Goal: Task Accomplishment & Management: Use online tool/utility

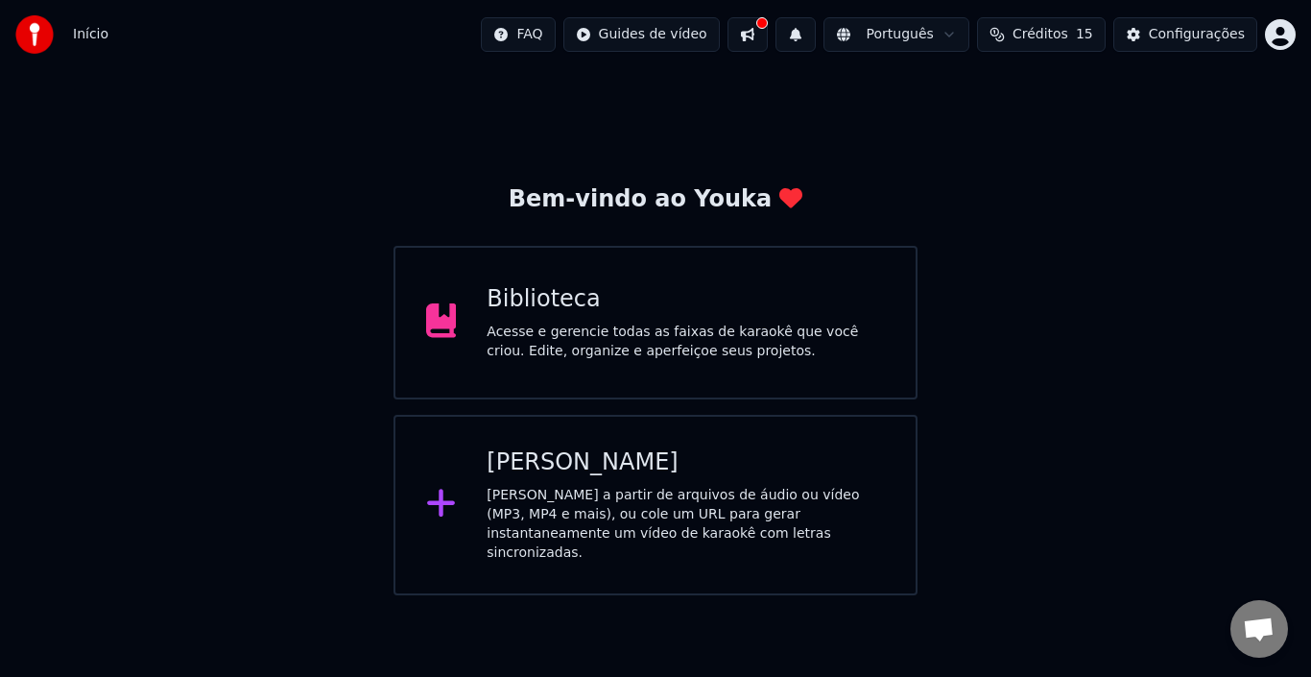
click at [602, 470] on div "[PERSON_NAME]" at bounding box center [686, 462] width 398 height 31
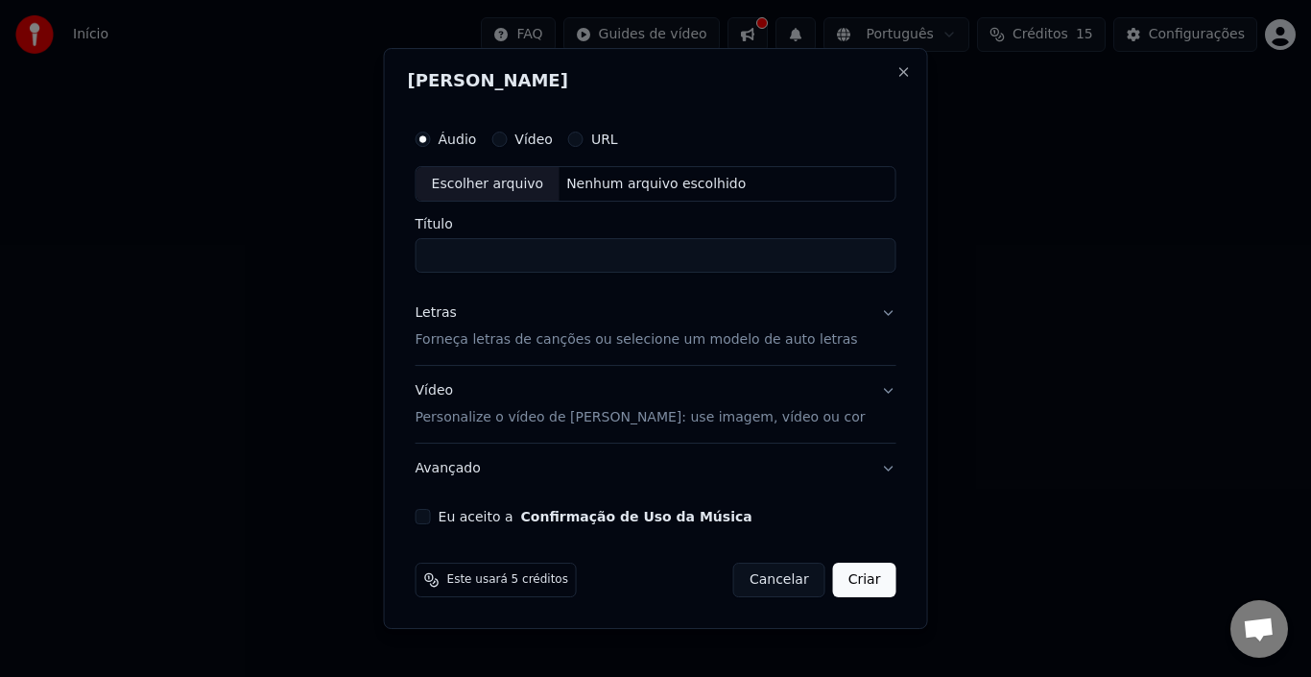
click at [533, 183] on div "Escolher arquivo" at bounding box center [488, 184] width 143 height 35
drag, startPoint x: 465, startPoint y: 258, endPoint x: 429, endPoint y: 255, distance: 35.6
click at [429, 255] on input "**********" at bounding box center [656, 256] width 481 height 35
type input "**********"
click at [525, 338] on p "Forneça letras de canções ou selecione um modelo de auto letras" at bounding box center [637, 340] width 442 height 19
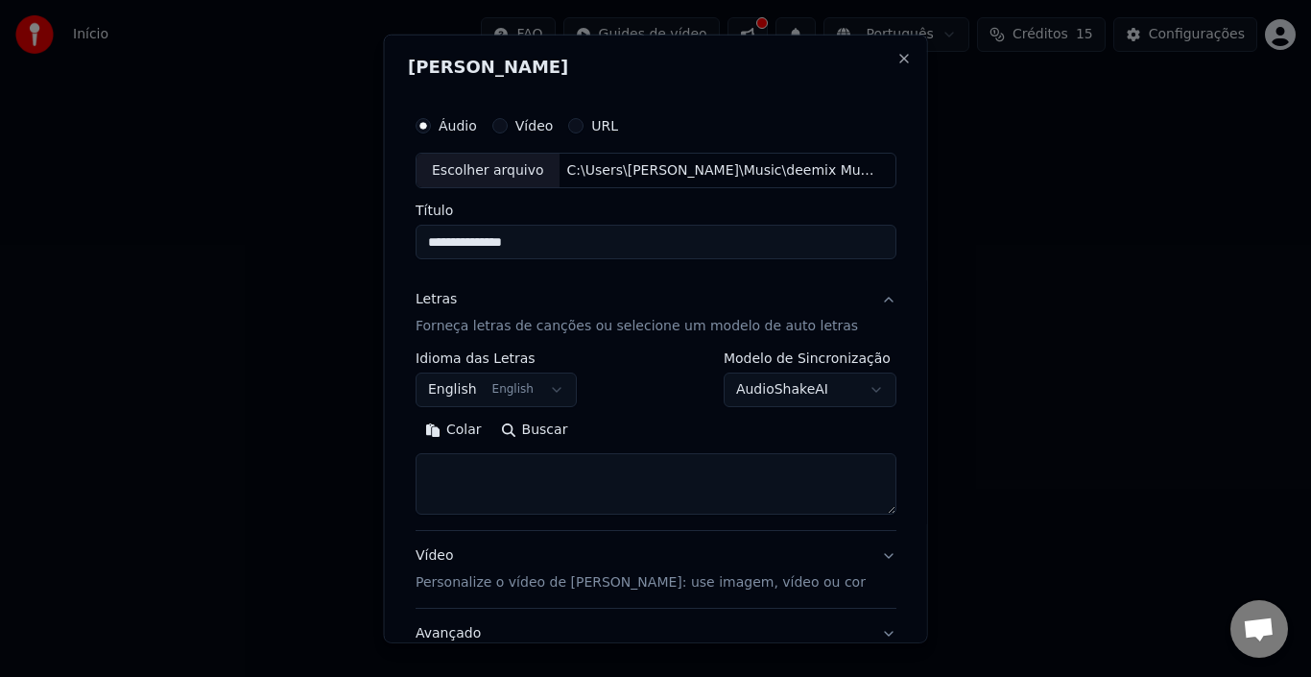
click at [471, 469] on textarea at bounding box center [656, 483] width 481 height 61
paste textarea "**********"
type textarea "**********"
click at [503, 580] on p "Personalize o vídeo de [PERSON_NAME]: use imagem, vídeo ou cor" at bounding box center [641, 582] width 450 height 19
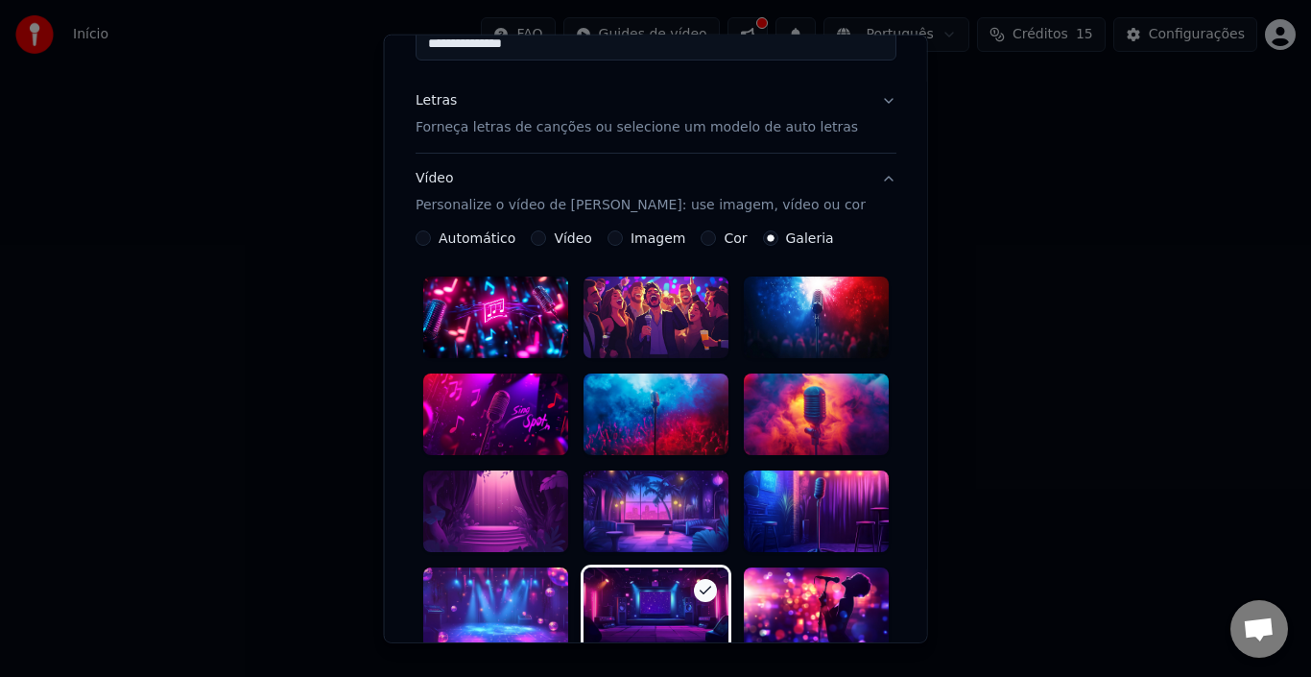
scroll to position [192, 0]
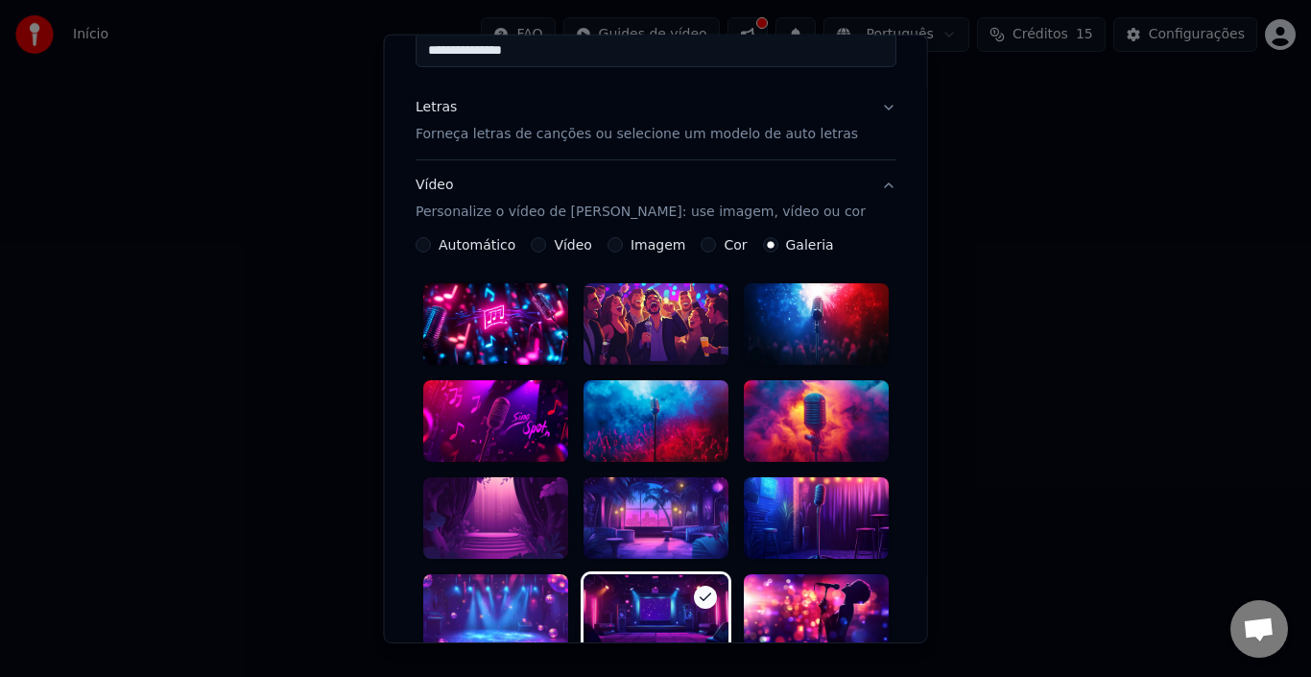
click at [764, 241] on button "Galeria" at bounding box center [769, 244] width 15 height 15
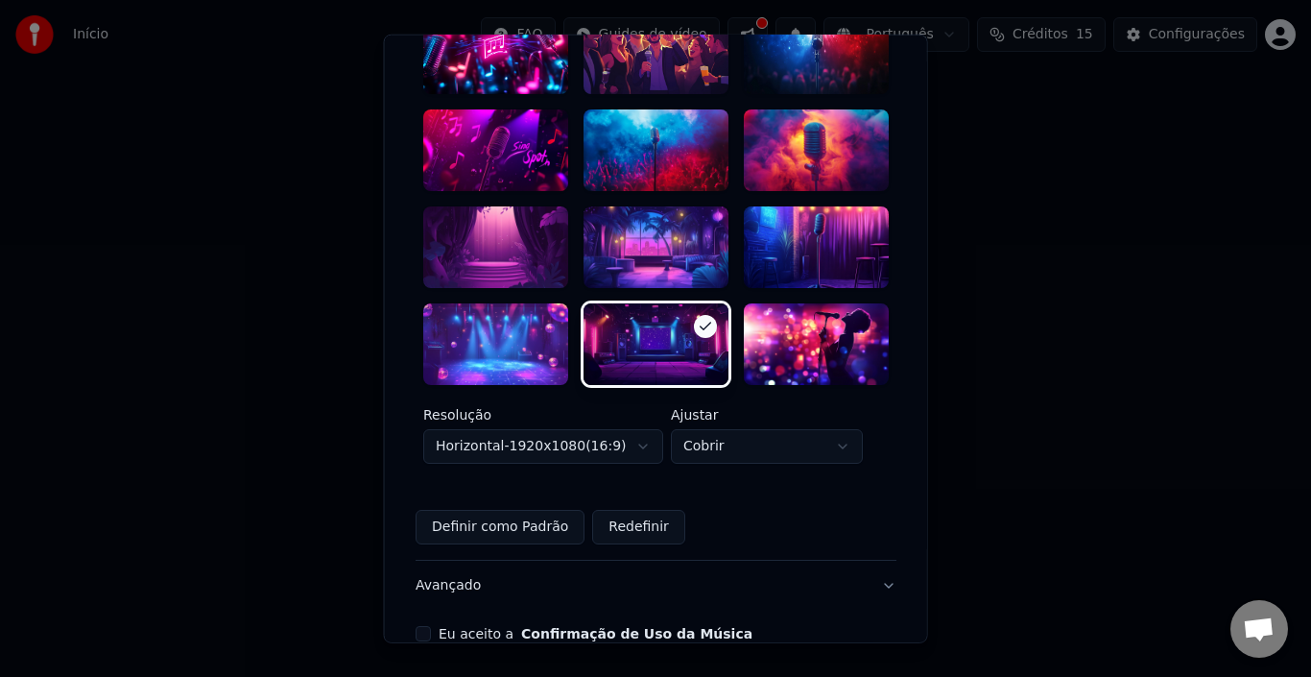
scroll to position [480, 0]
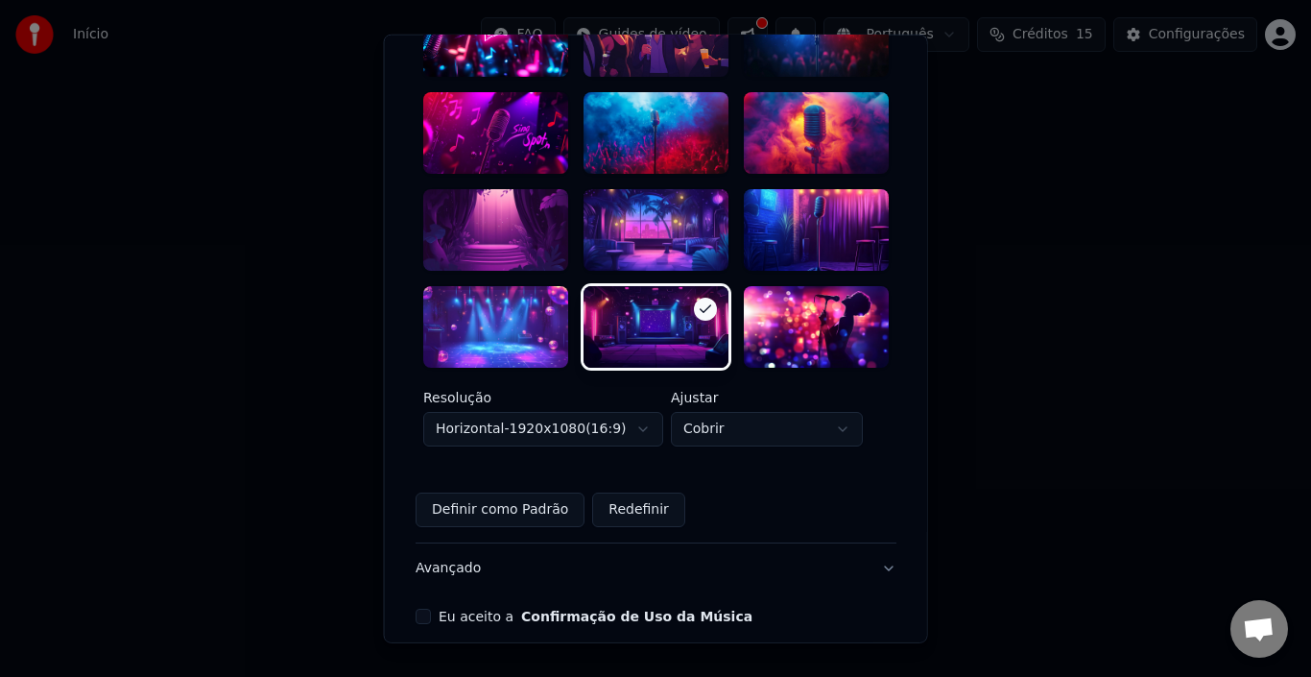
click at [623, 492] on button "Redefinir" at bounding box center [638, 509] width 93 height 35
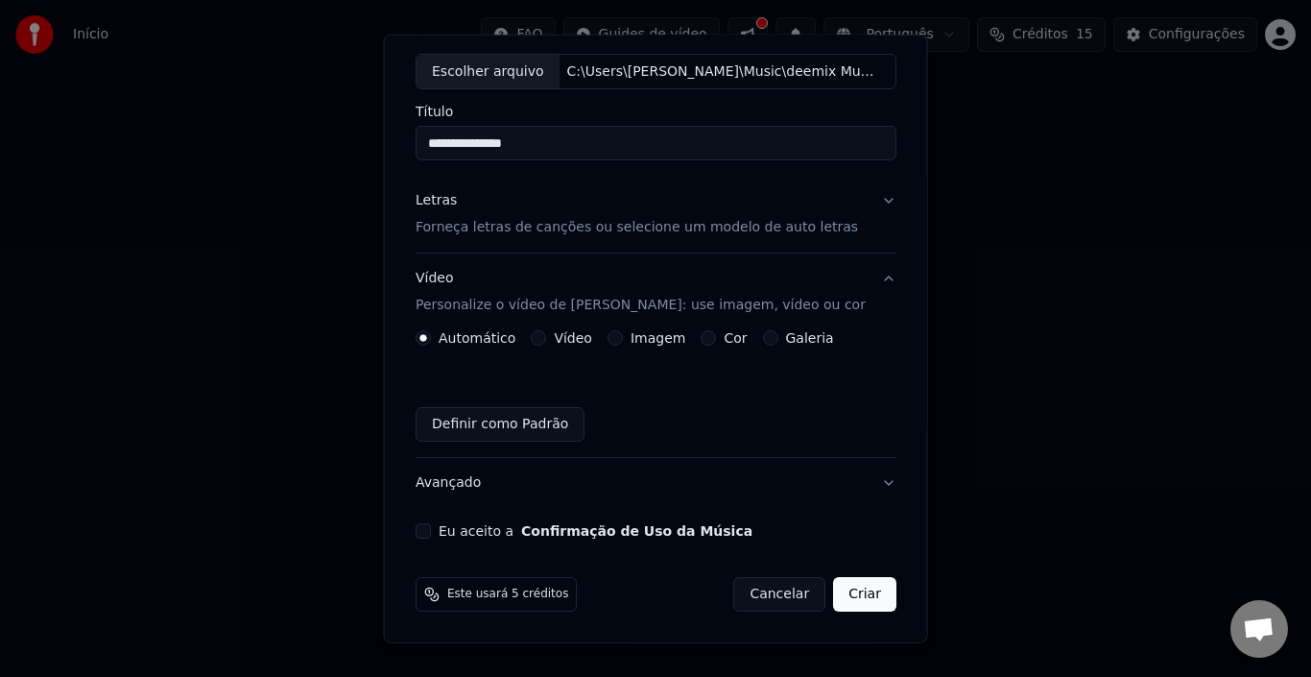
scroll to position [99, 0]
click at [762, 337] on button "Galeria" at bounding box center [769, 337] width 15 height 15
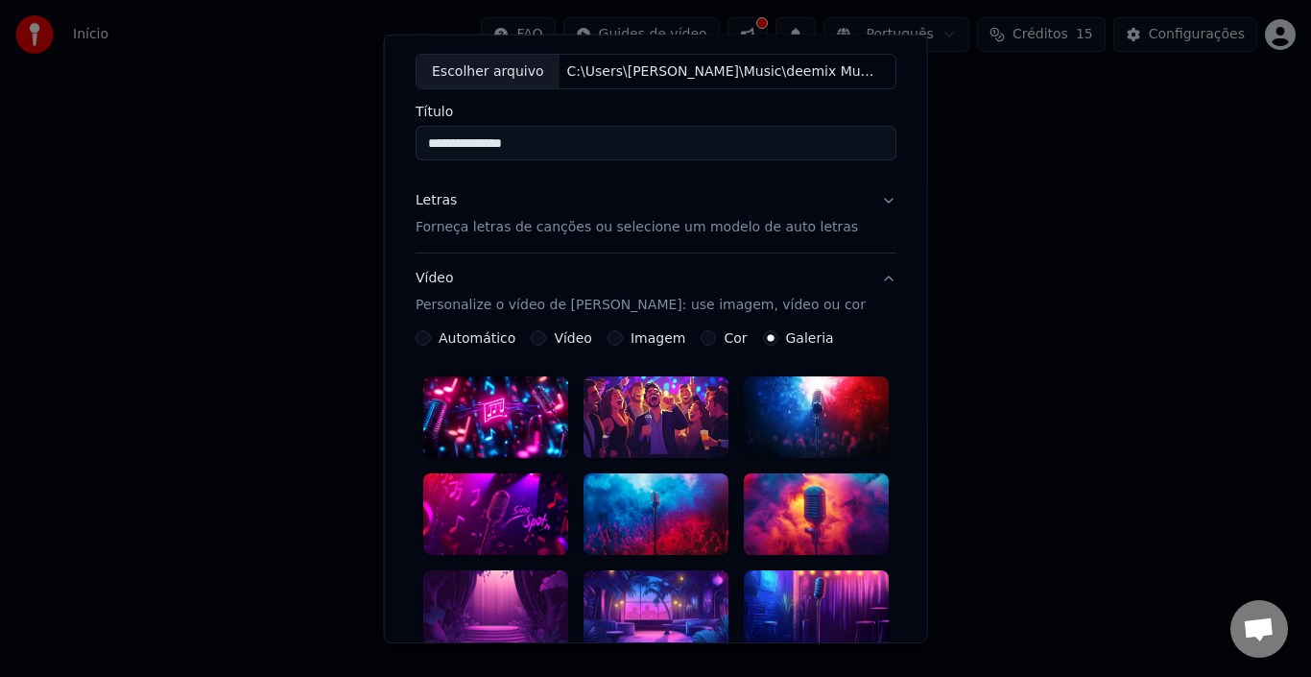
click at [502, 340] on label "Automático" at bounding box center [477, 337] width 77 height 13
click at [431, 340] on button "Automático" at bounding box center [423, 337] width 15 height 15
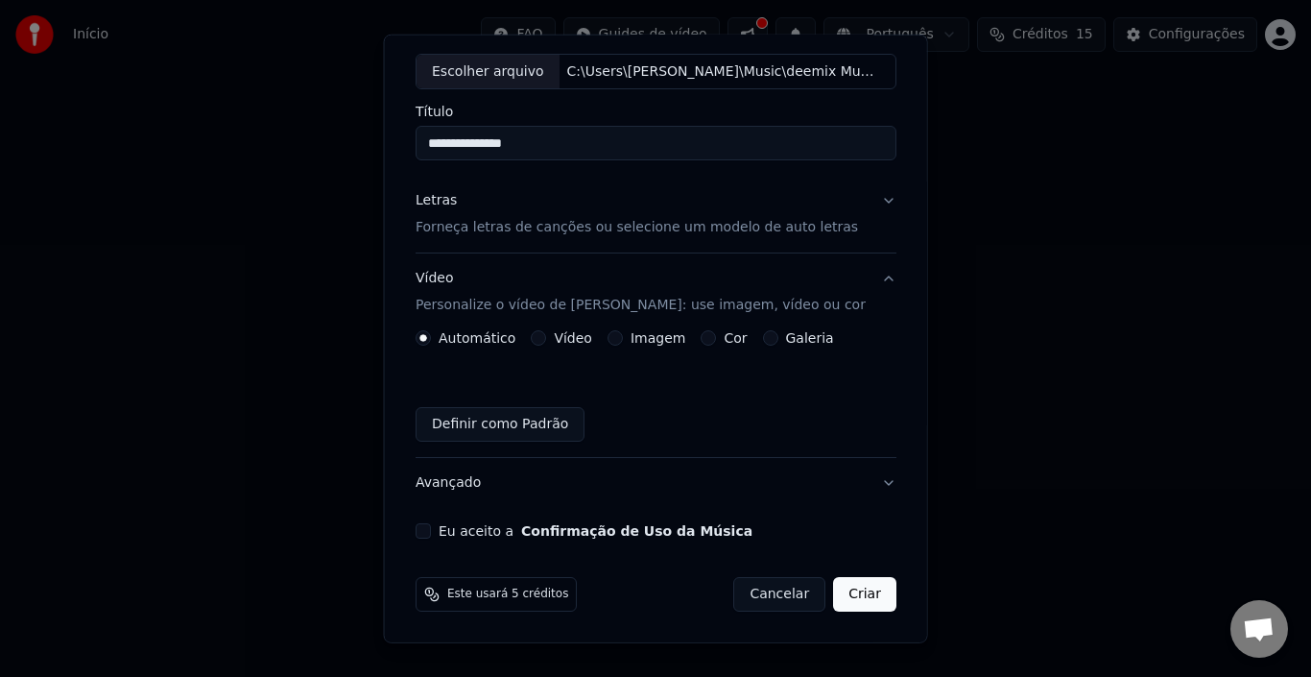
click at [767, 338] on div "Galeria" at bounding box center [797, 337] width 71 height 15
click at [617, 336] on button "Imagem" at bounding box center [614, 337] width 15 height 15
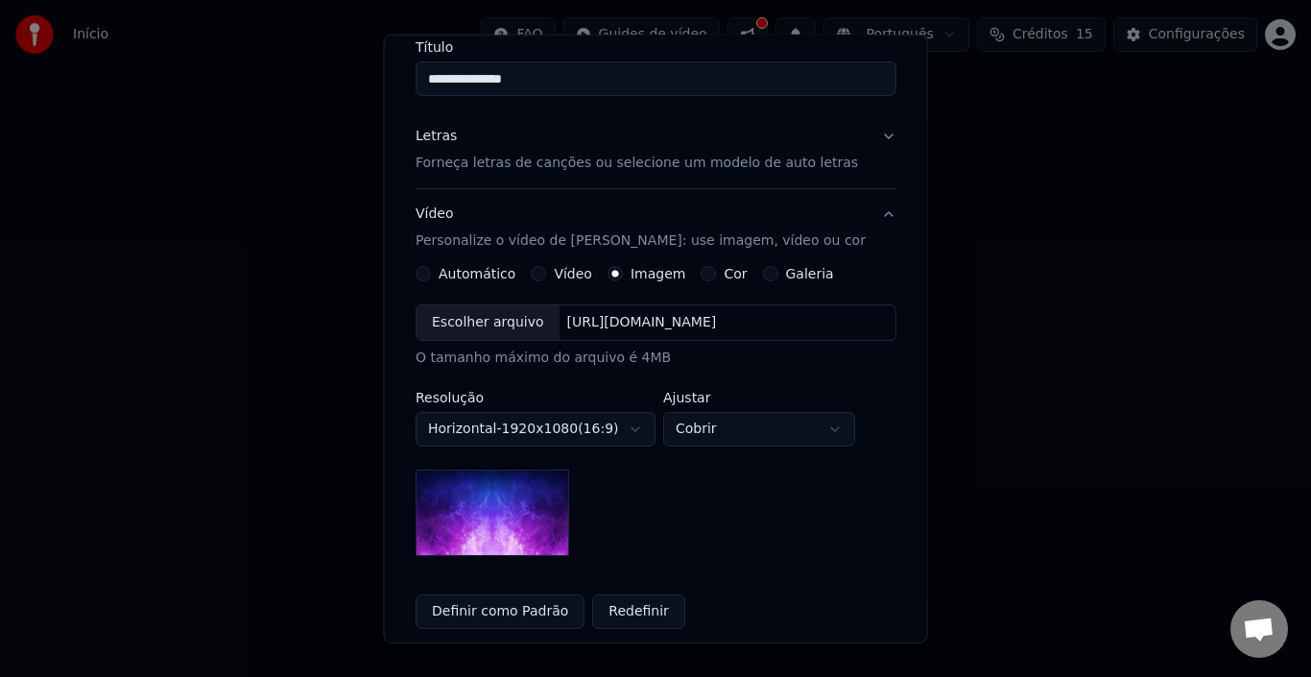
scroll to position [195, 0]
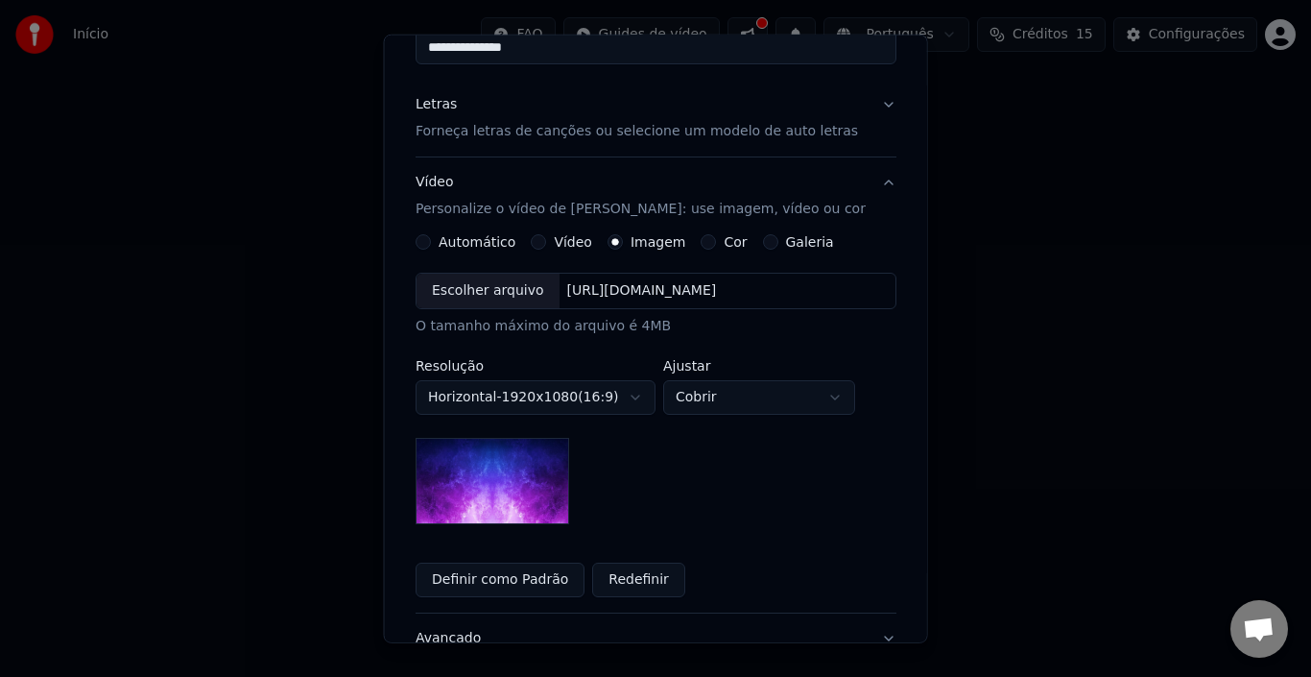
click at [489, 289] on div "Escolher arquivo" at bounding box center [488, 291] width 143 height 35
click at [738, 401] on body "**********" at bounding box center [655, 297] width 1311 height 595
click at [629, 468] on body "**********" at bounding box center [655, 297] width 1311 height 595
click at [803, 249] on label "Galeria" at bounding box center [809, 241] width 48 height 13
click at [777, 250] on button "Galeria" at bounding box center [769, 241] width 15 height 15
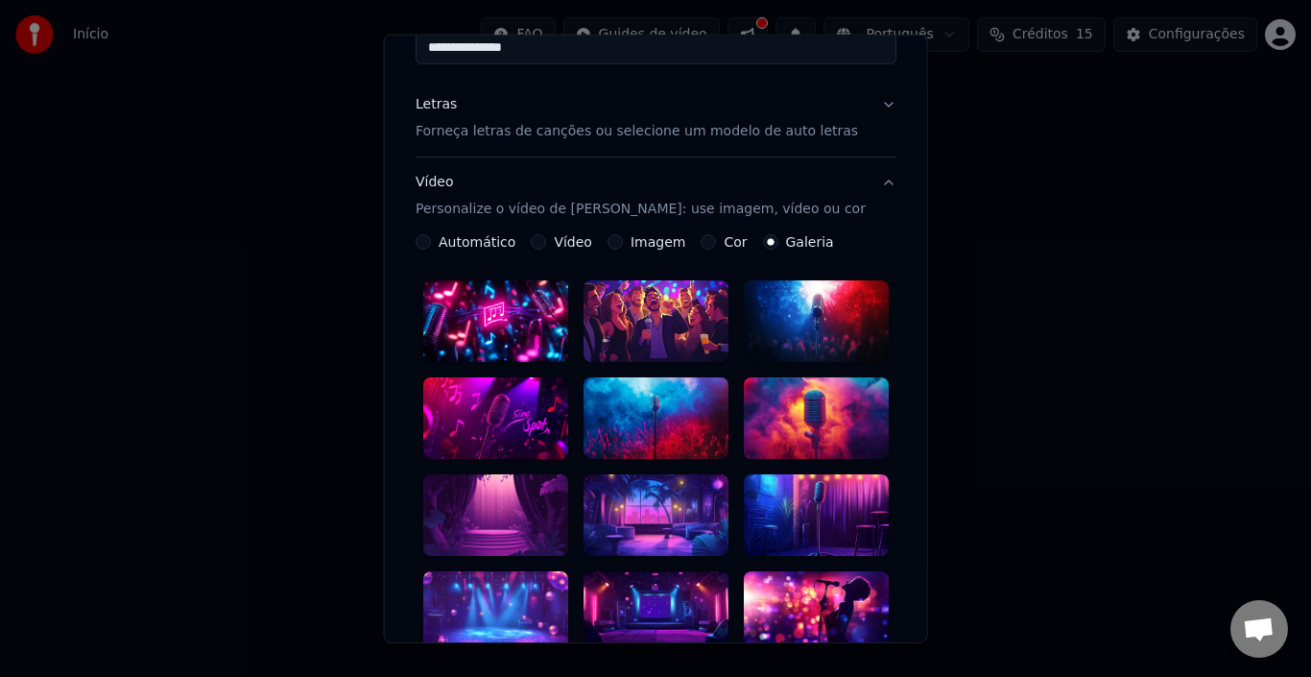
scroll to position [291, 0]
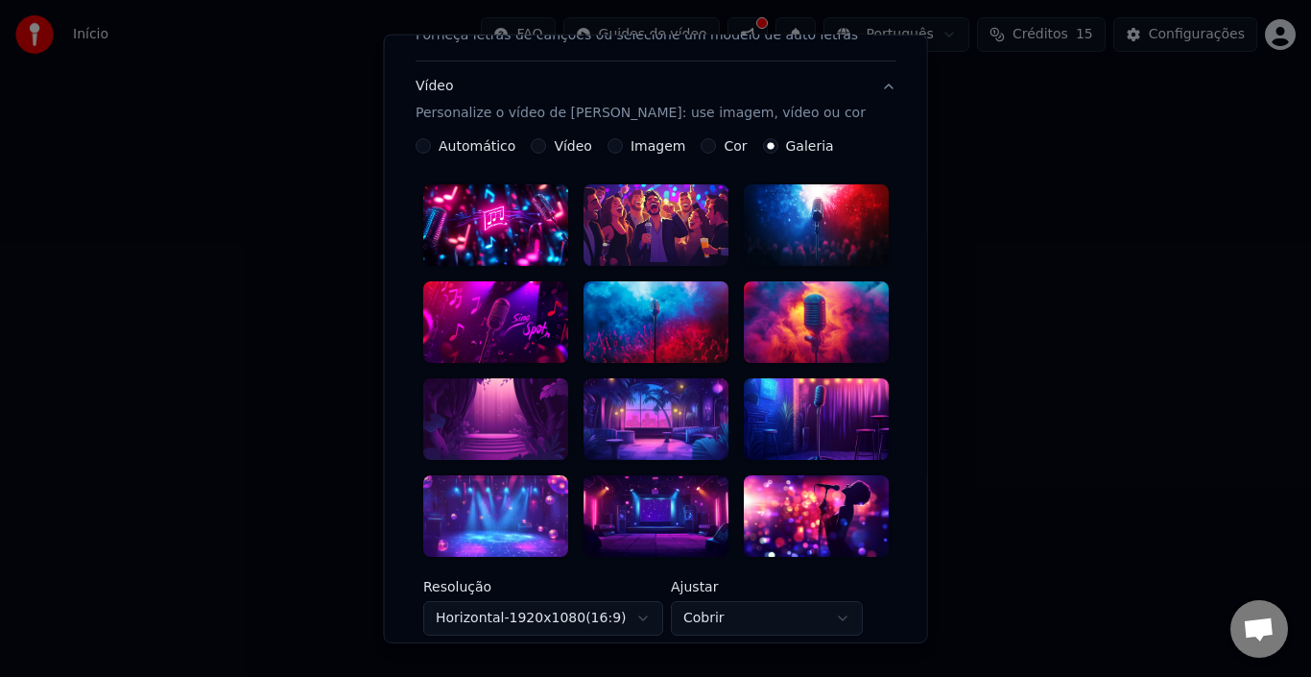
click at [819, 403] on div at bounding box center [815, 419] width 145 height 82
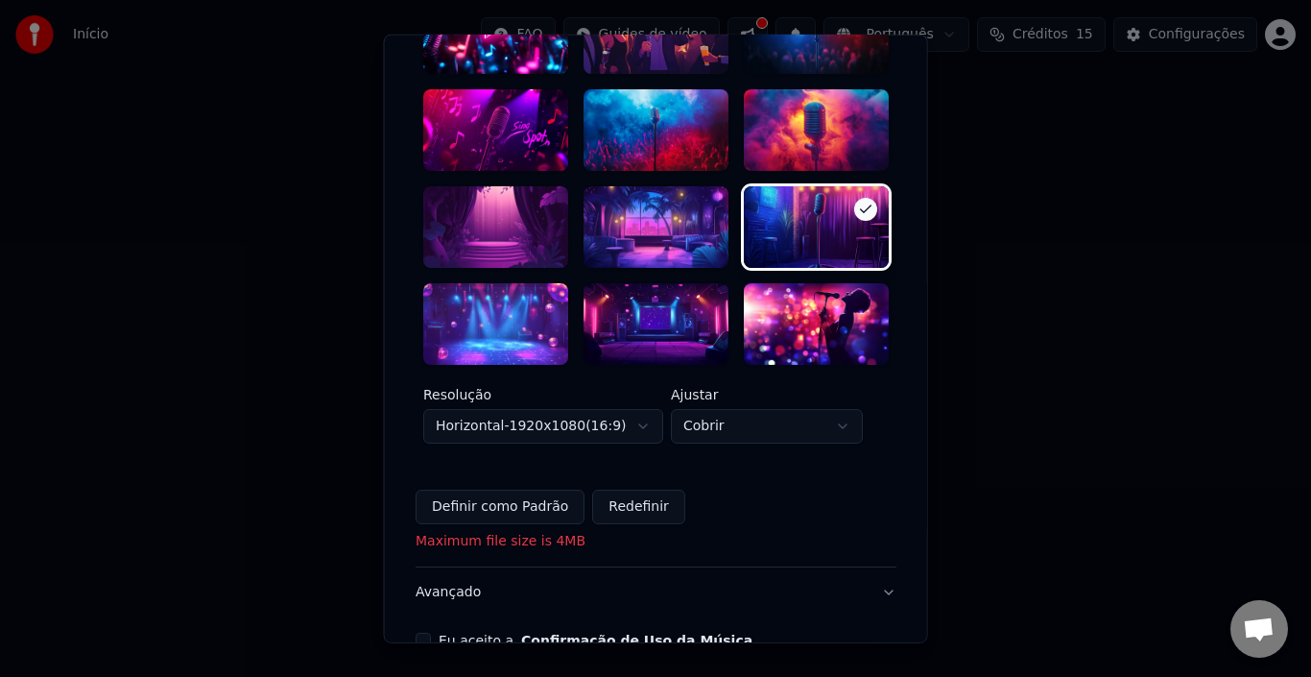
scroll to position [574, 0]
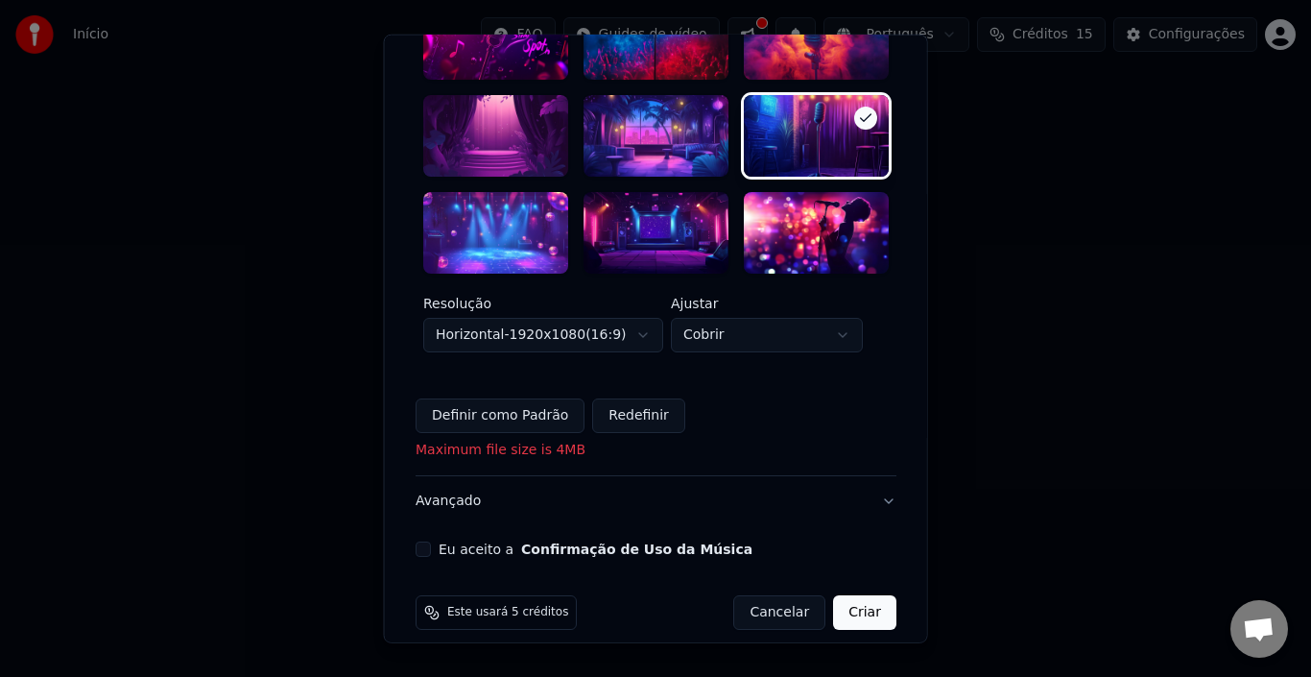
click at [813, 133] on div at bounding box center [815, 136] width 145 height 82
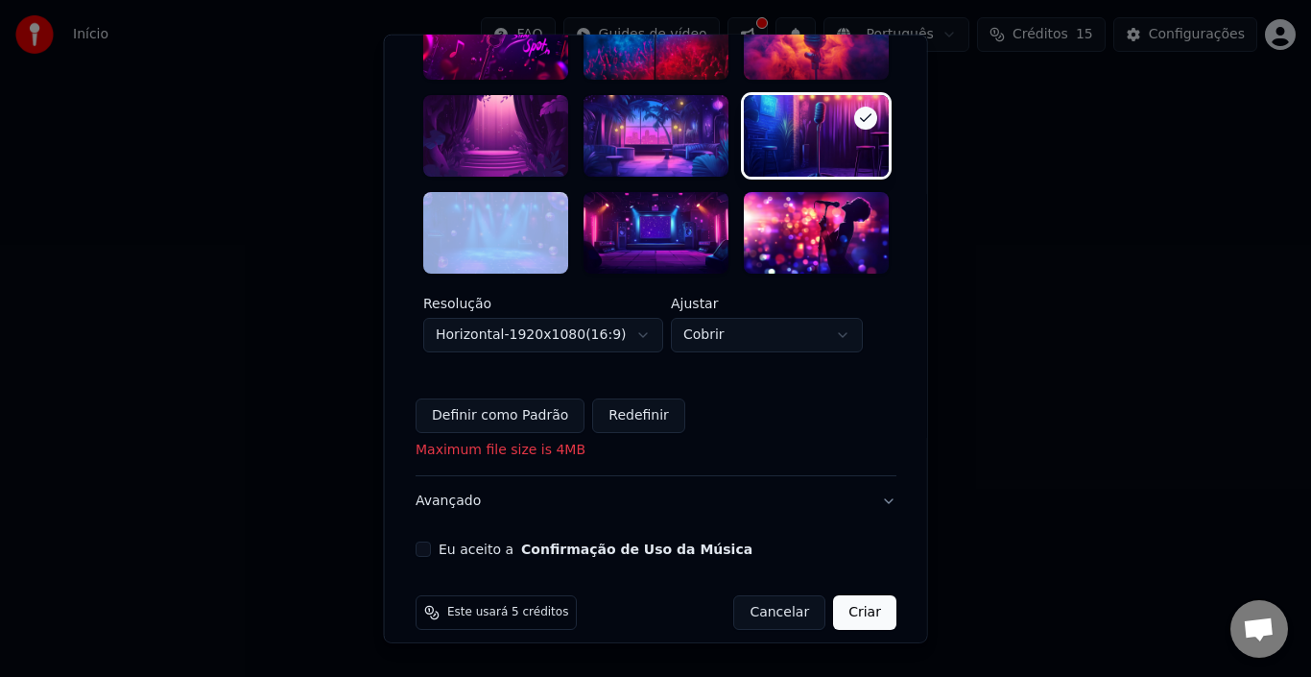
click at [810, 133] on div at bounding box center [815, 136] width 145 height 82
click at [419, 541] on button "Eu aceito a Confirmação de Uso da Música" at bounding box center [423, 548] width 15 height 15
click at [841, 595] on button "Criar" at bounding box center [864, 612] width 63 height 35
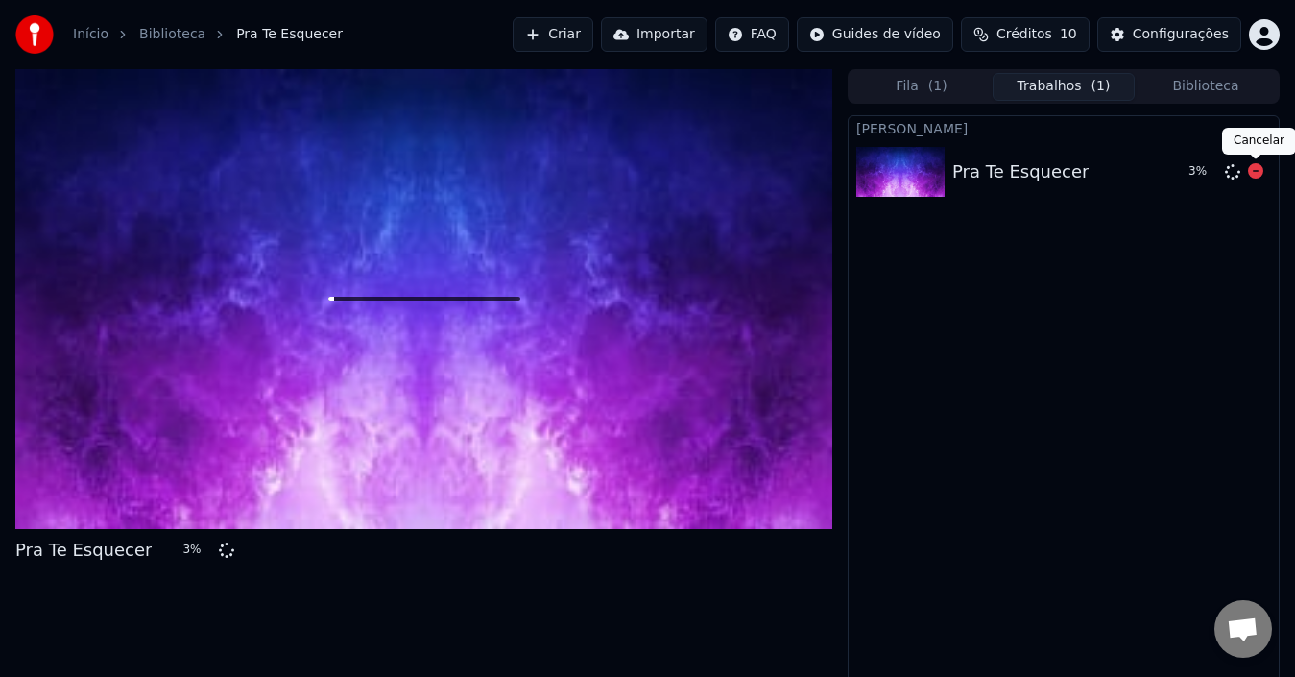
click at [1253, 170] on icon at bounding box center [1255, 170] width 15 height 15
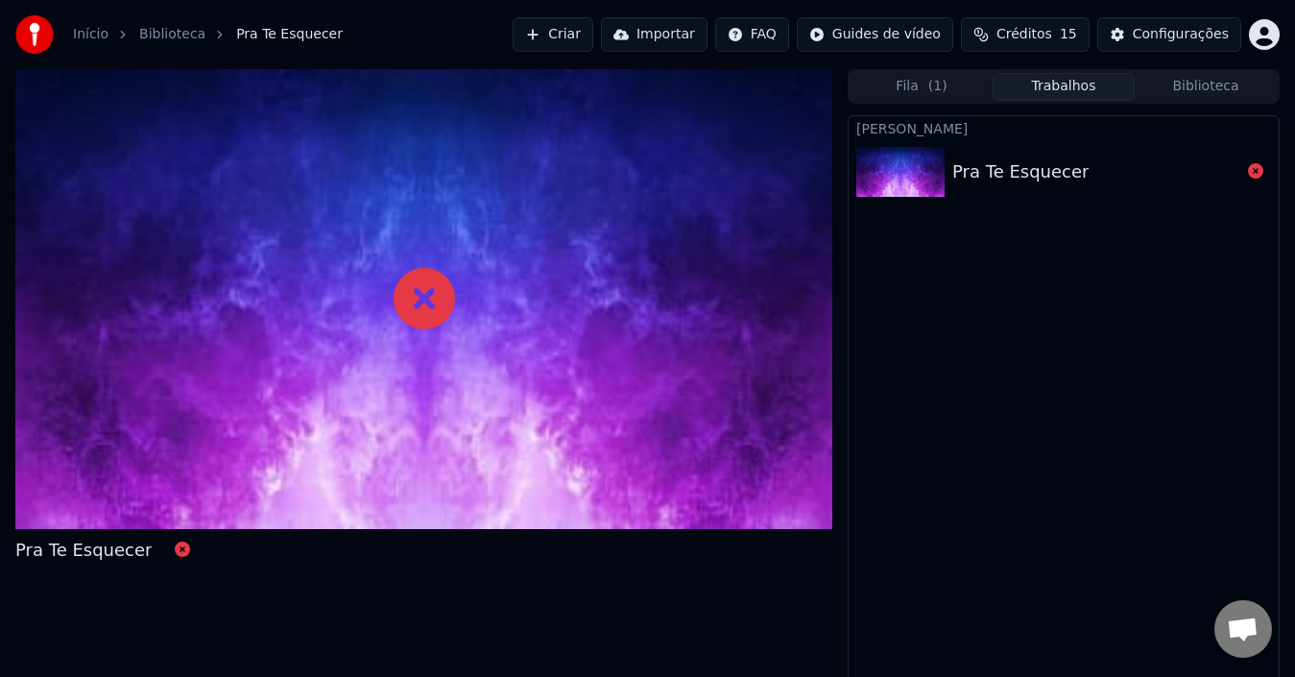
click at [1153, 174] on div "Pra Te Esquecer" at bounding box center [1096, 171] width 288 height 27
click at [1256, 170] on icon at bounding box center [1255, 170] width 15 height 15
click at [1092, 167] on div "Pra Te Esquecer" at bounding box center [1096, 171] width 288 height 27
click at [1041, 174] on div "Pra Te Esquecer" at bounding box center [1020, 171] width 136 height 27
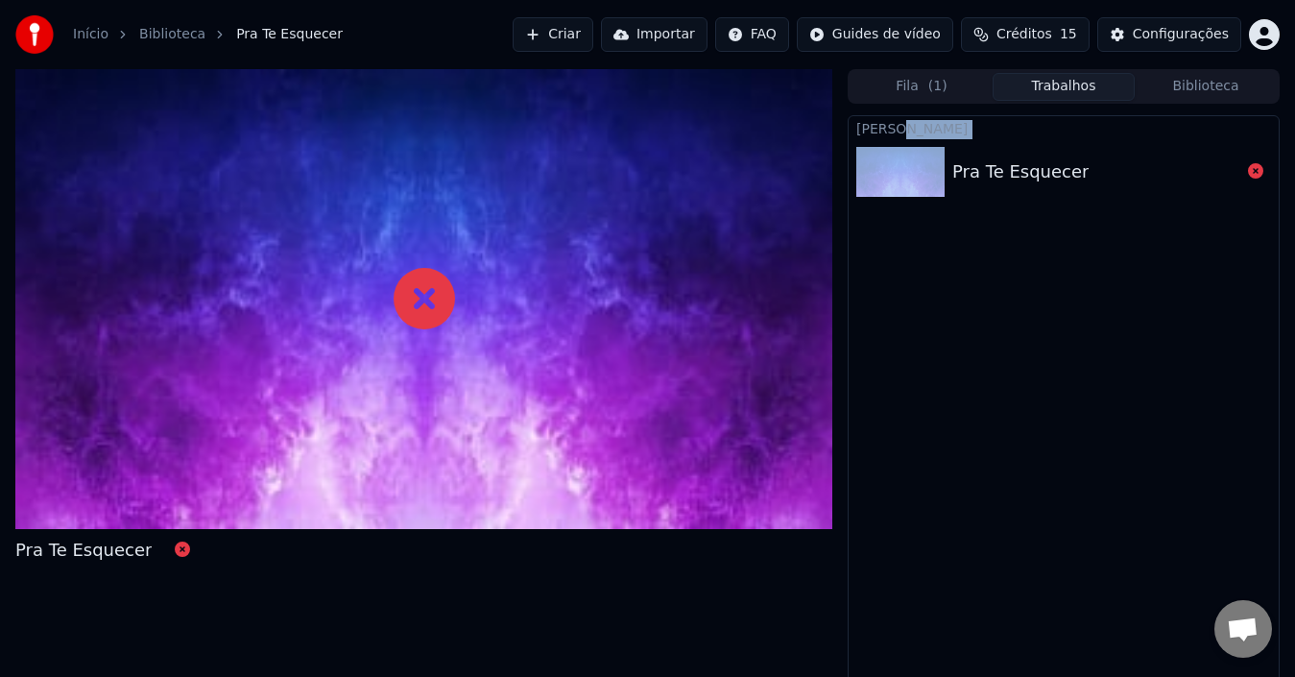
click at [1040, 174] on div "Pra Te Esquecer" at bounding box center [1020, 171] width 136 height 27
click at [1042, 174] on div "Pra Te Esquecer" at bounding box center [1020, 171] width 136 height 27
click at [940, 77] on span "( 1 )" at bounding box center [937, 86] width 19 height 19
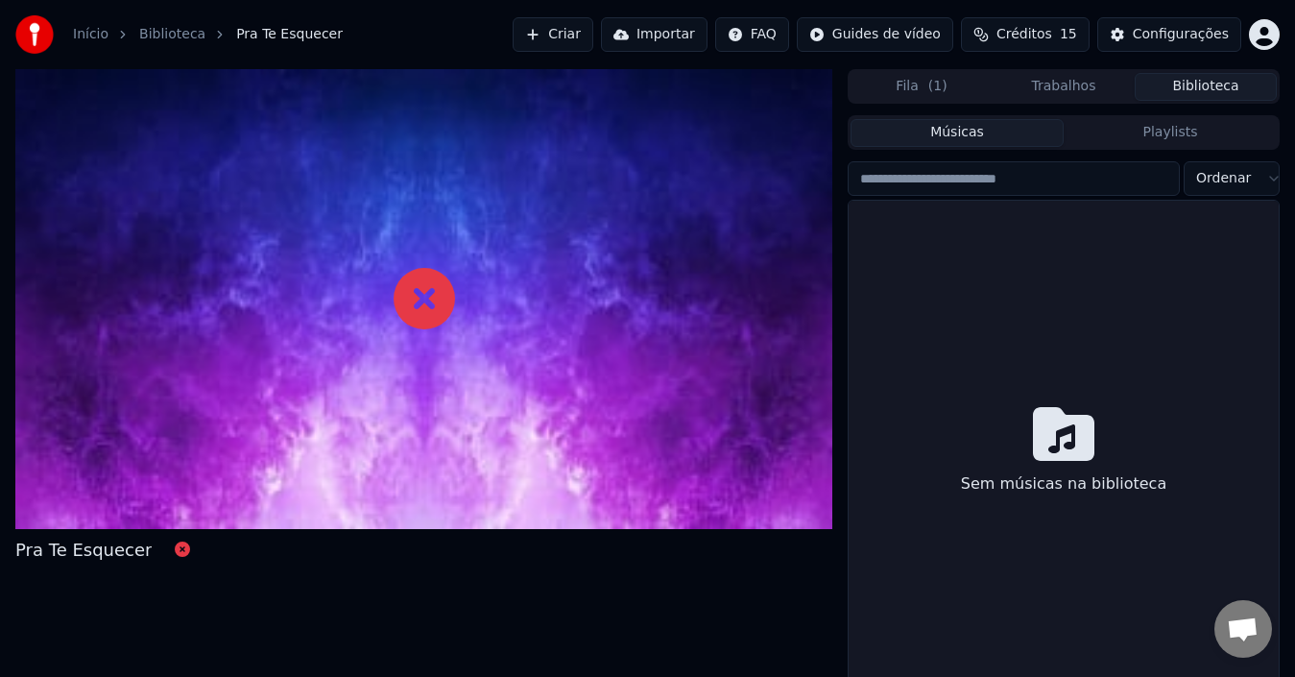
click at [1218, 86] on button "Biblioteca" at bounding box center [1205, 87] width 142 height 28
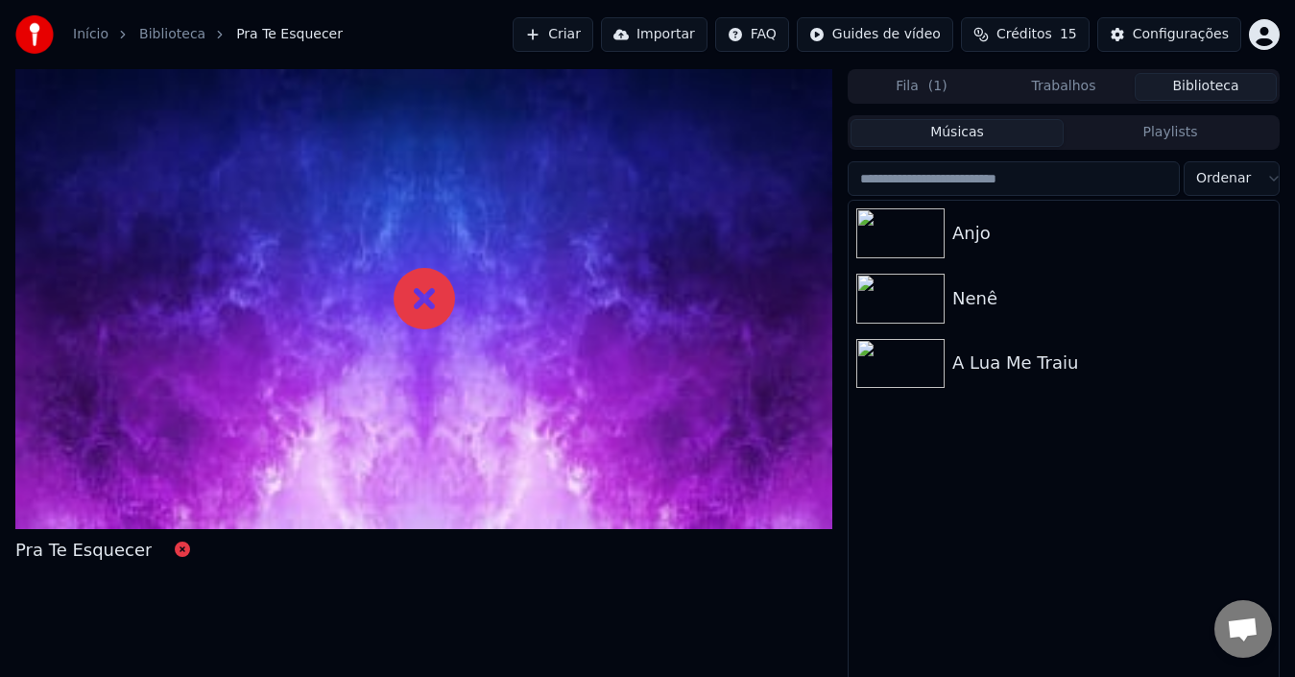
click at [918, 76] on button "Fila ( 1 )" at bounding box center [921, 87] width 142 height 28
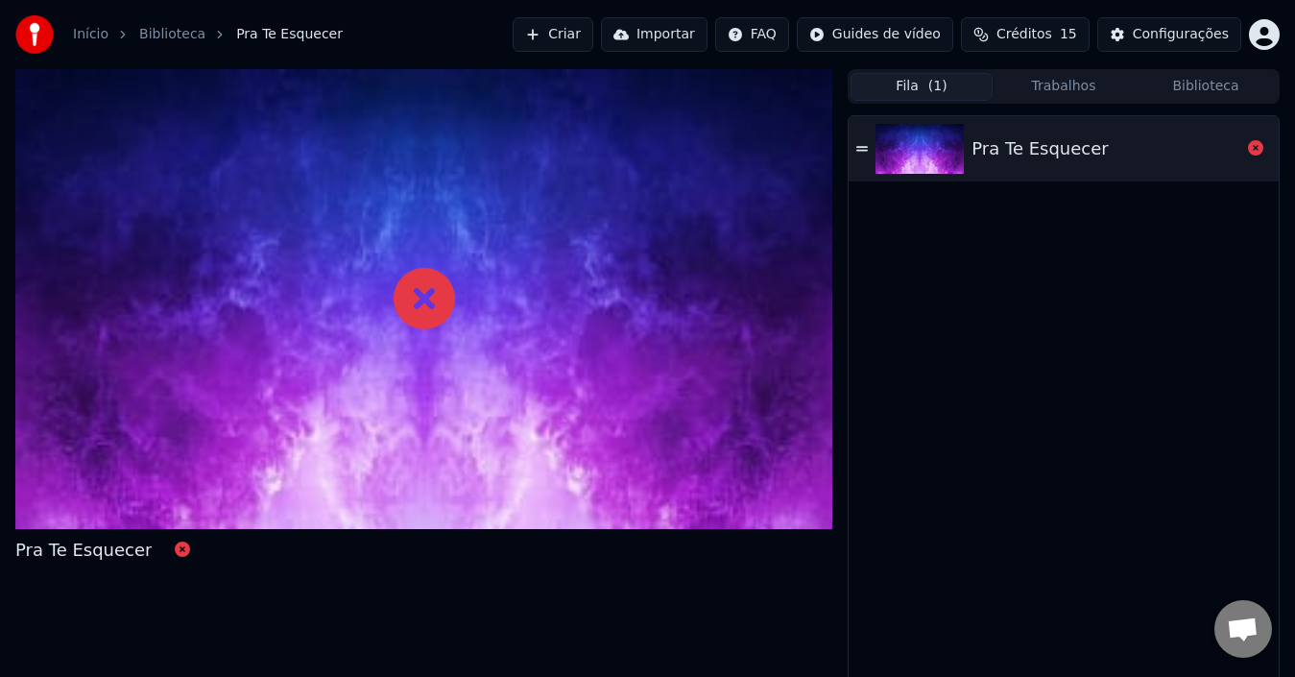
click at [1156, 145] on div "Pra Te Esquecer" at bounding box center [1105, 148] width 269 height 27
click at [868, 150] on icon at bounding box center [862, 148] width 12 height 13
click at [1106, 85] on button "Trabalhos" at bounding box center [1063, 87] width 142 height 28
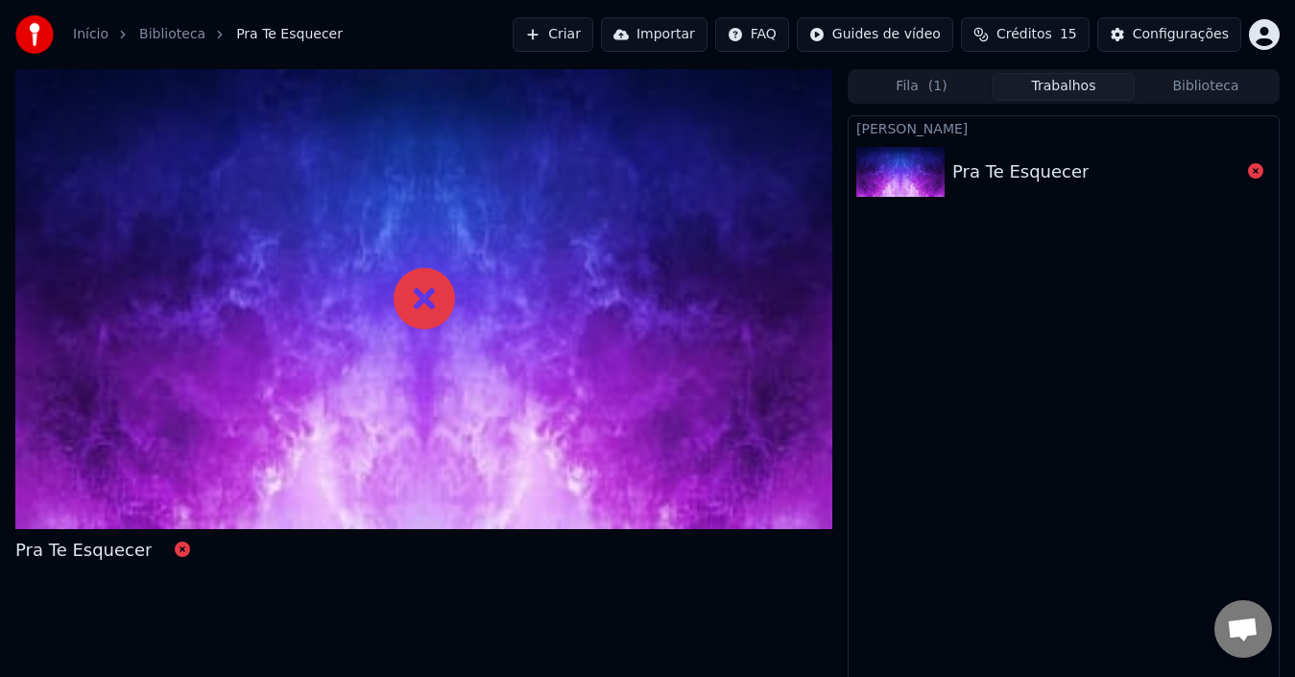
click at [1127, 163] on div "Pra Te Esquecer" at bounding box center [1096, 171] width 288 height 27
click at [585, 31] on button "Criar" at bounding box center [553, 34] width 81 height 35
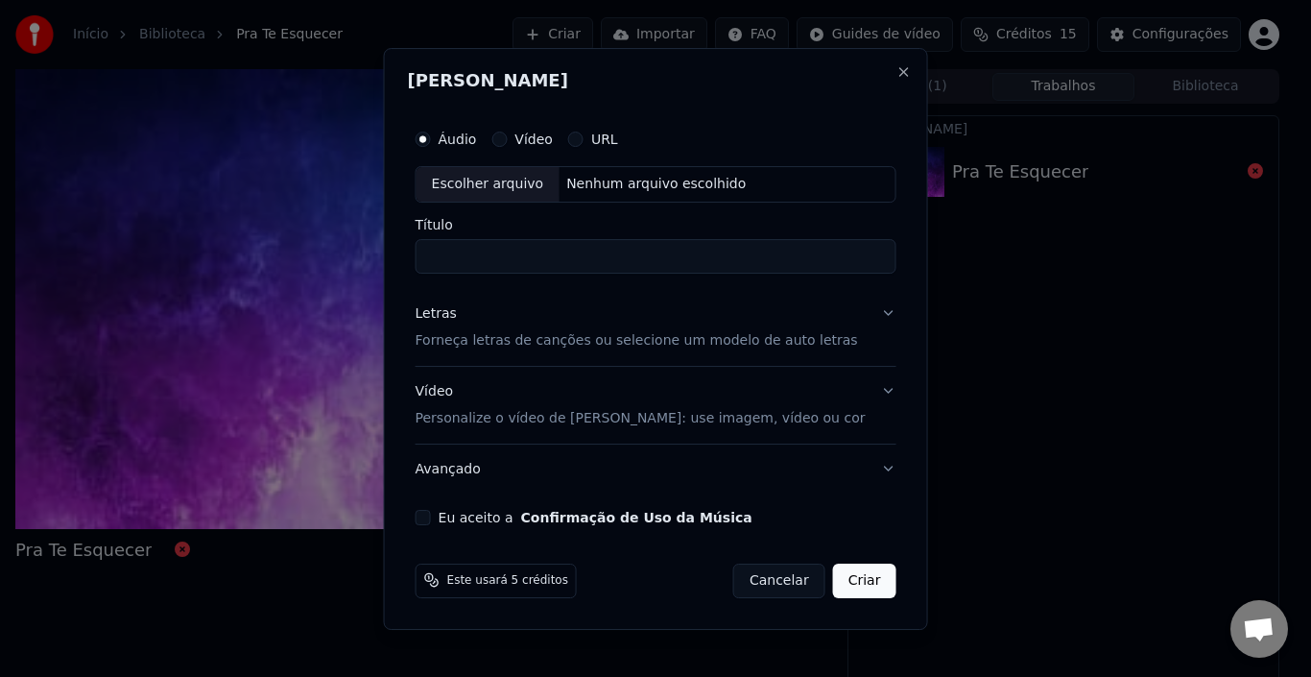
click at [554, 188] on div "Escolher arquivo" at bounding box center [488, 184] width 143 height 35
drag, startPoint x: 465, startPoint y: 260, endPoint x: 415, endPoint y: 258, distance: 49.9
click at [415, 258] on div "**********" at bounding box center [656, 339] width 544 height 582
type input "**********"
click at [486, 346] on p "Forneça letras de canções ou selecione um modelo de auto letras" at bounding box center [637, 340] width 442 height 19
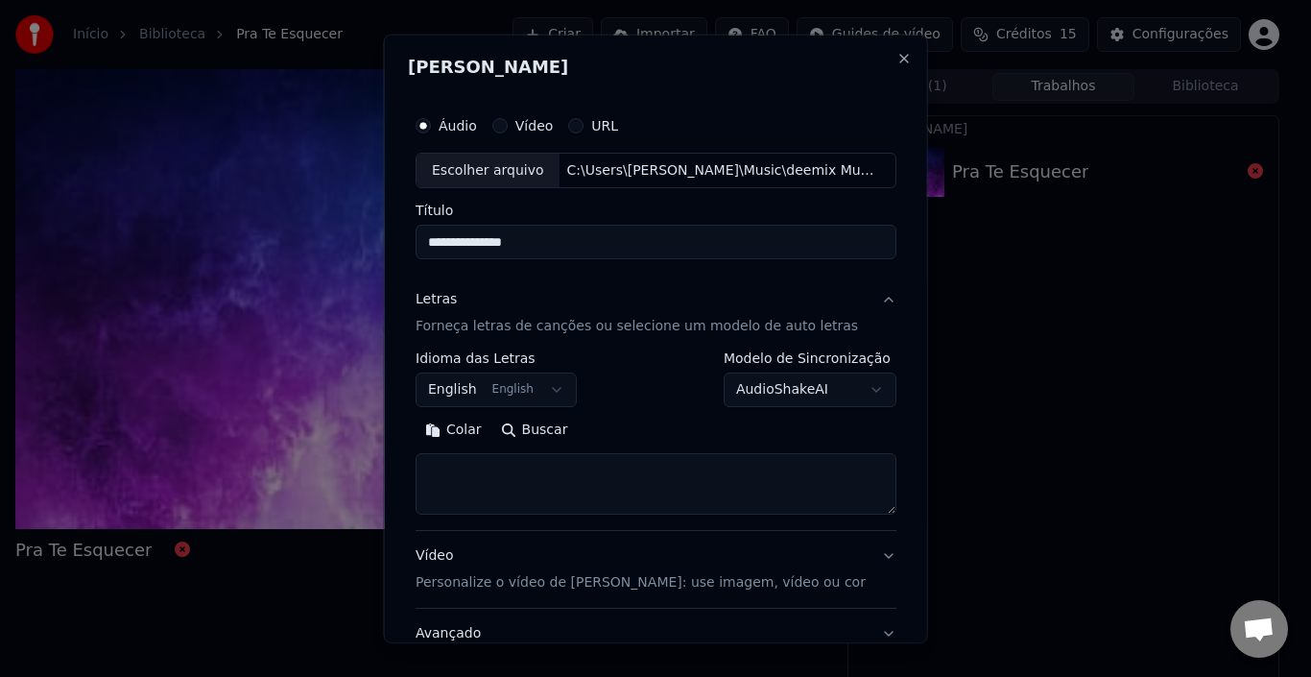
click at [518, 466] on textarea at bounding box center [656, 483] width 481 height 61
paste textarea "**********"
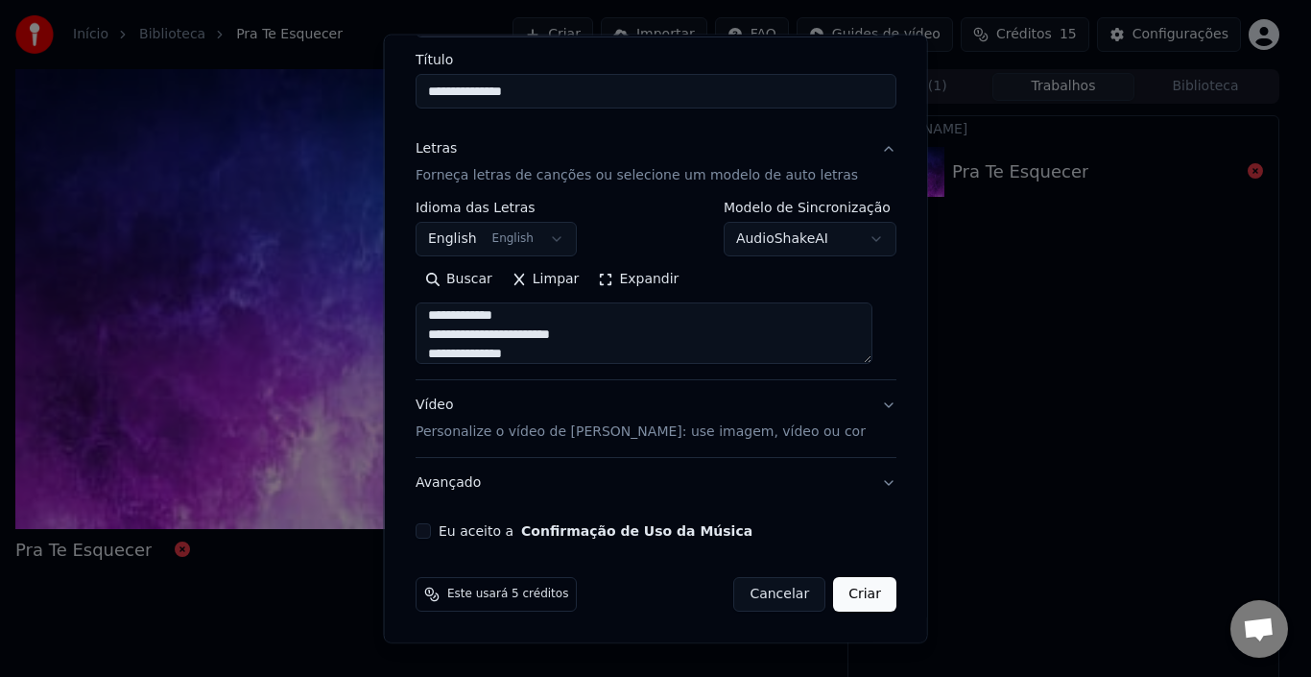
type textarea "**********"
click at [550, 398] on div "Vídeo Personalize o vídeo de karaokê: use imagem, vídeo ou cor" at bounding box center [641, 418] width 450 height 46
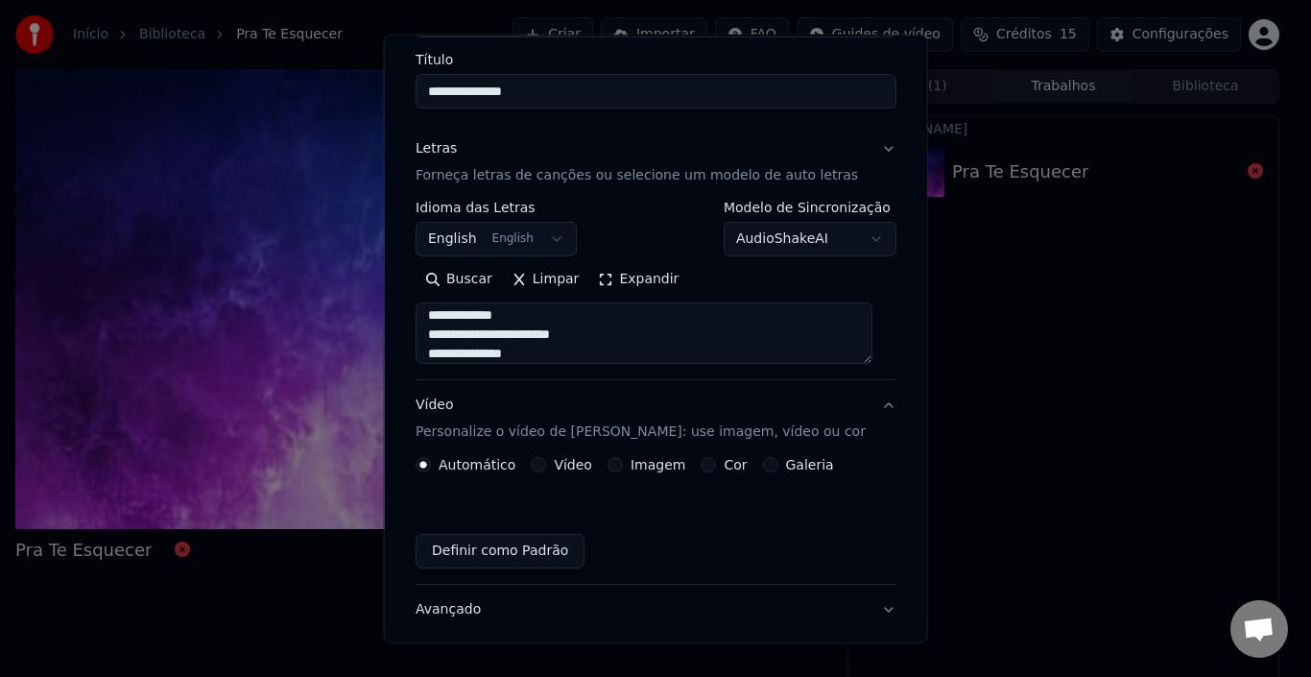
scroll to position [99, 0]
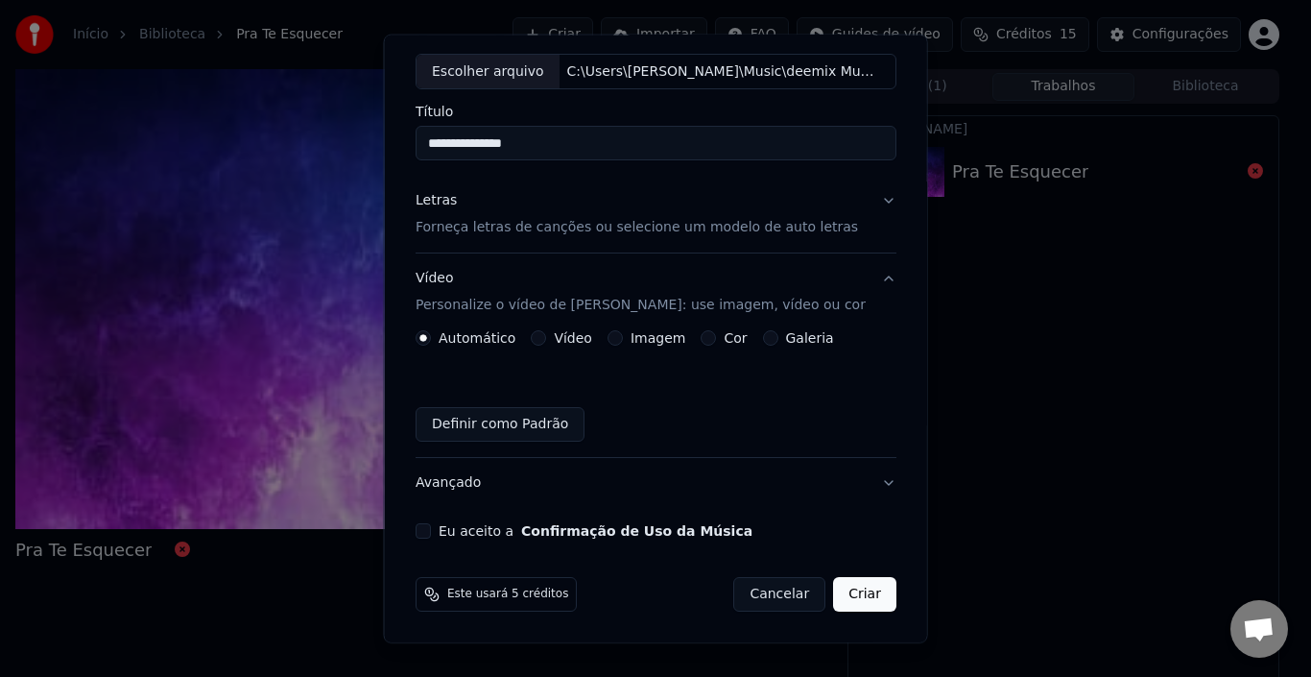
click at [762, 341] on button "Galeria" at bounding box center [769, 337] width 15 height 15
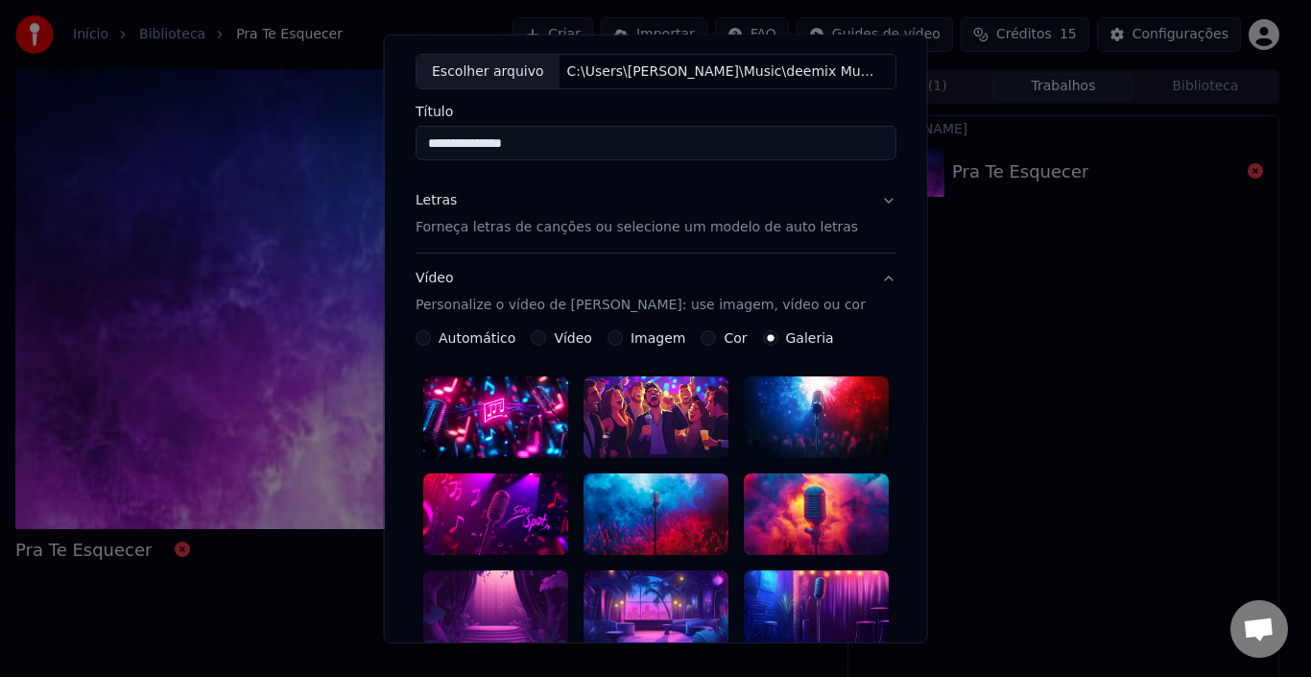
click at [766, 336] on icon "button" at bounding box center [770, 338] width 8 height 8
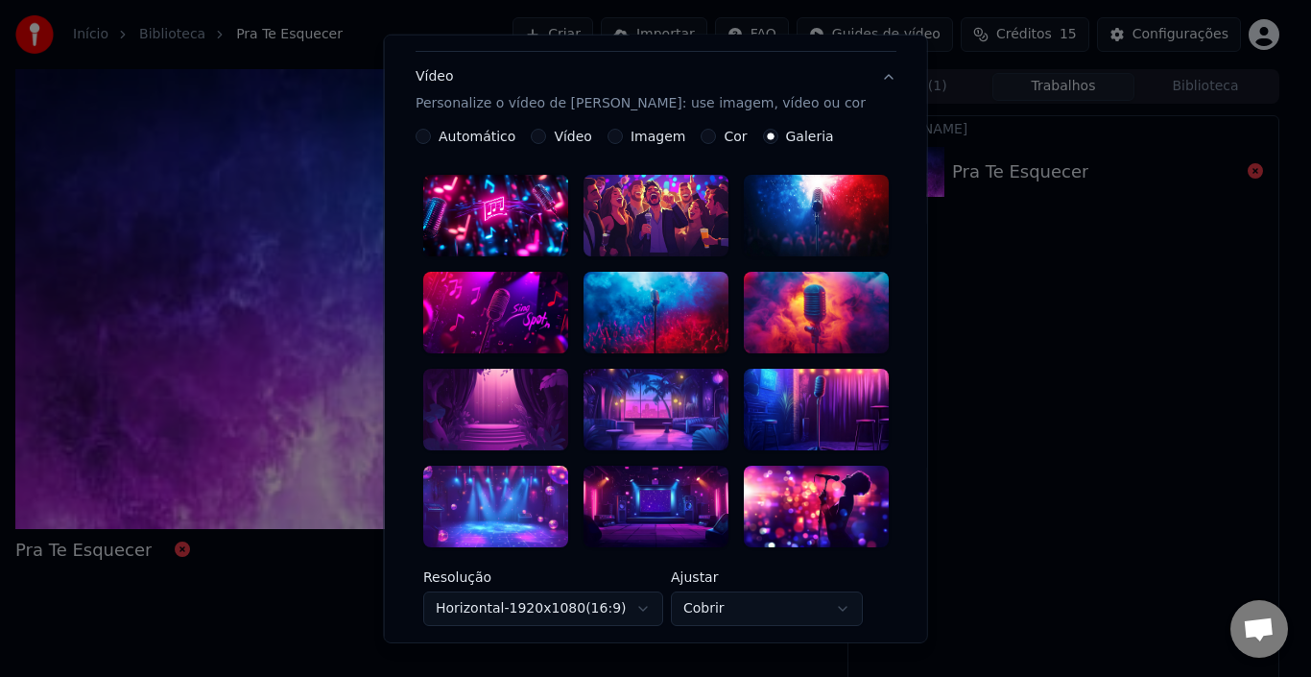
scroll to position [387, 0]
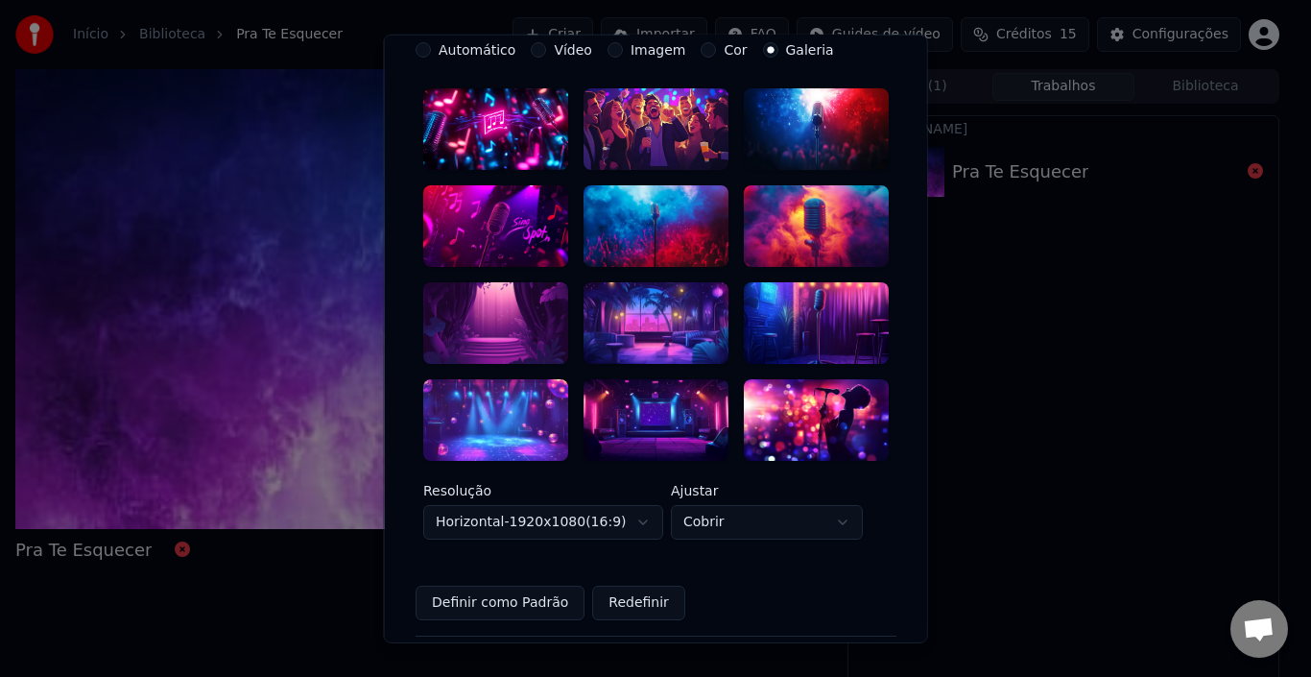
click at [798, 384] on div at bounding box center [815, 420] width 145 height 82
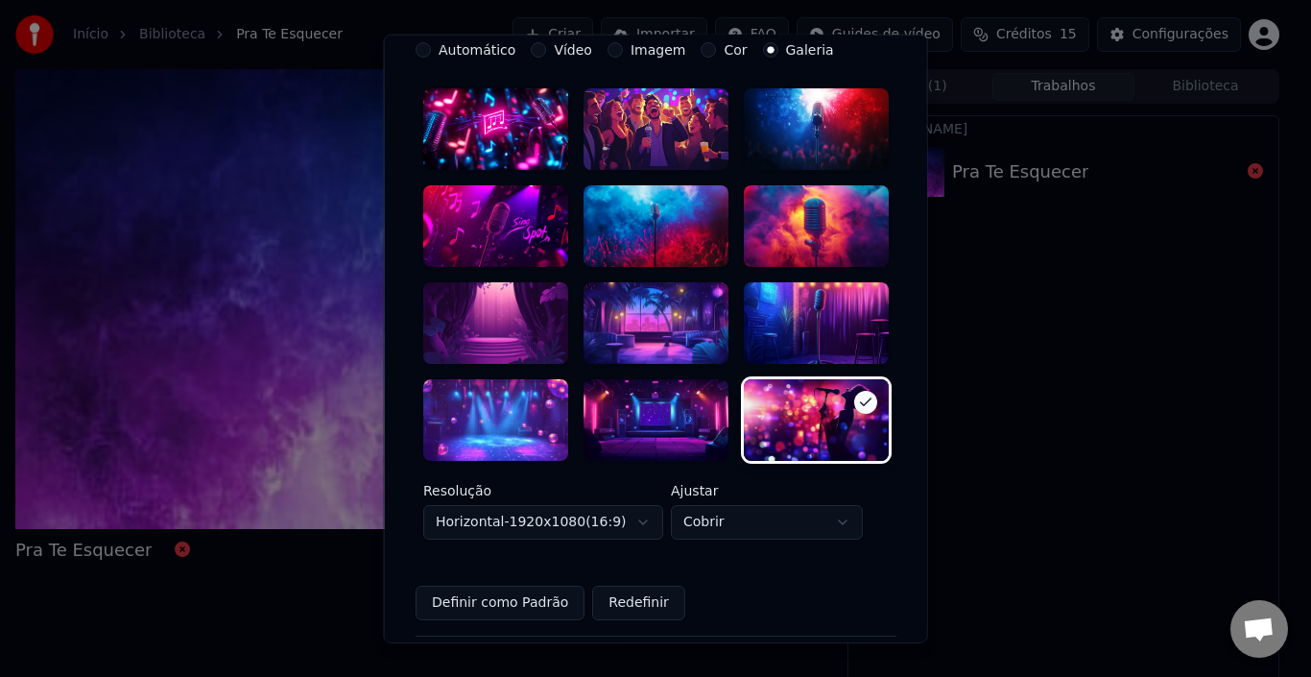
click at [792, 306] on div at bounding box center [815, 323] width 145 height 82
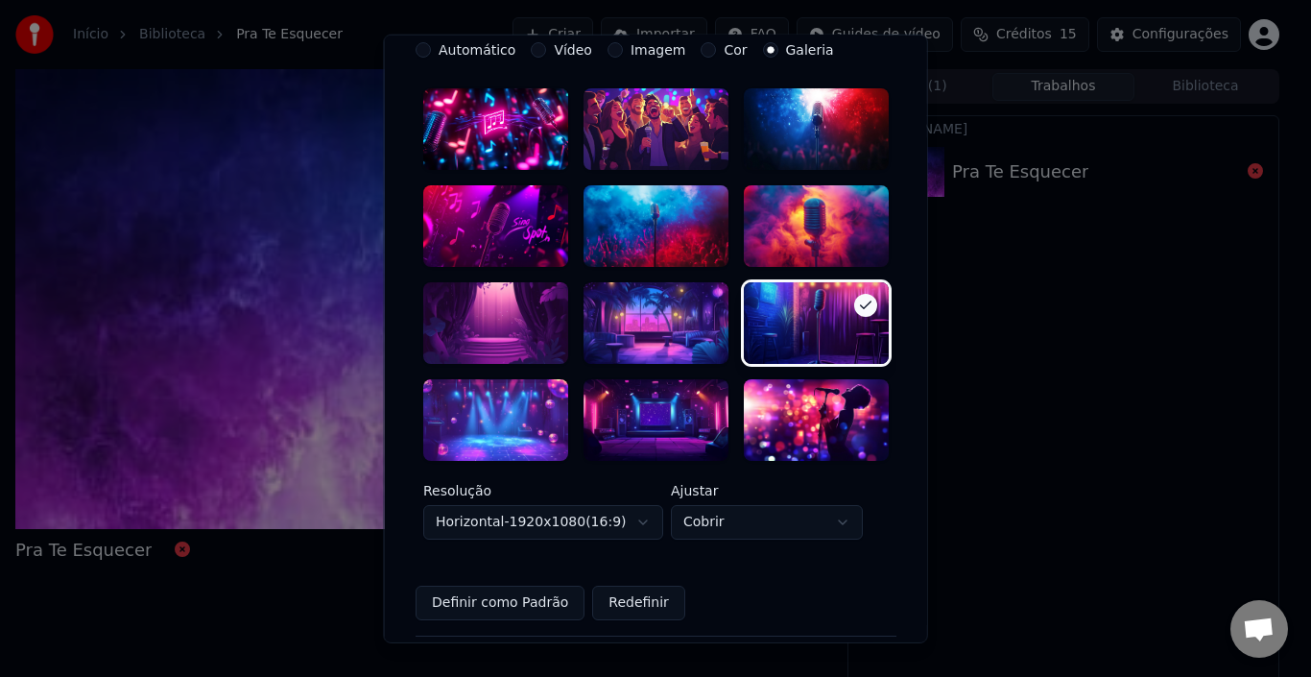
click at [814, 393] on div at bounding box center [815, 420] width 145 height 82
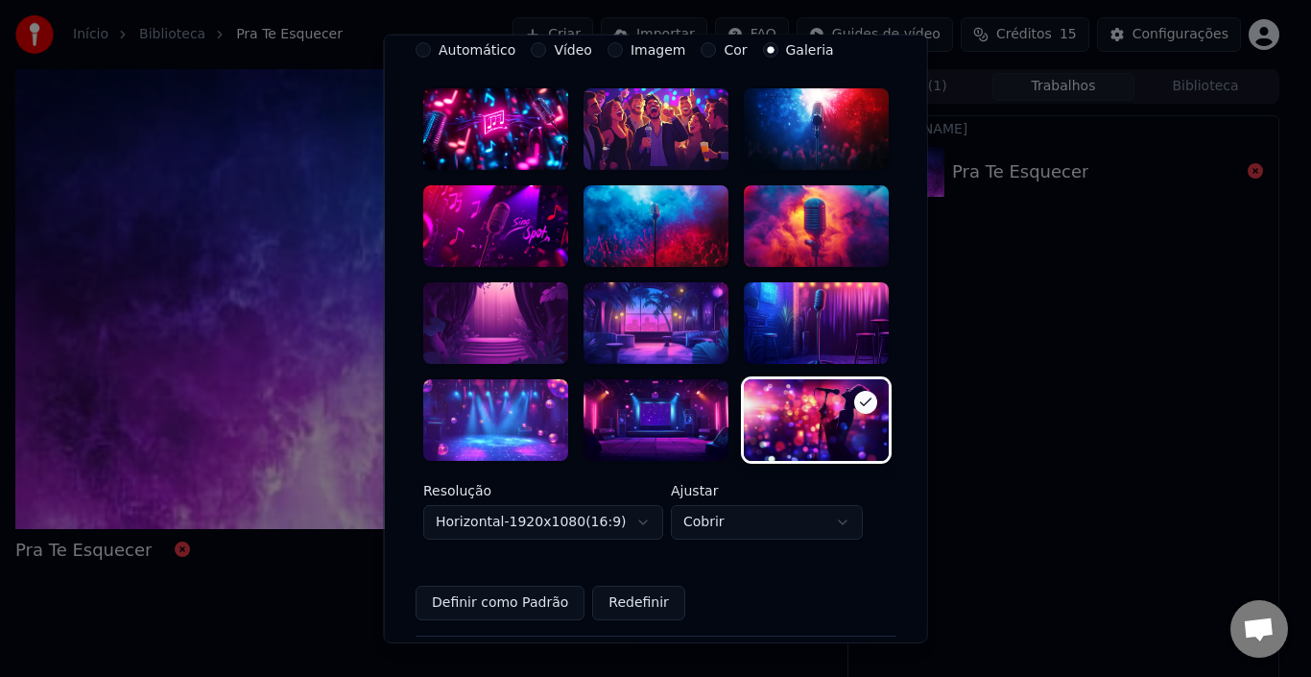
click at [477, 412] on div at bounding box center [495, 420] width 145 height 82
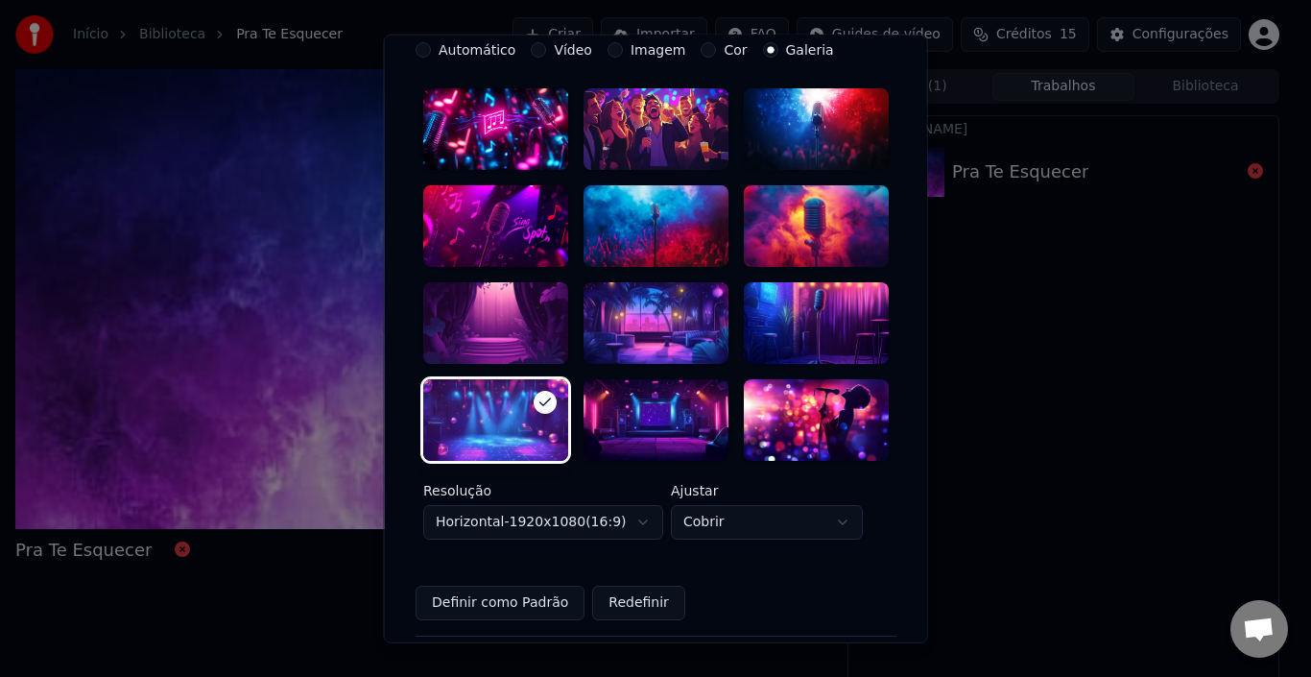
scroll to position [547, 0]
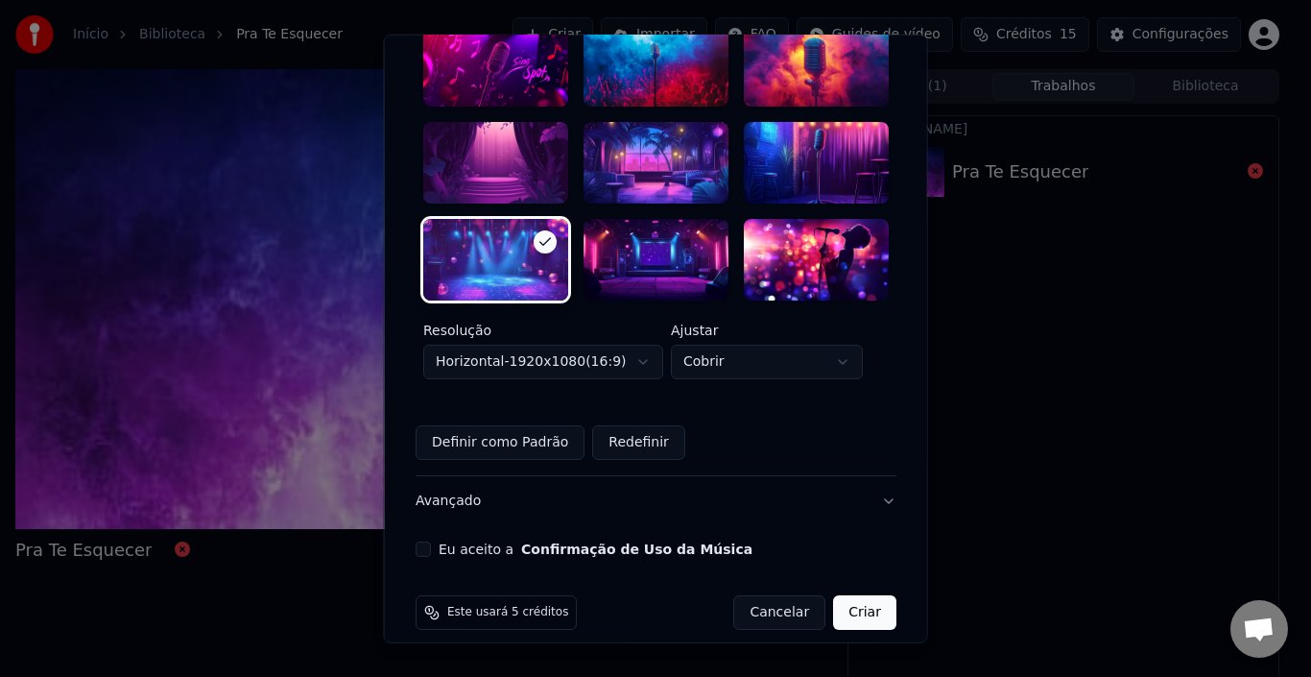
click at [421, 541] on button "Eu aceito a Confirmação de Uso da Música" at bounding box center [423, 548] width 15 height 15
click at [455, 479] on button "Avançado" at bounding box center [656, 501] width 481 height 50
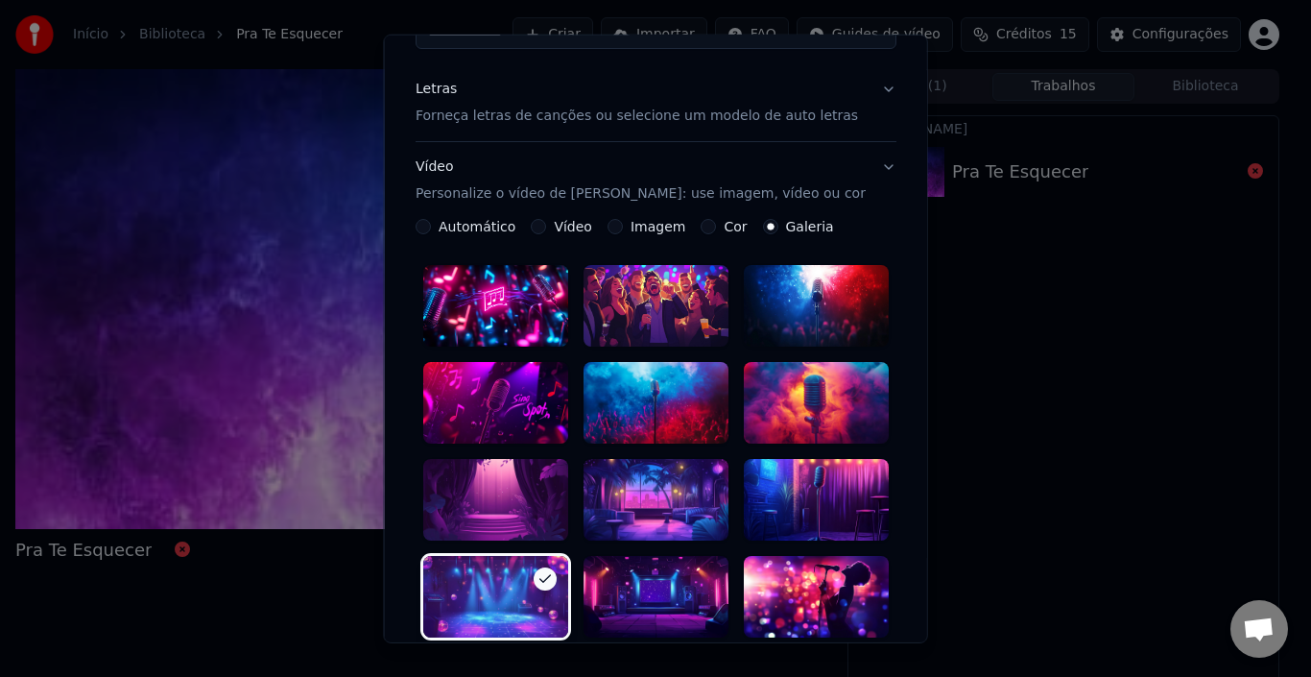
scroll to position [43, 0]
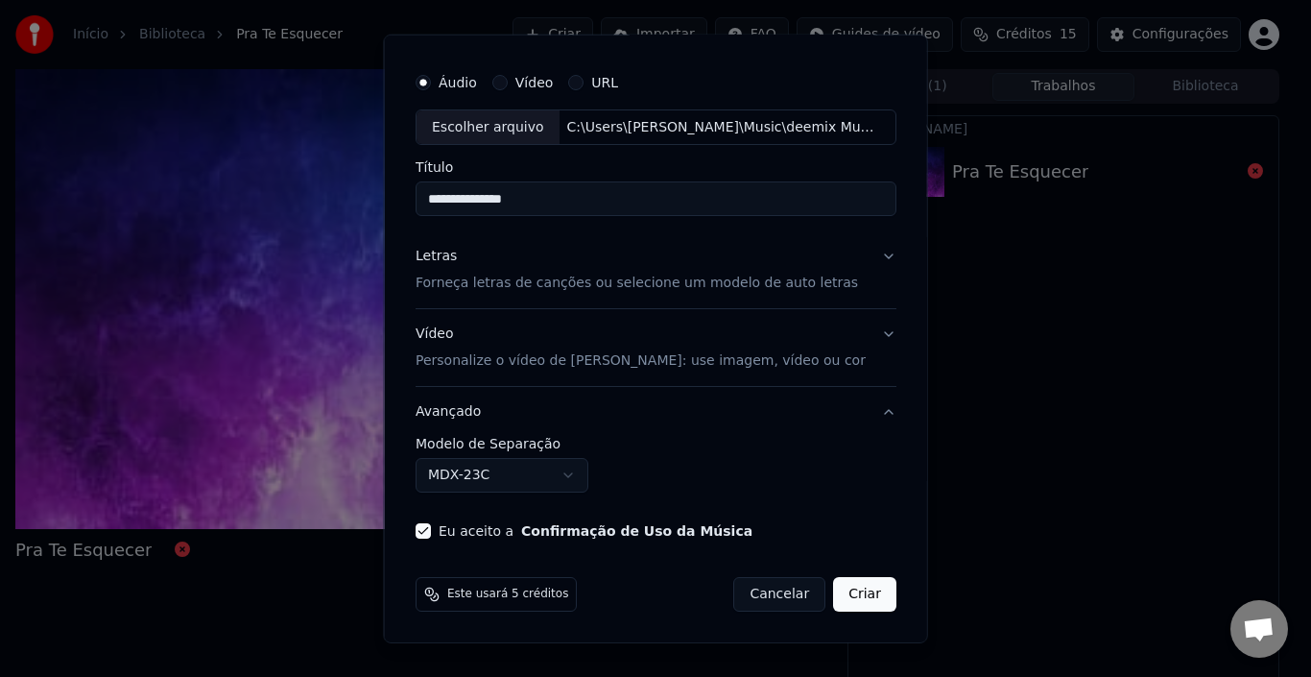
click at [489, 476] on body "**********" at bounding box center [647, 338] width 1295 height 677
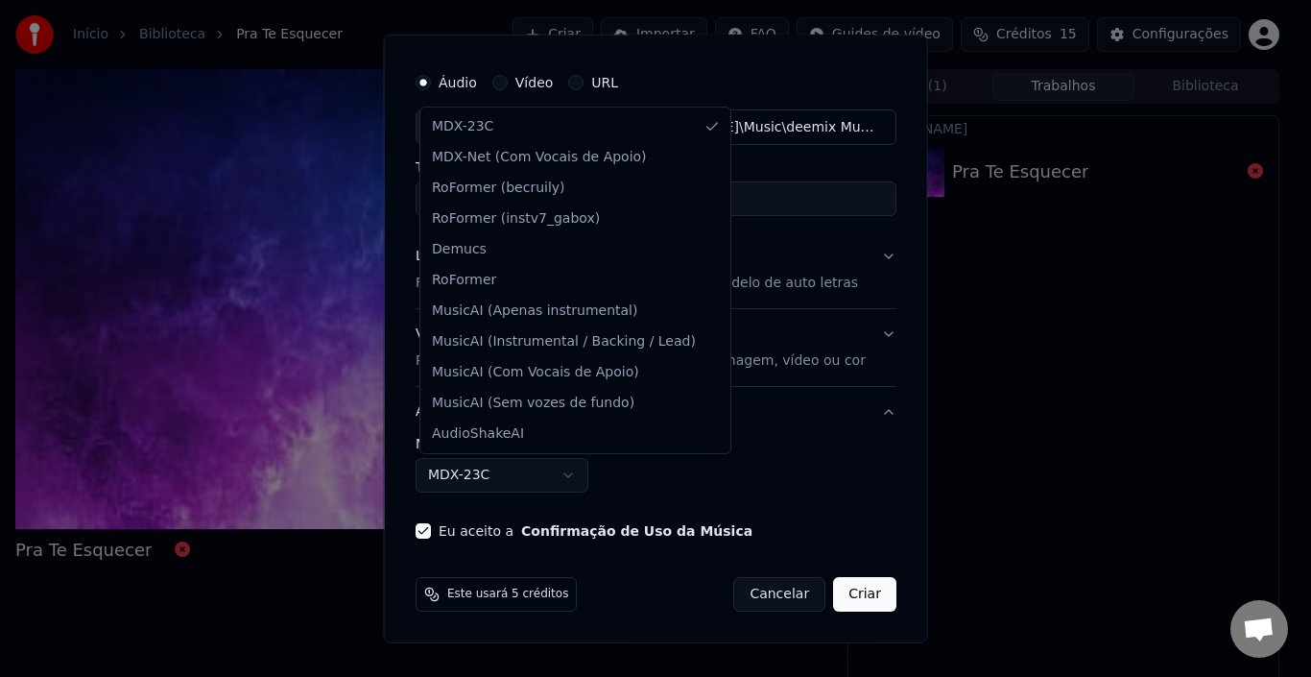
select select "**********"
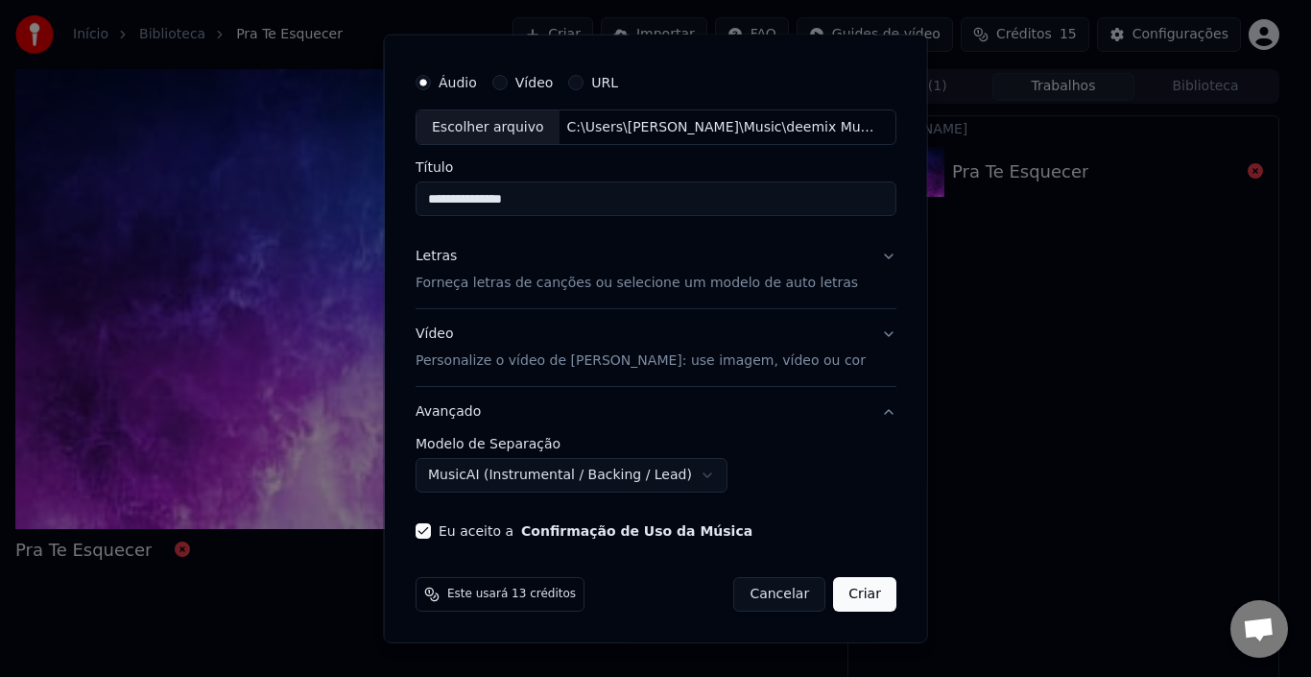
click at [600, 377] on button "Vídeo Personalize o vídeo de karaokê: use imagem, vídeo ou cor" at bounding box center [656, 347] width 481 height 77
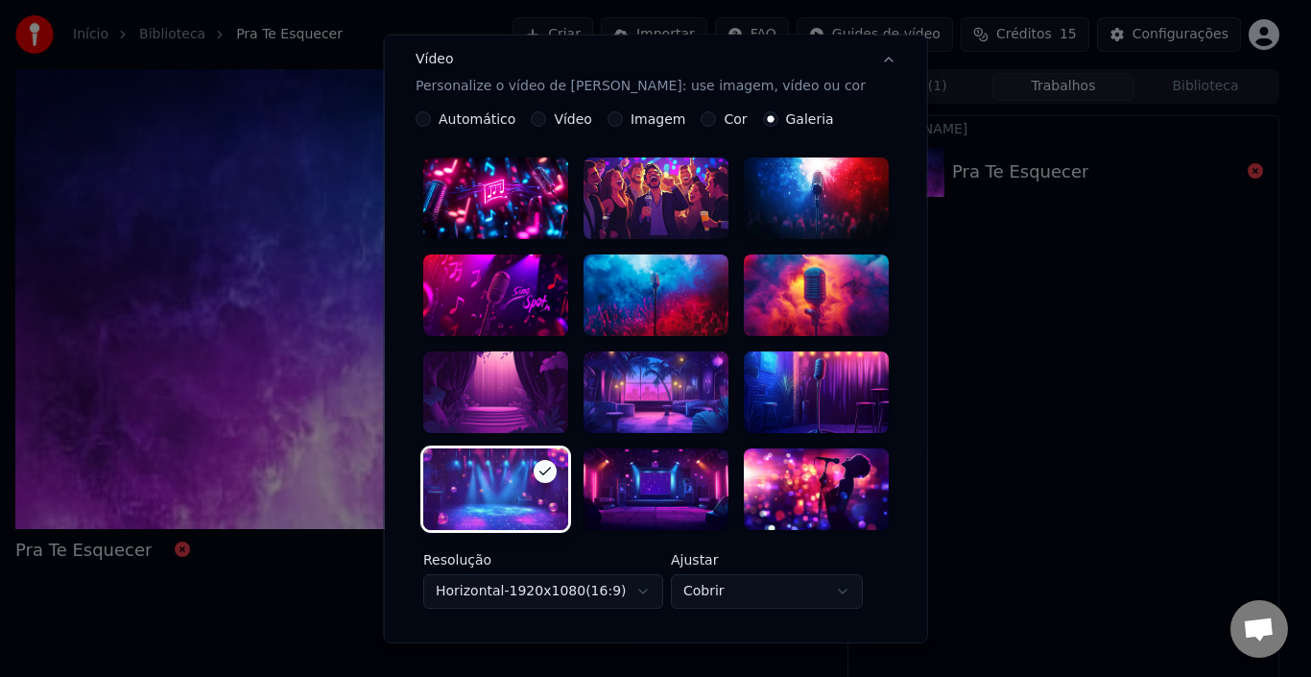
scroll to position [331, 0]
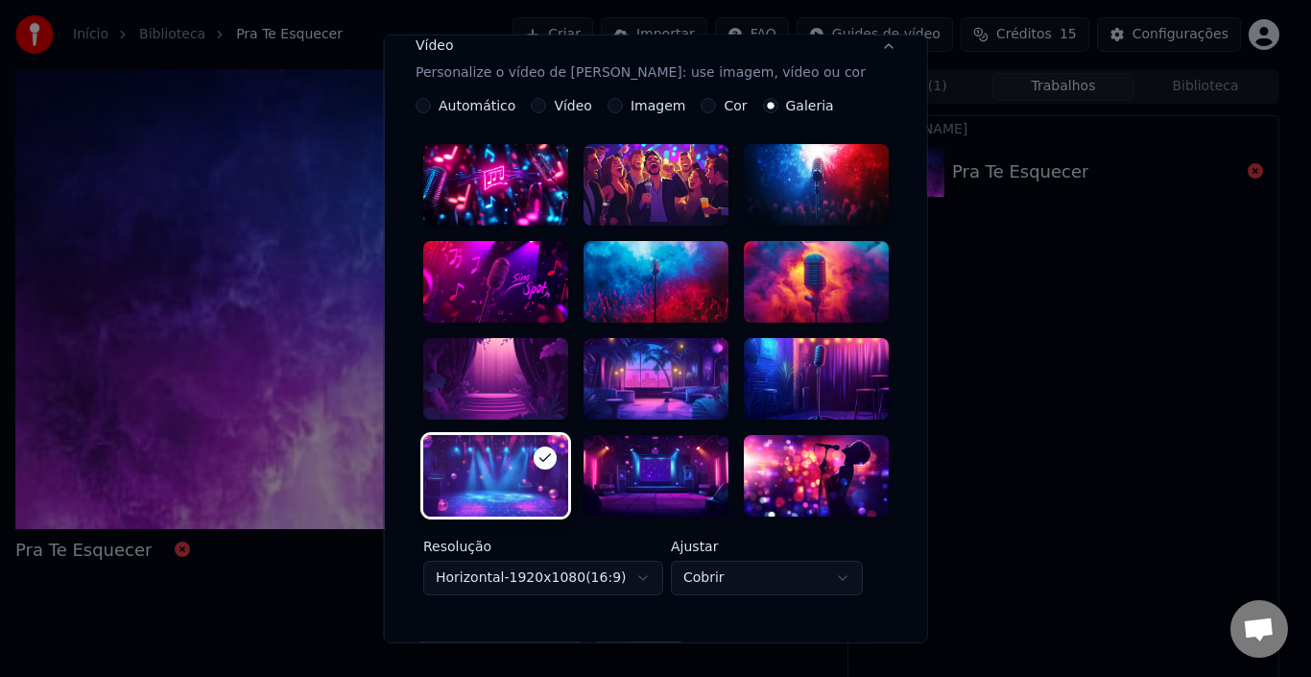
click at [627, 448] on div at bounding box center [656, 476] width 145 height 82
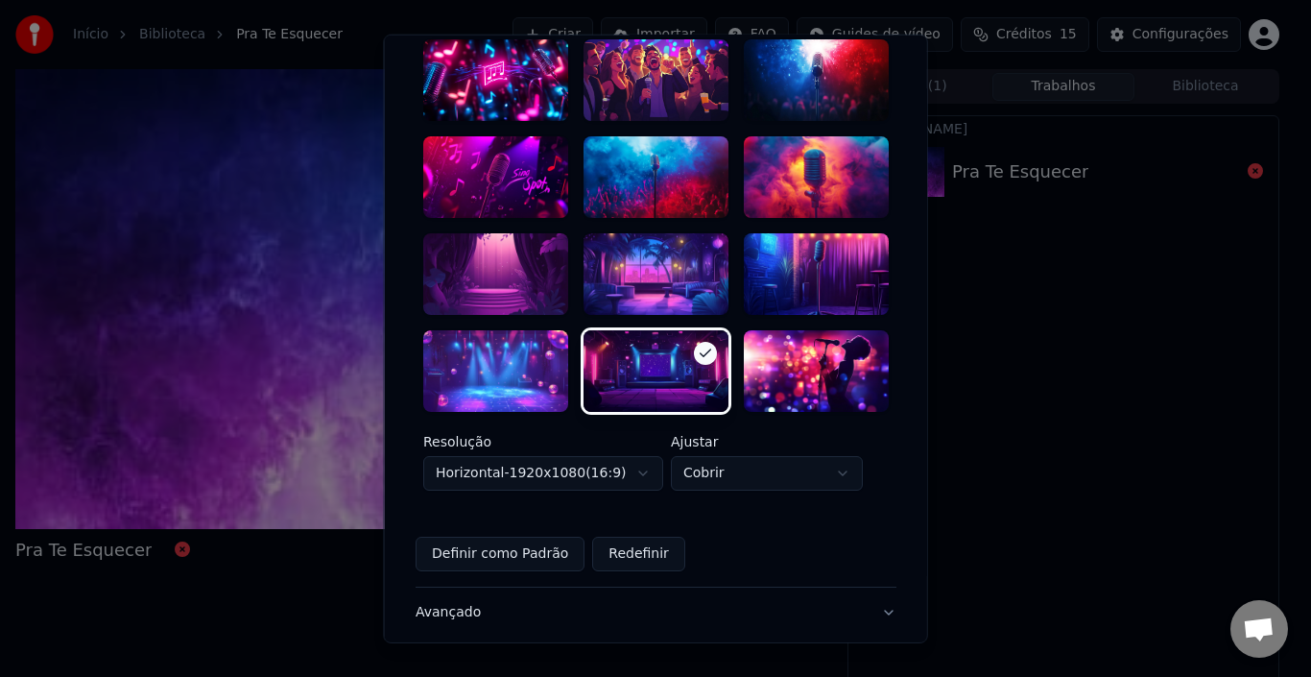
scroll to position [547, 0]
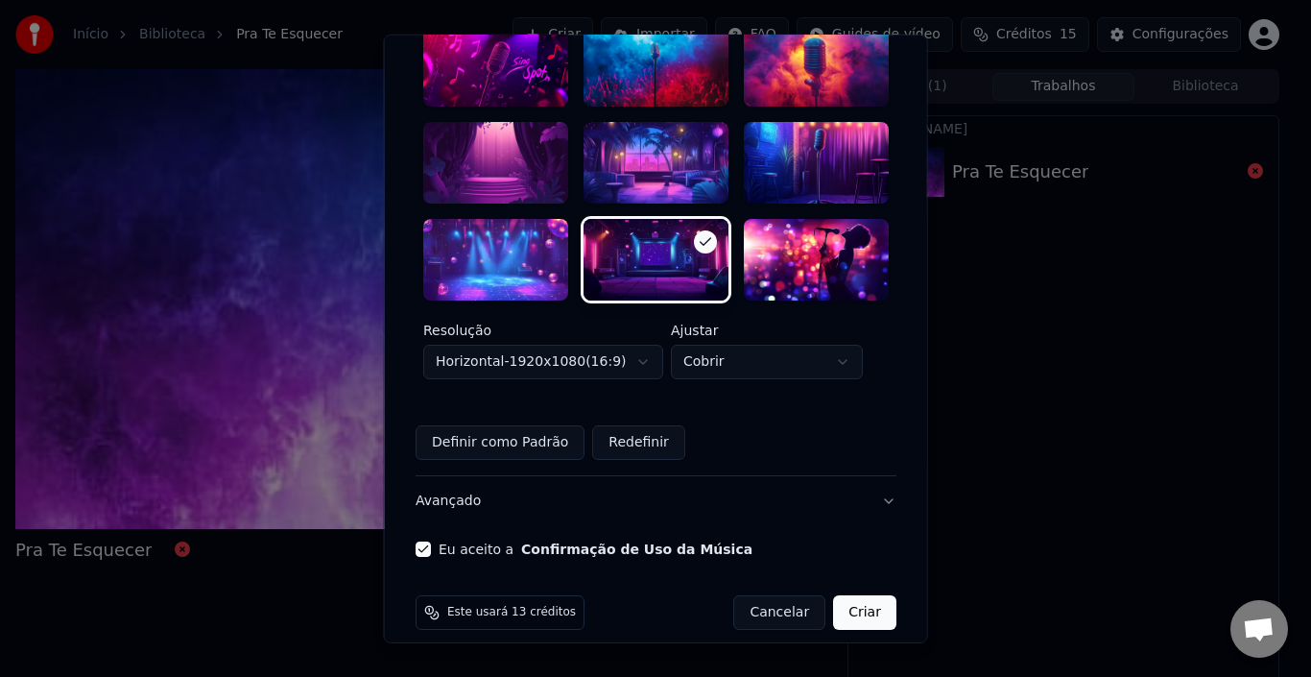
click at [679, 237] on div at bounding box center [656, 260] width 145 height 82
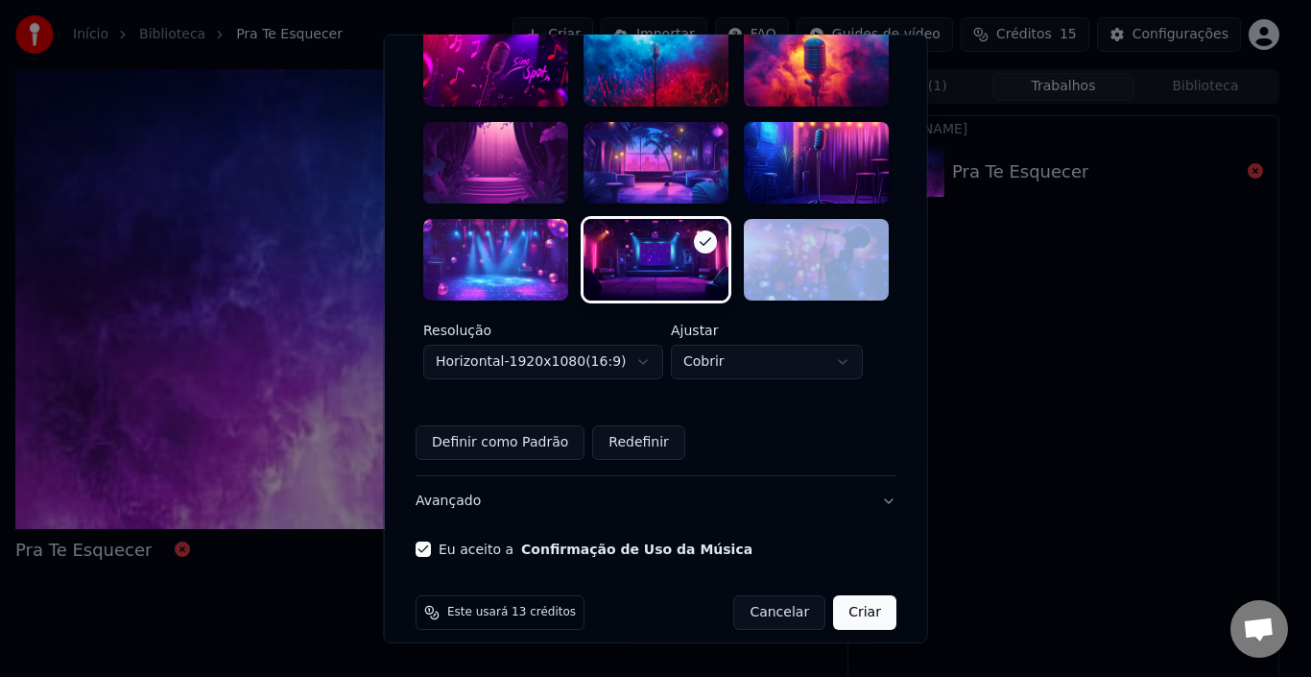
click at [679, 237] on div at bounding box center [656, 260] width 145 height 82
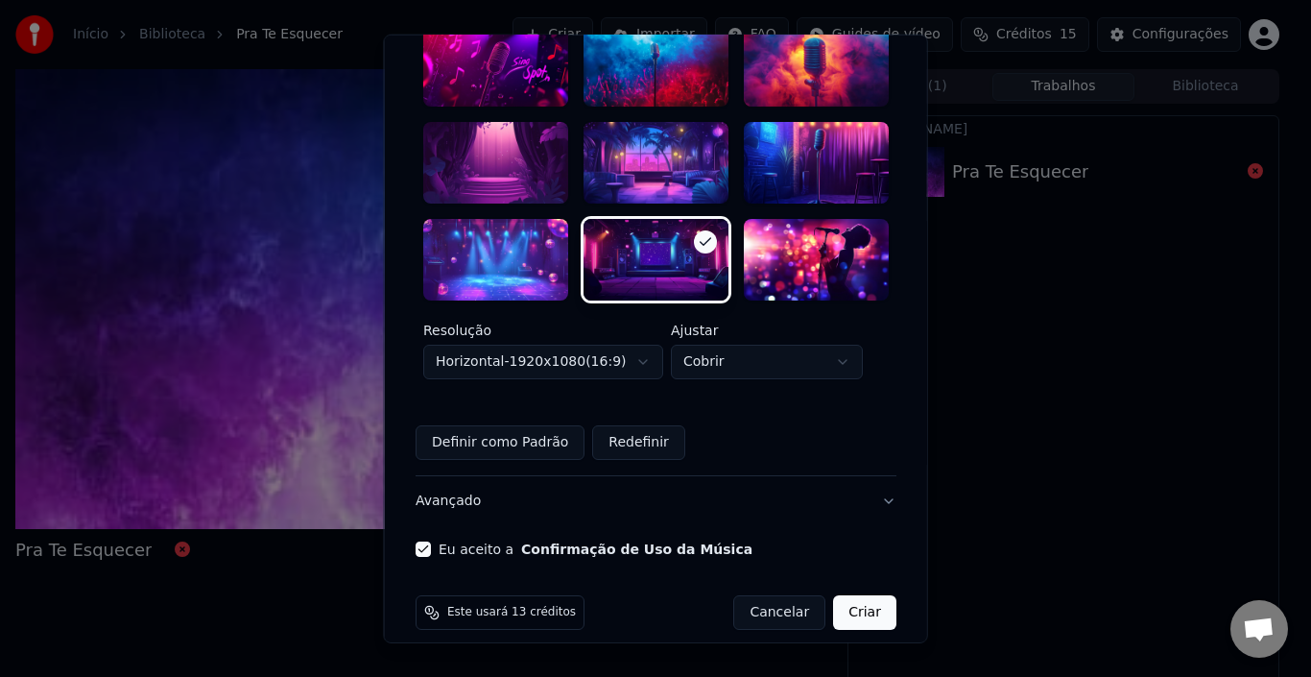
click at [512, 243] on div at bounding box center [495, 260] width 145 height 82
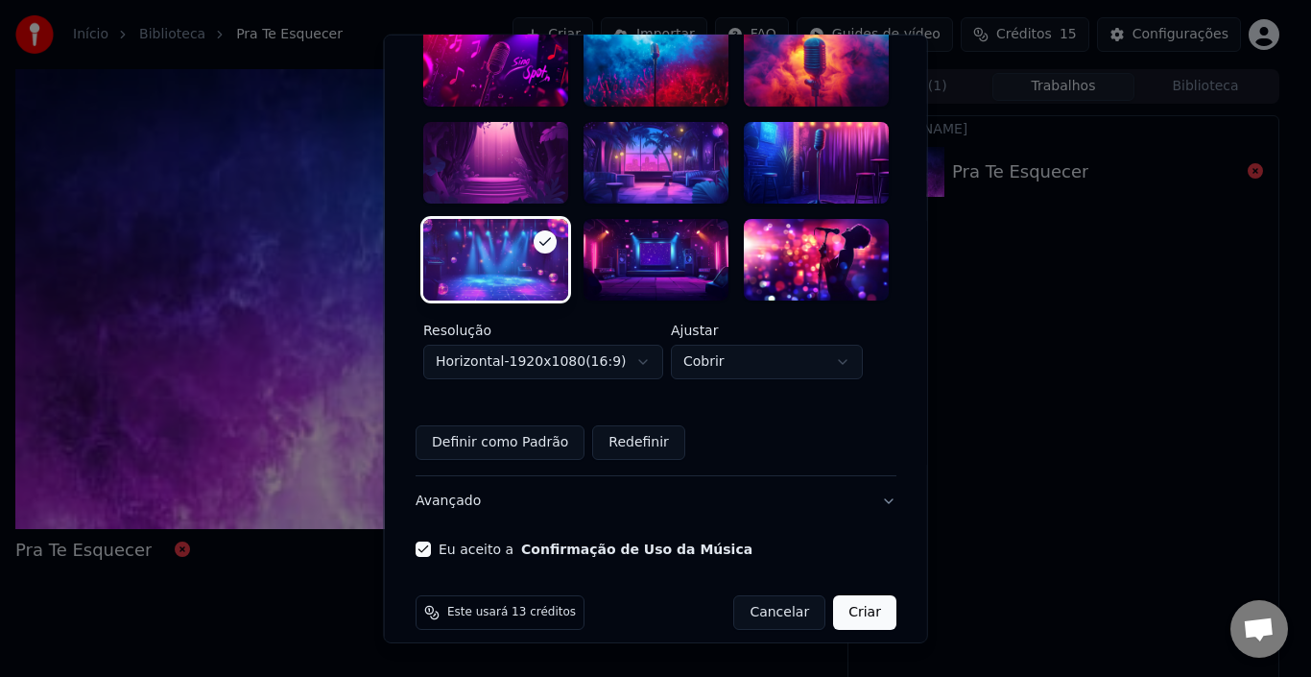
click at [462, 483] on button "Avançado" at bounding box center [656, 501] width 481 height 50
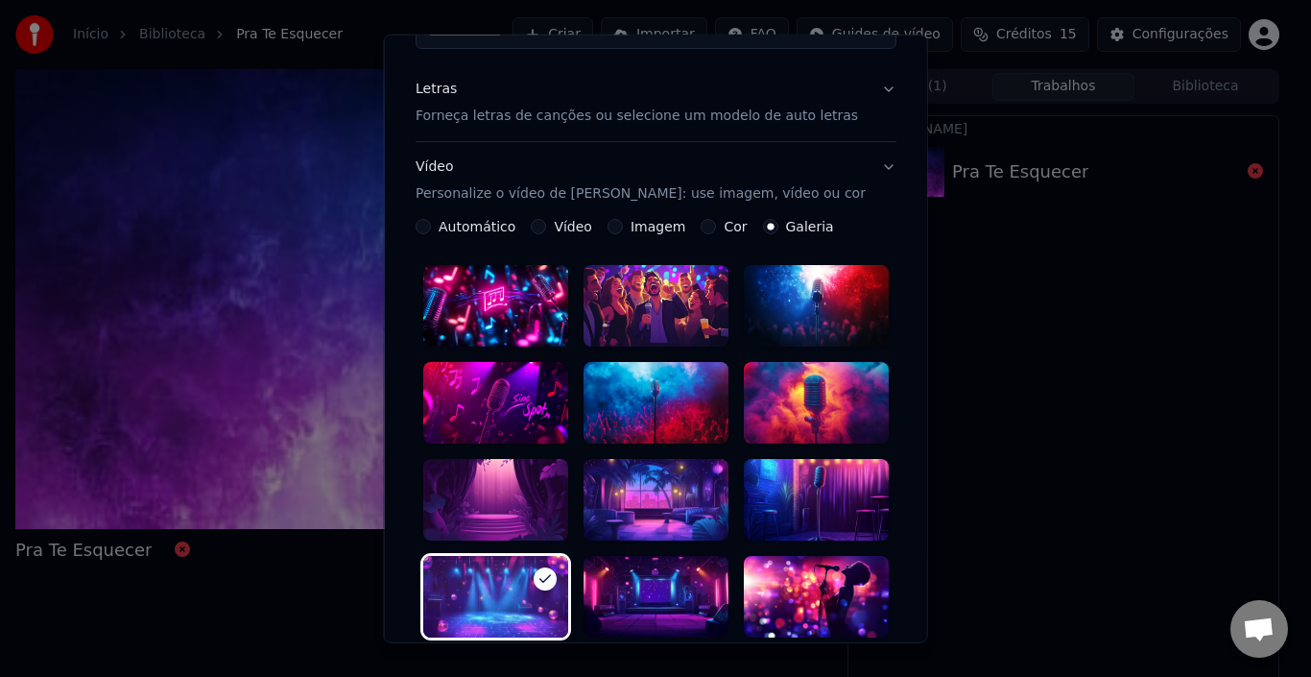
scroll to position [43, 0]
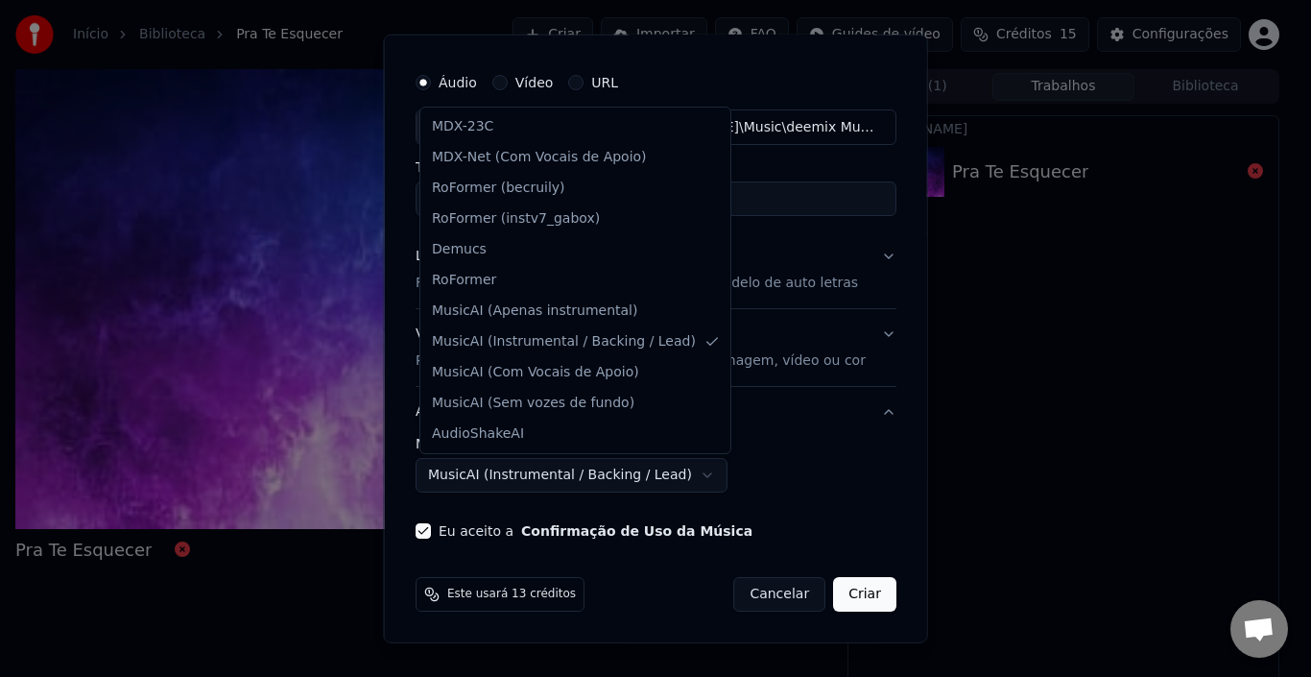
click at [480, 483] on body "**********" at bounding box center [647, 338] width 1295 height 677
select select "******"
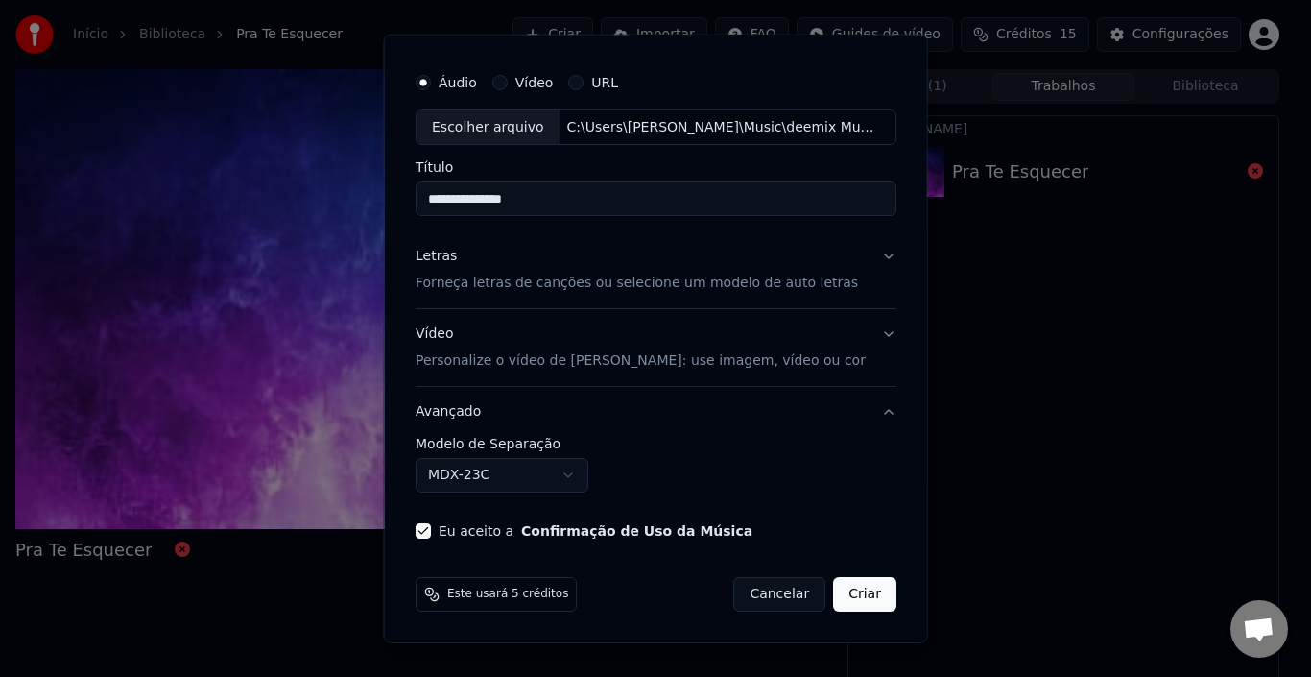
click at [854, 590] on button "Criar" at bounding box center [864, 594] width 63 height 35
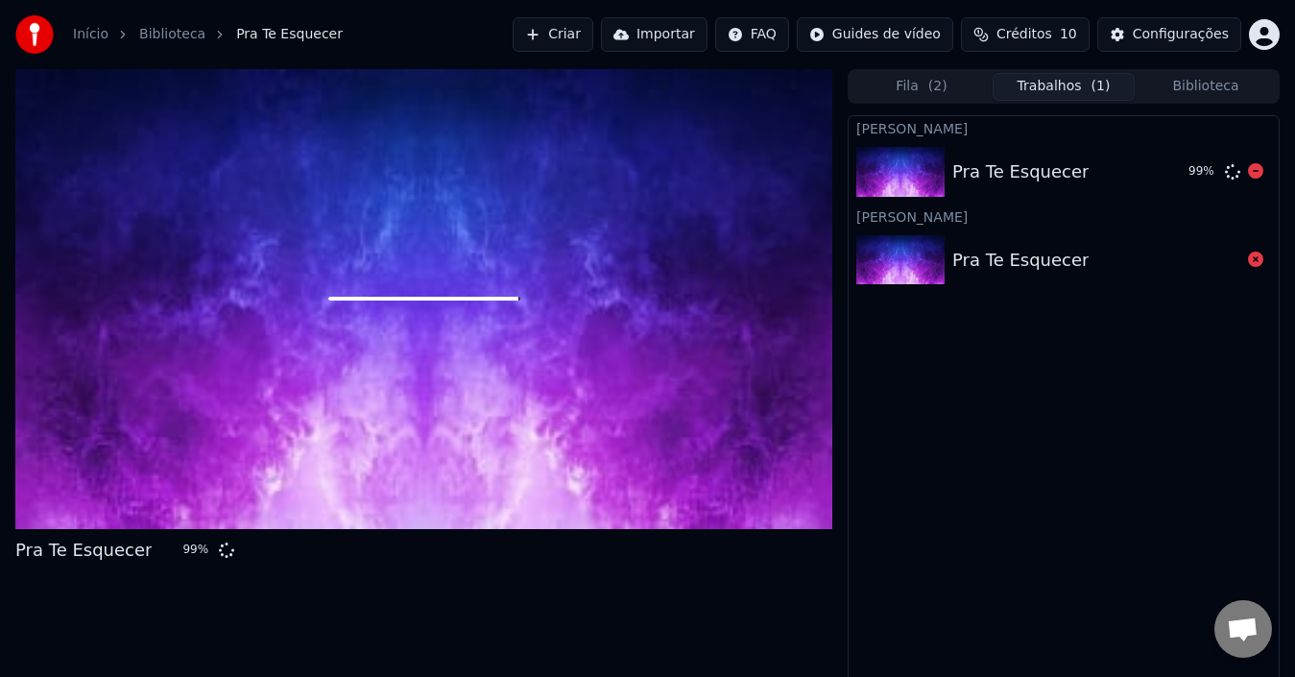
click at [1080, 173] on div "Pra Te Esquecer" at bounding box center [1062, 171] width 221 height 27
click at [617, 544] on div "Pra Te Esquecer 99 %" at bounding box center [423, 550] width 817 height 27
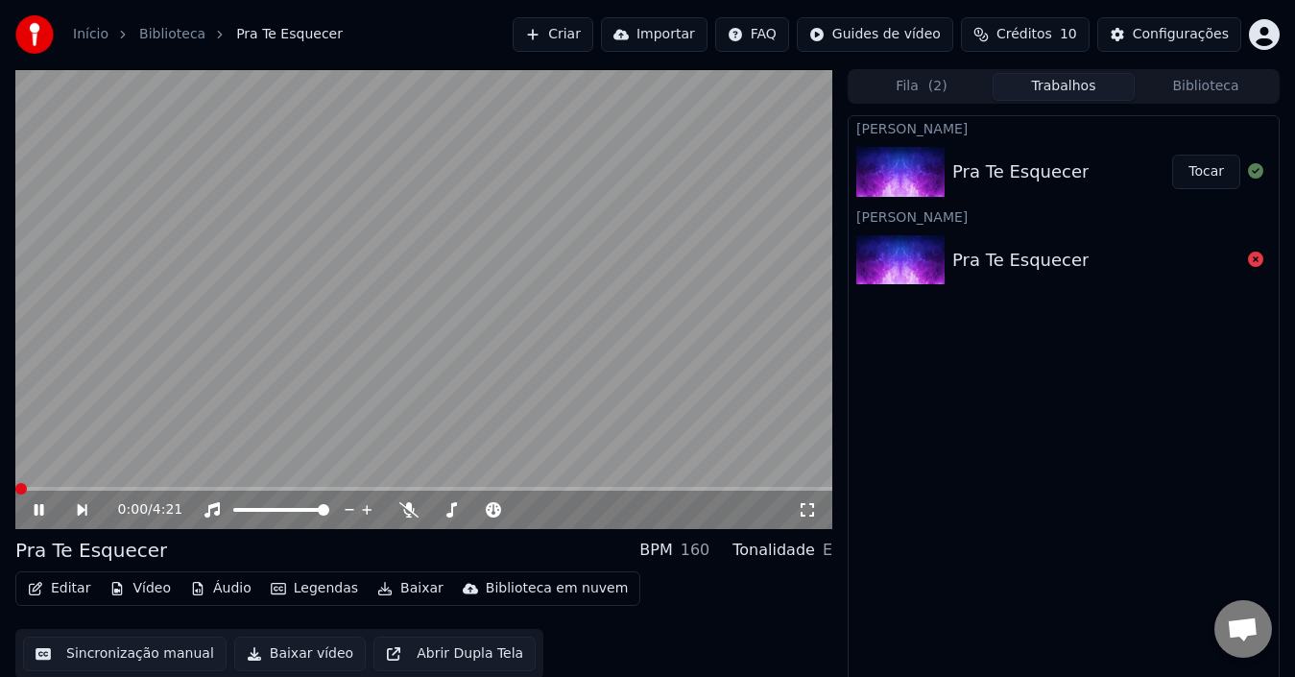
click at [1190, 176] on button "Tocar" at bounding box center [1206, 172] width 68 height 35
click at [1205, 171] on button "Tocar" at bounding box center [1206, 172] width 68 height 35
click at [46, 511] on icon at bounding box center [52, 509] width 43 height 15
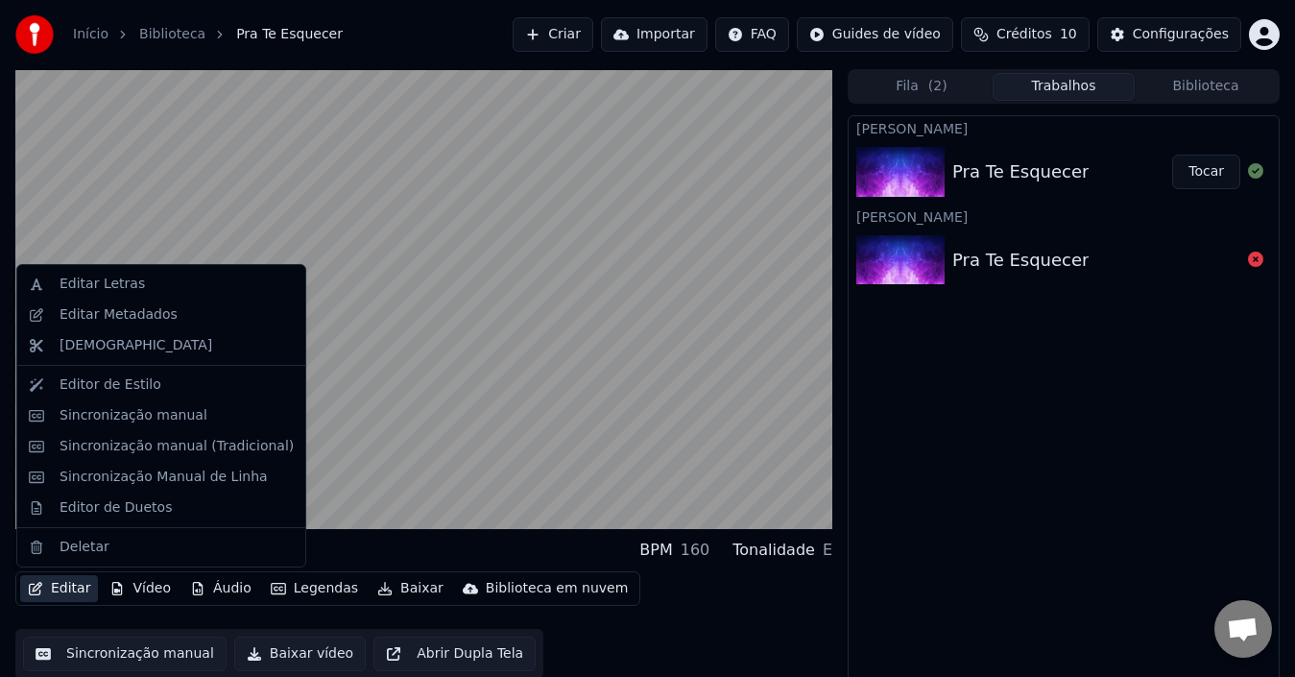
click at [57, 582] on button "Editar" at bounding box center [59, 588] width 78 height 27
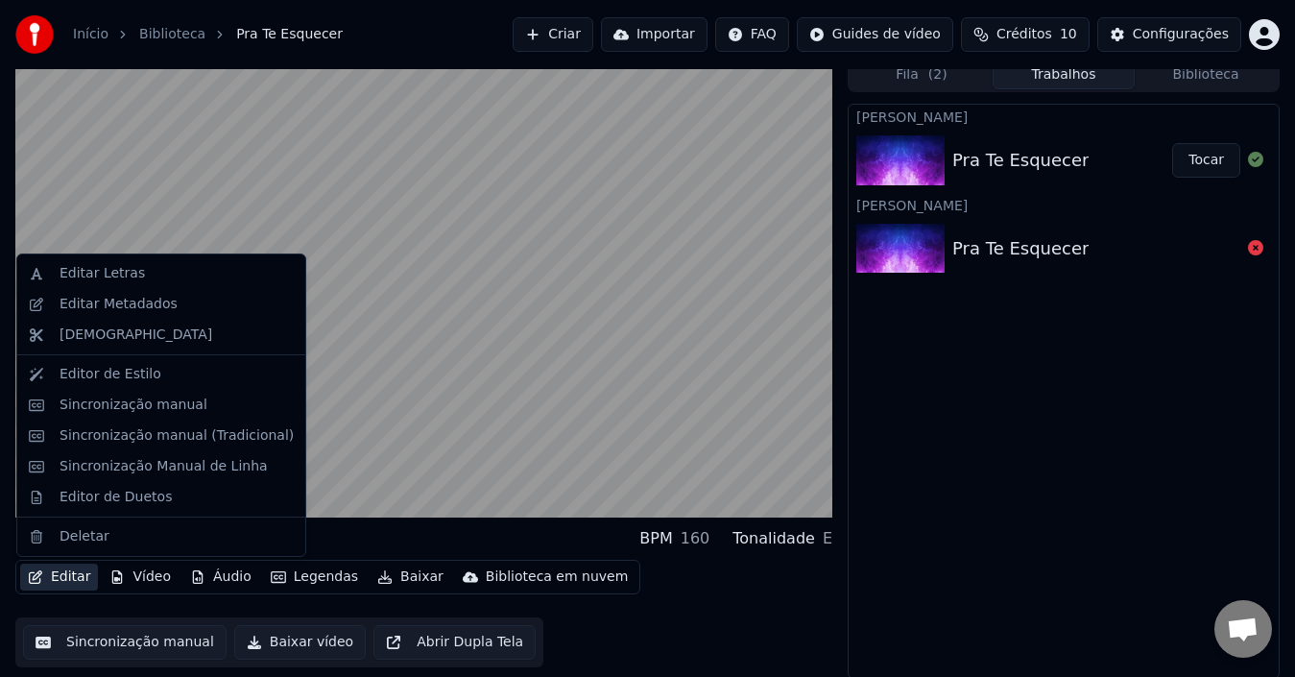
scroll to position [13, 0]
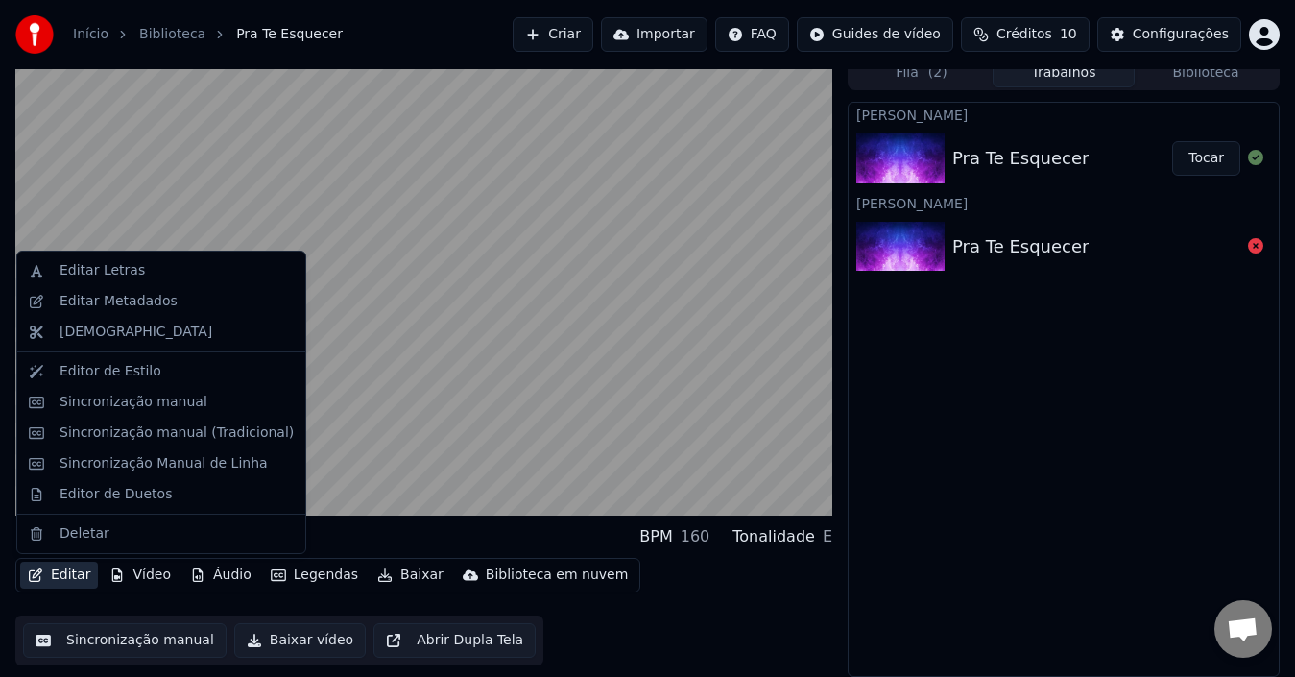
click at [110, 641] on button "Sincronização manual" at bounding box center [124, 640] width 203 height 35
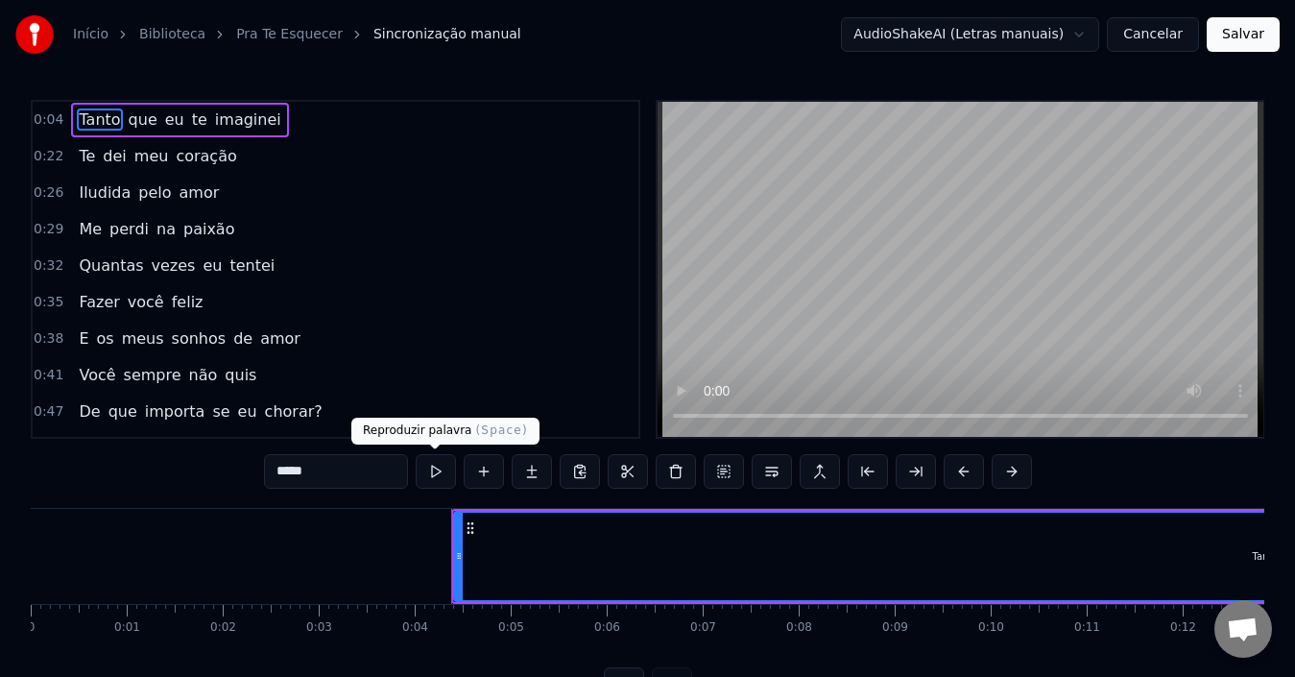
click at [429, 471] on button at bounding box center [436, 471] width 40 height 35
click at [461, 553] on icon at bounding box center [459, 555] width 8 height 15
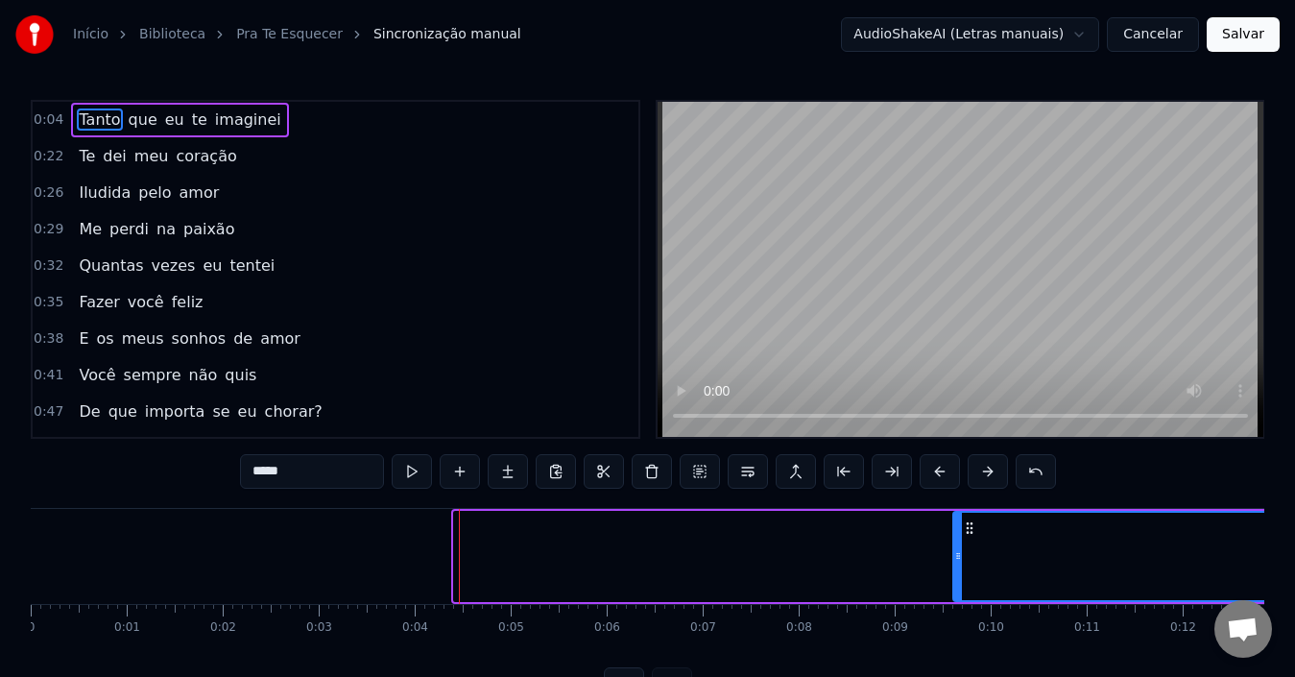
drag, startPoint x: 455, startPoint y: 559, endPoint x: 959, endPoint y: 569, distance: 504.0
click at [959, 569] on div at bounding box center [958, 556] width 8 height 87
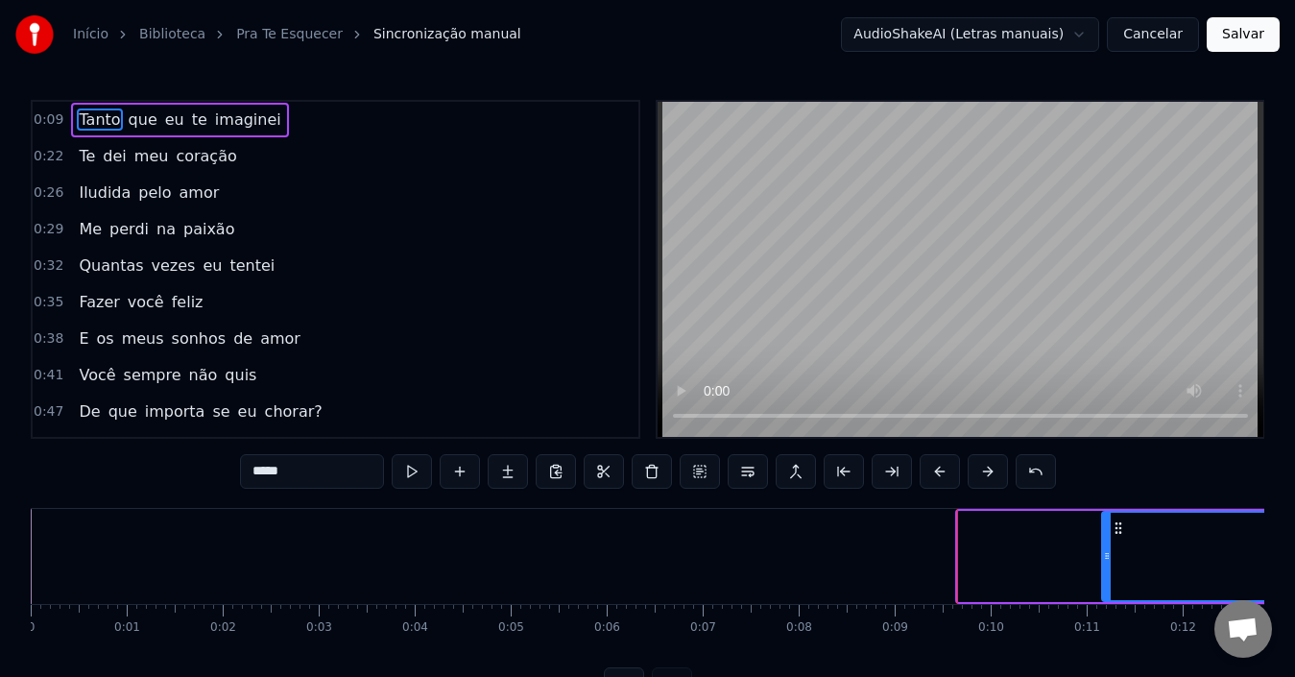
drag, startPoint x: 966, startPoint y: 559, endPoint x: 1130, endPoint y: 550, distance: 164.3
click at [1110, 550] on icon at bounding box center [1107, 555] width 8 height 15
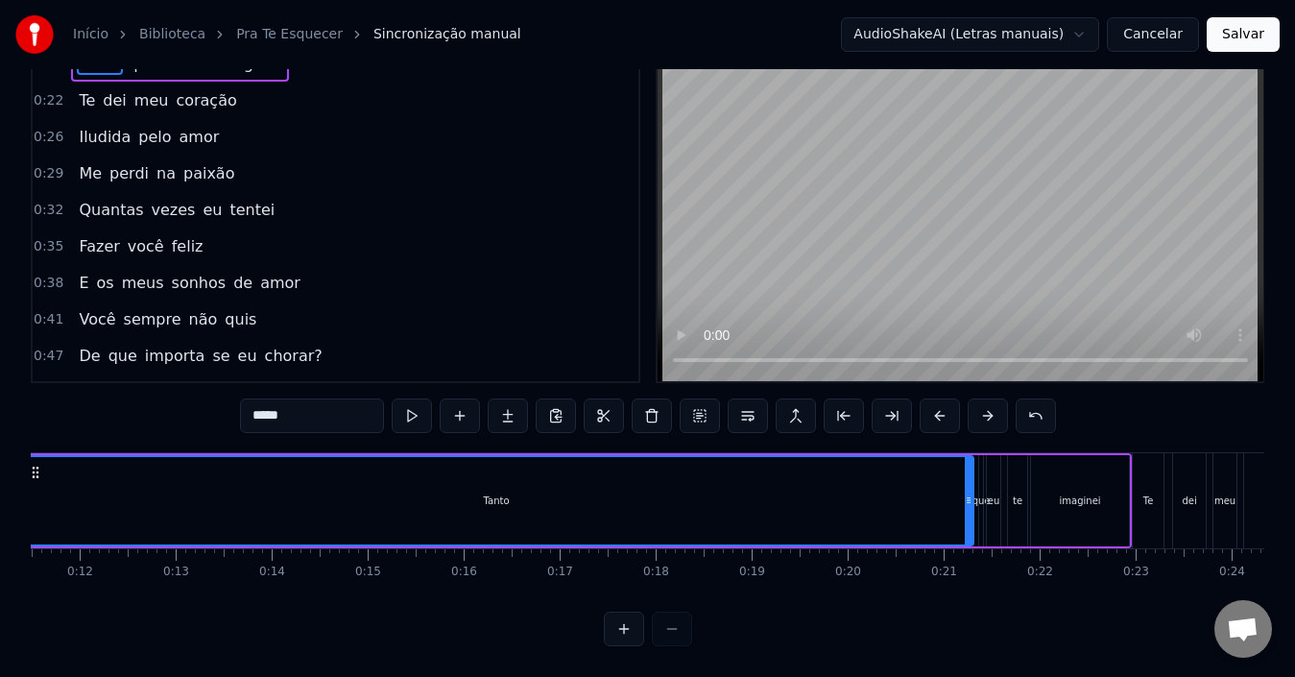
scroll to position [0, 1023]
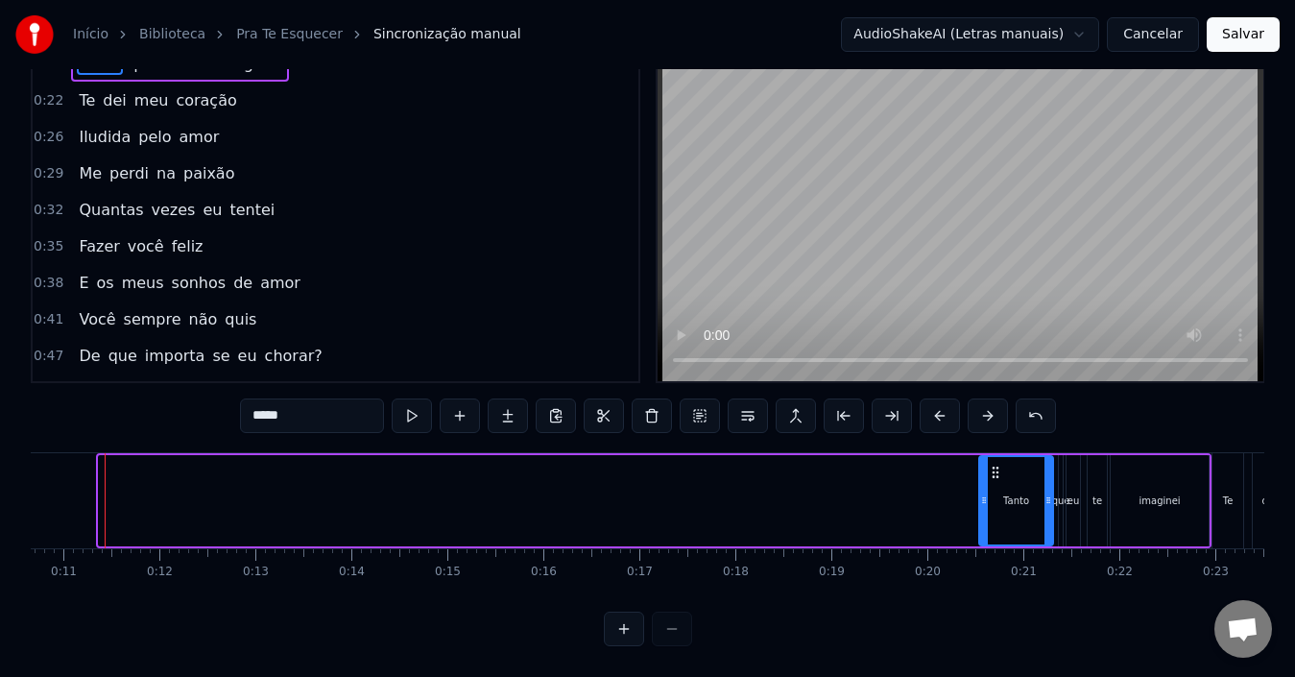
drag, startPoint x: 102, startPoint y: 479, endPoint x: 982, endPoint y: 523, distance: 881.2
click at [982, 523] on div at bounding box center [984, 500] width 8 height 87
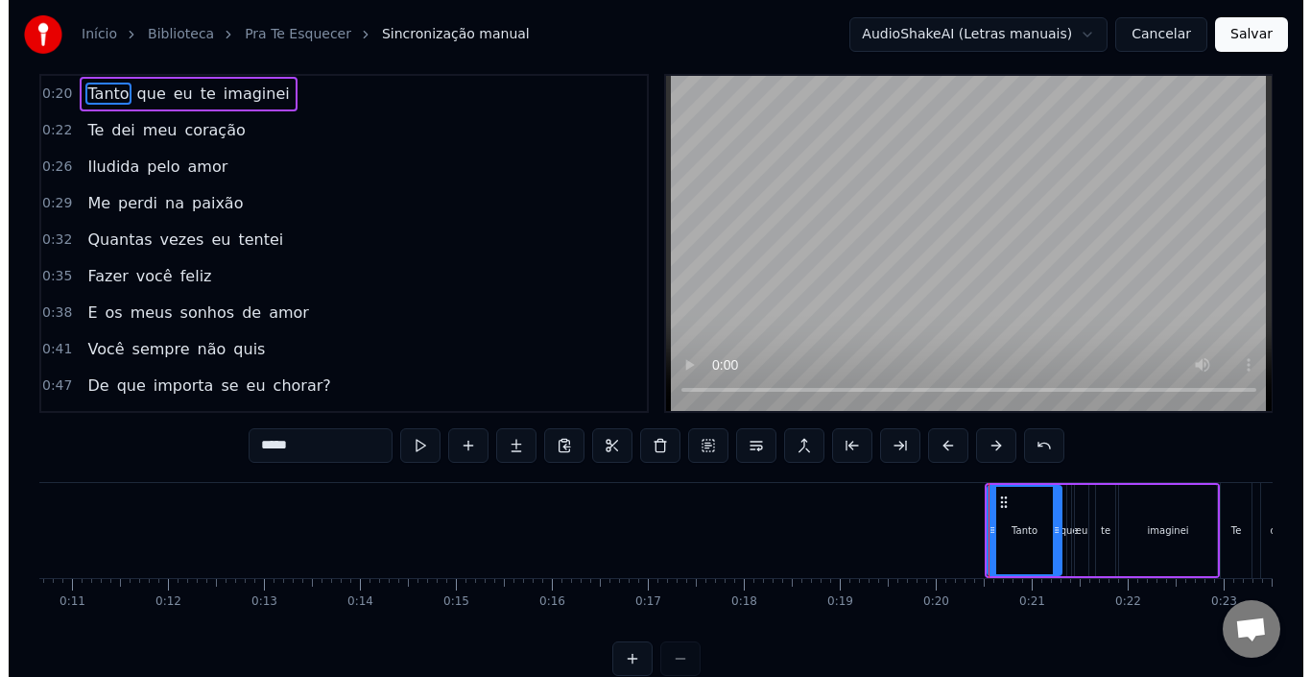
scroll to position [0, 0]
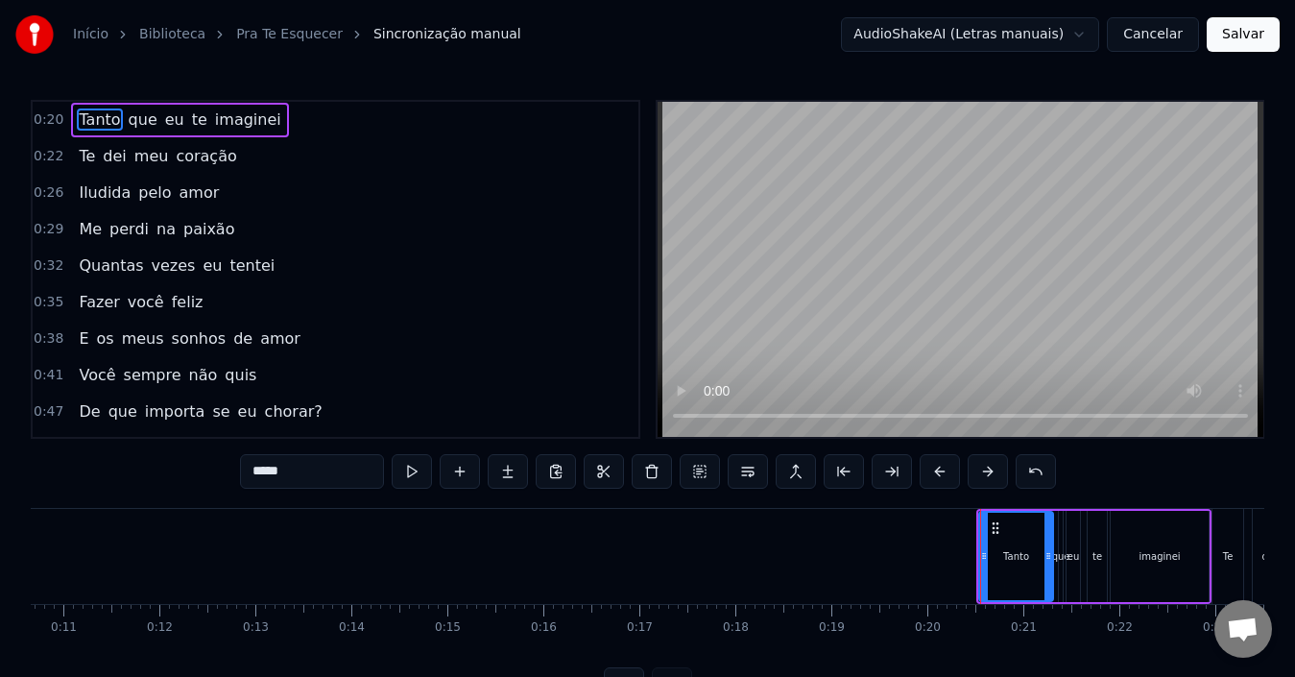
click at [1243, 32] on button "Salvar" at bounding box center [1242, 34] width 73 height 35
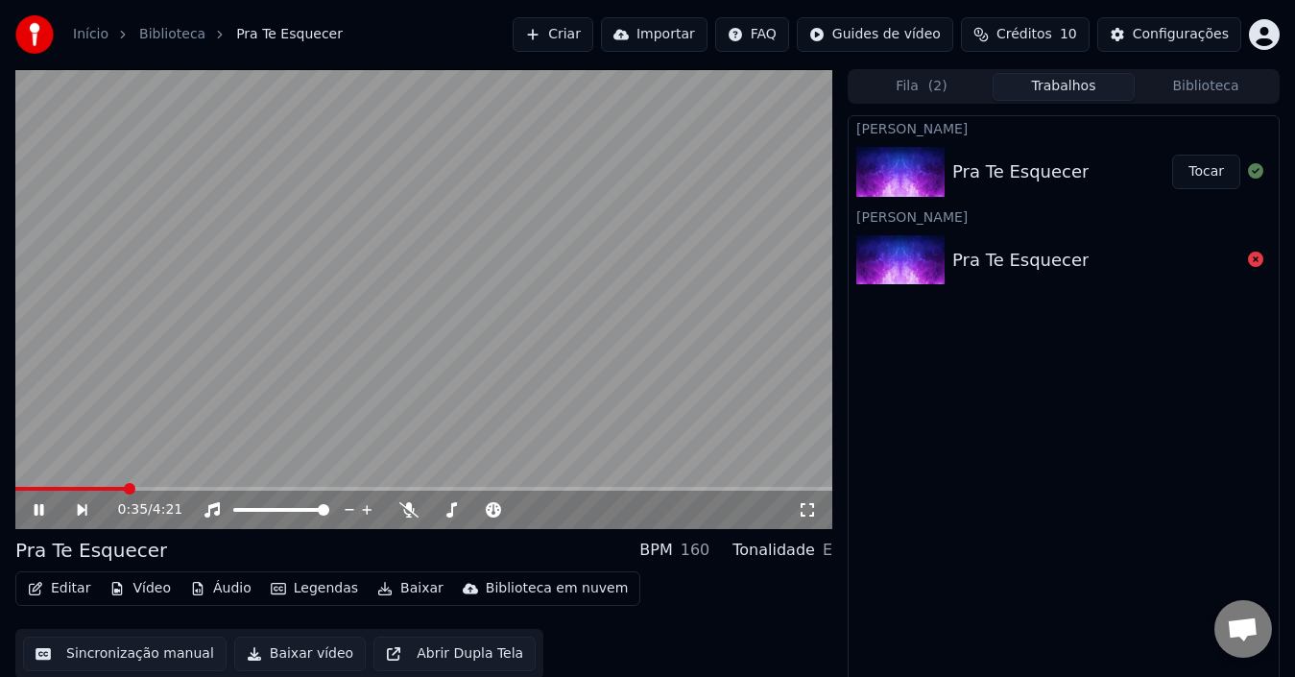
click at [404, 593] on button "Baixar" at bounding box center [411, 588] width 82 height 27
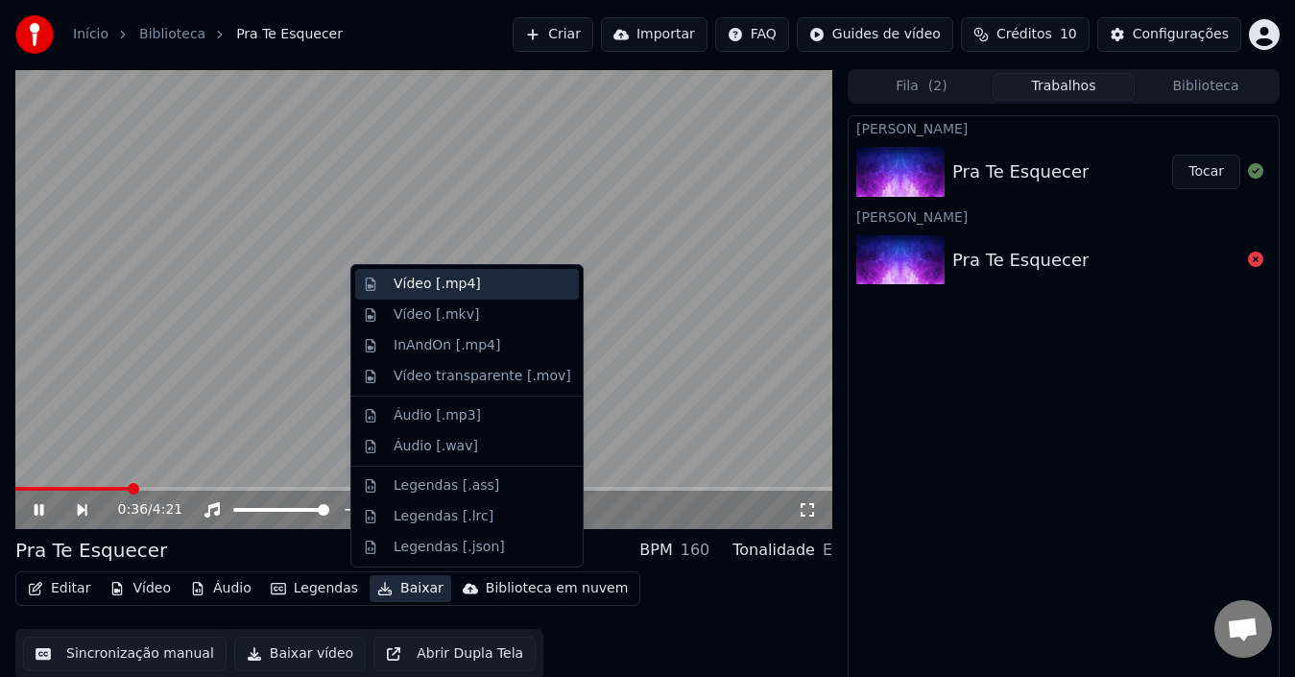
click at [459, 287] on div "Vídeo [.mp4]" at bounding box center [436, 283] width 87 height 19
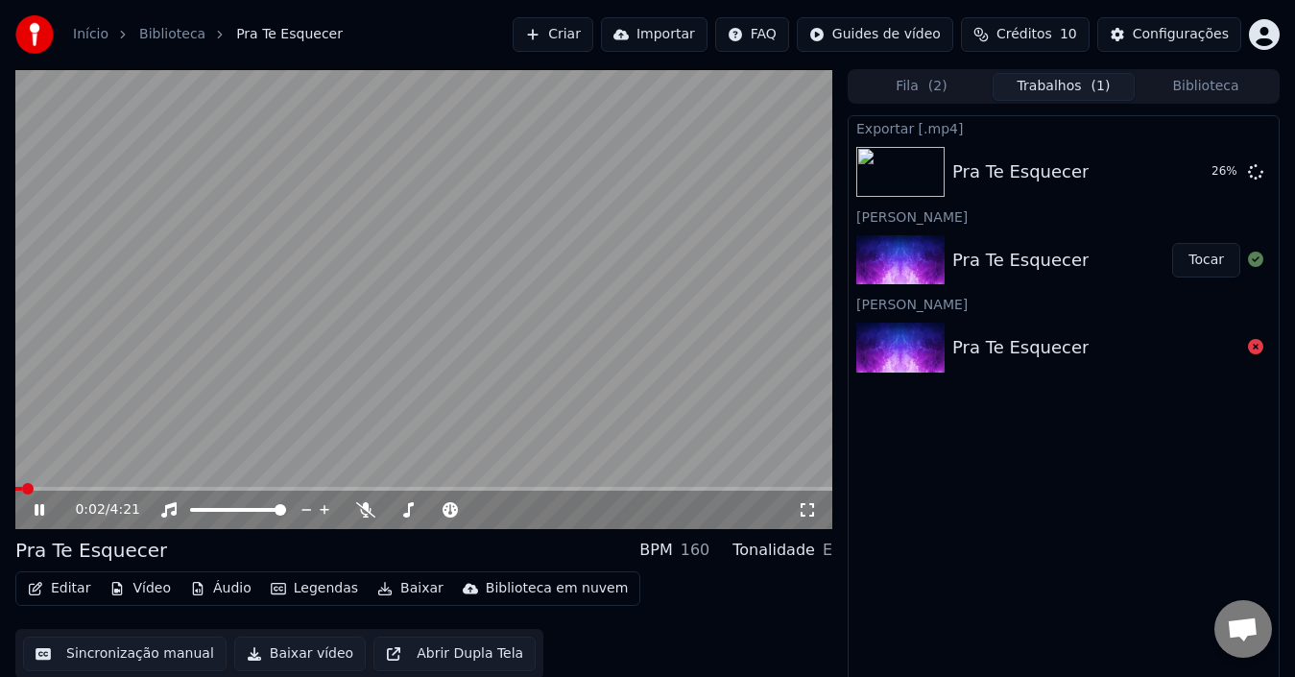
click at [41, 507] on icon at bounding box center [40, 510] width 10 height 12
click at [593, 36] on button "Criar" at bounding box center [553, 34] width 81 height 35
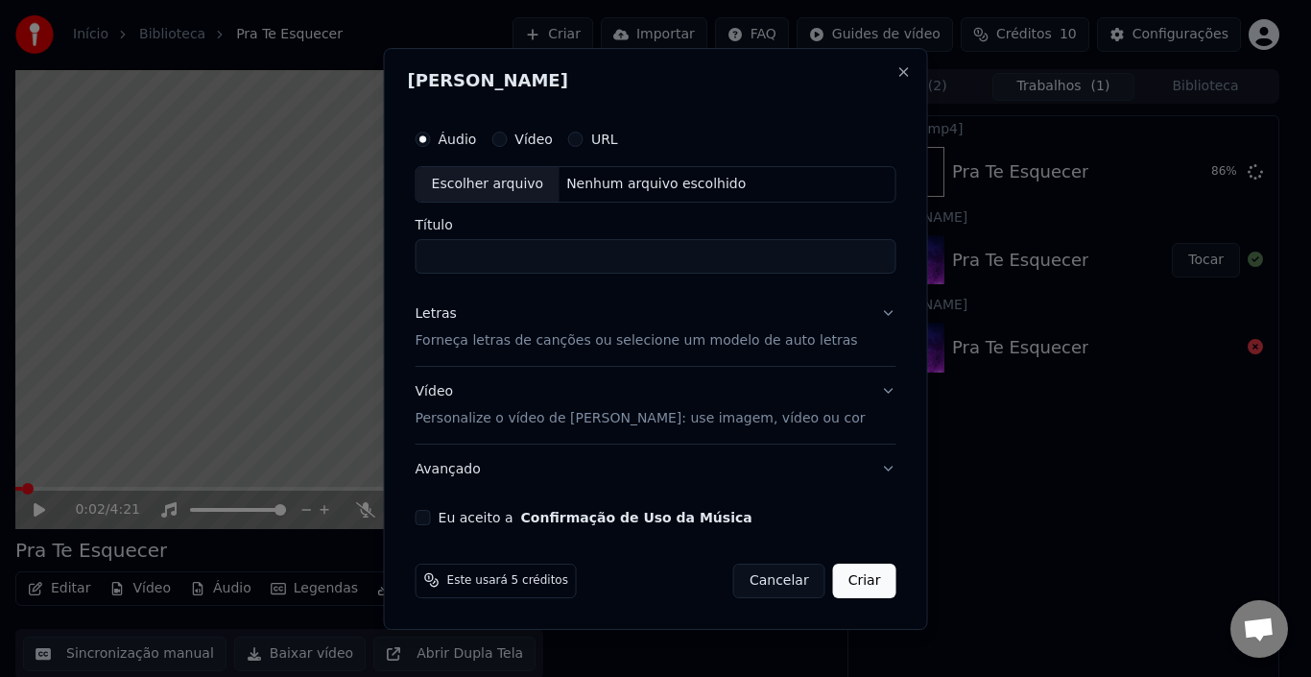
click at [531, 190] on div "Escolher arquivo" at bounding box center [488, 184] width 143 height 35
drag, startPoint x: 464, startPoint y: 253, endPoint x: 422, endPoint y: 255, distance: 41.3
click at [422, 255] on div "**********" at bounding box center [656, 322] width 496 height 420
click at [475, 335] on p "Forneça letras de canções ou selecione um modelo de auto letras" at bounding box center [637, 340] width 442 height 19
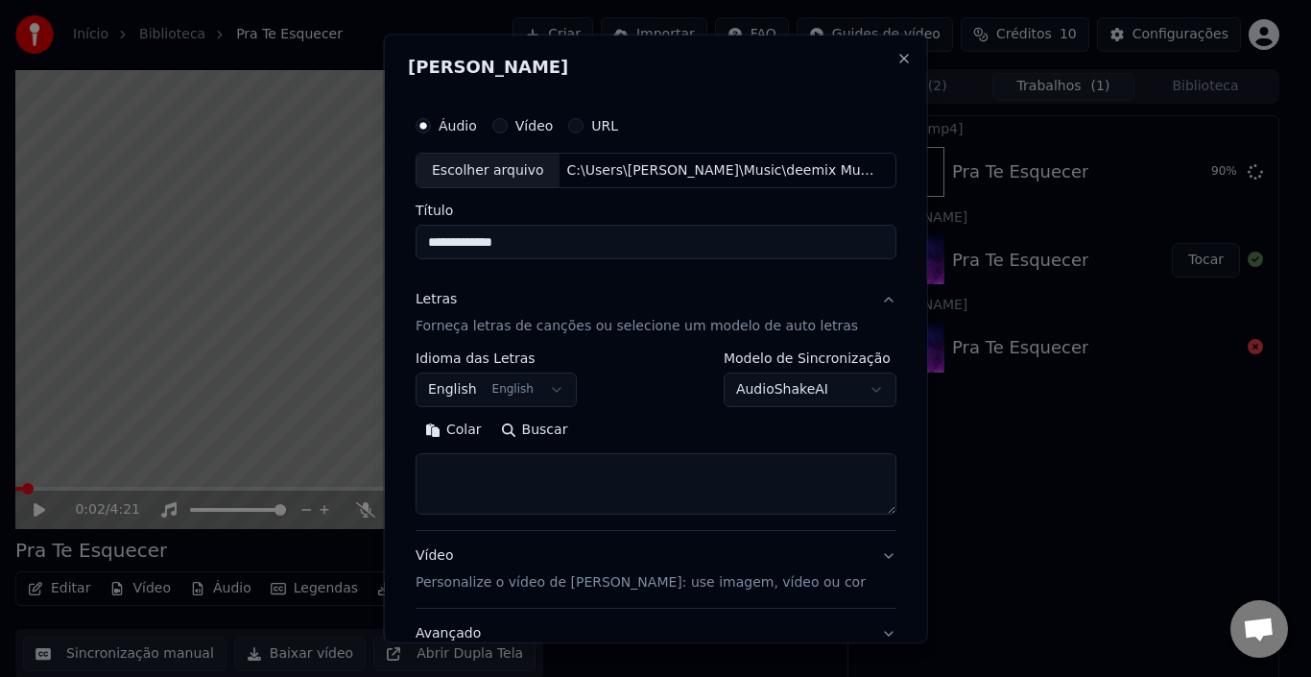
click at [430, 237] on input "**********" at bounding box center [656, 242] width 481 height 35
type input "**********"
click at [504, 476] on textarea at bounding box center [656, 483] width 481 height 61
paste textarea "**********"
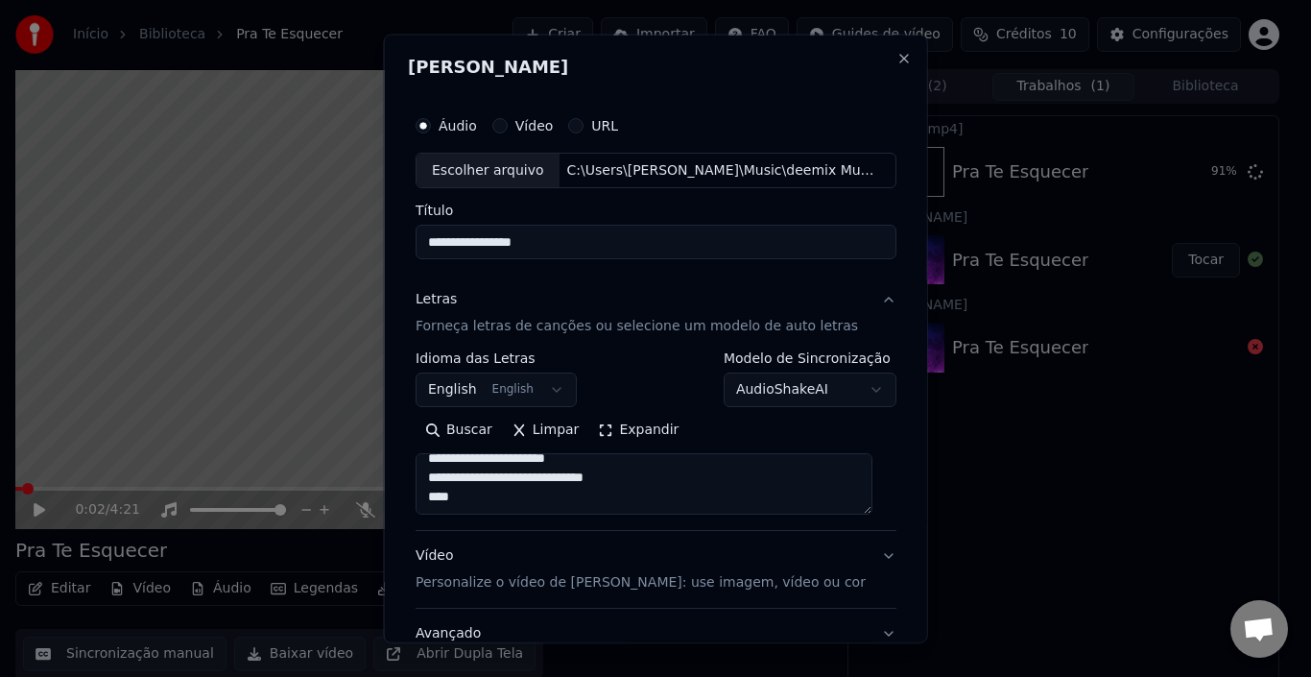
type textarea "**********"
click at [553, 573] on p "Personalize o vídeo de [PERSON_NAME]: use imagem, vídeo ou cor" at bounding box center [641, 582] width 450 height 19
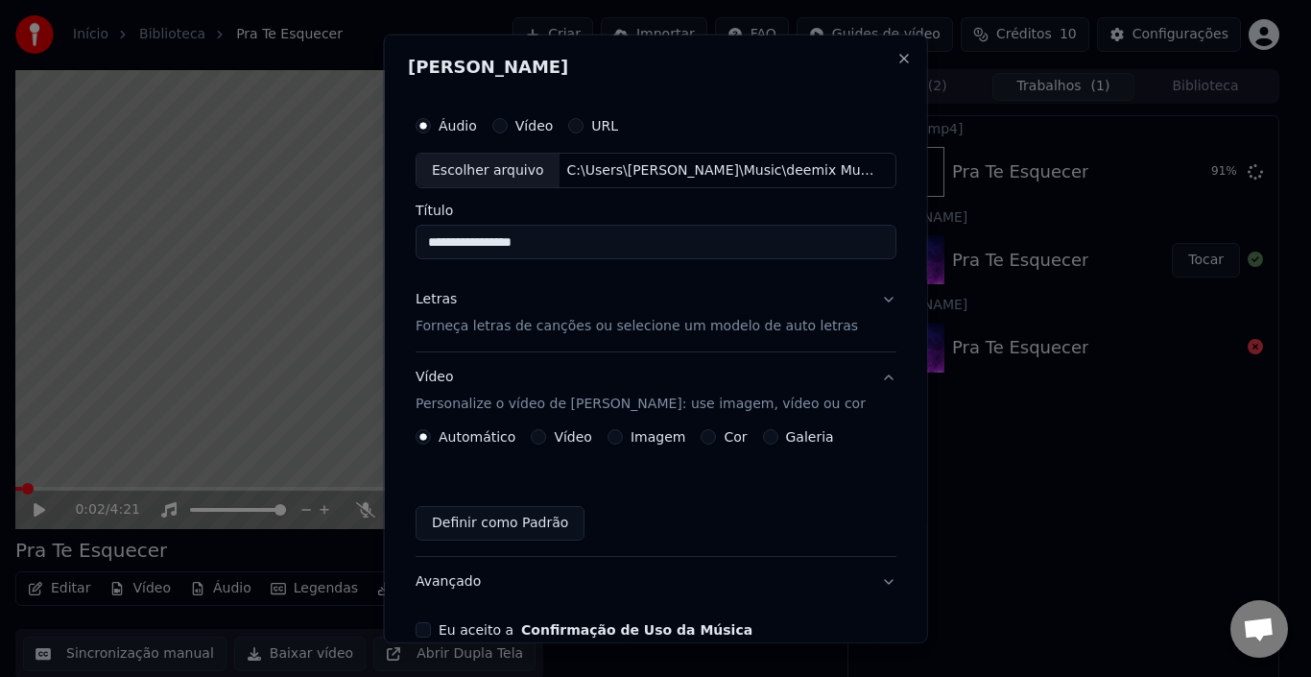
click at [789, 438] on label "Galeria" at bounding box center [809, 436] width 48 height 13
click at [777, 438] on button "Galeria" at bounding box center [769, 436] width 15 height 15
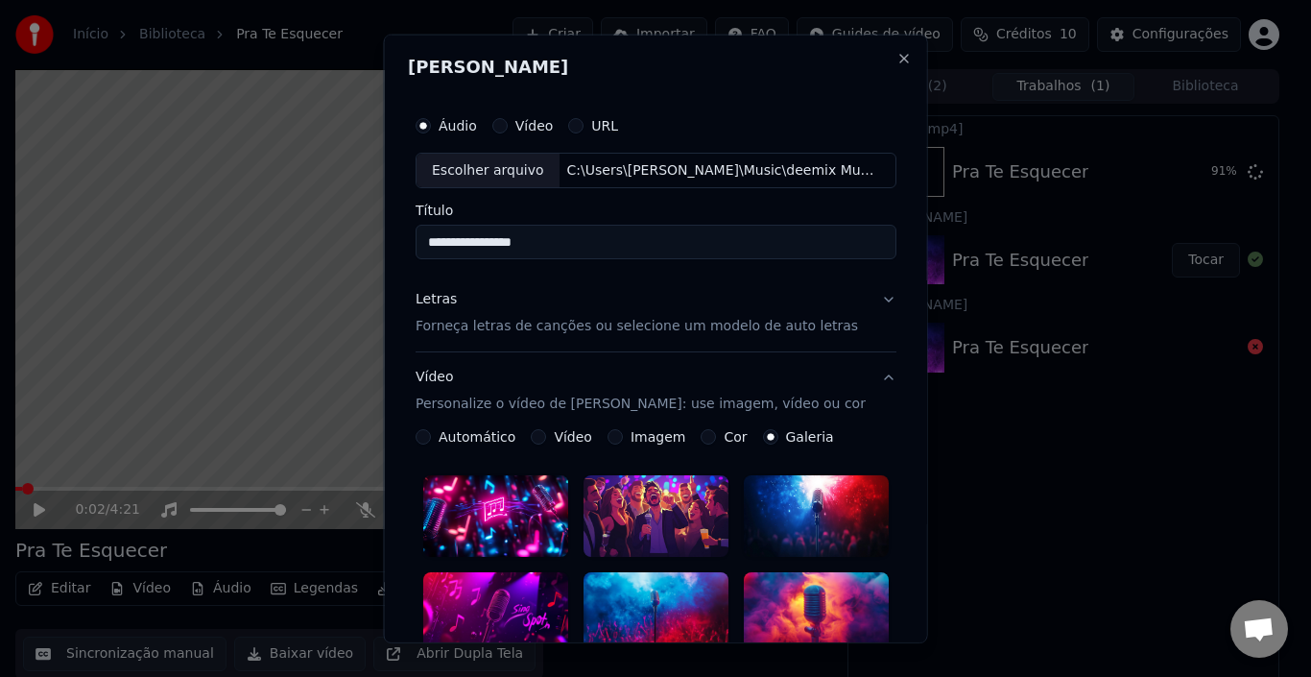
click at [764, 438] on button "Galeria" at bounding box center [769, 436] width 15 height 15
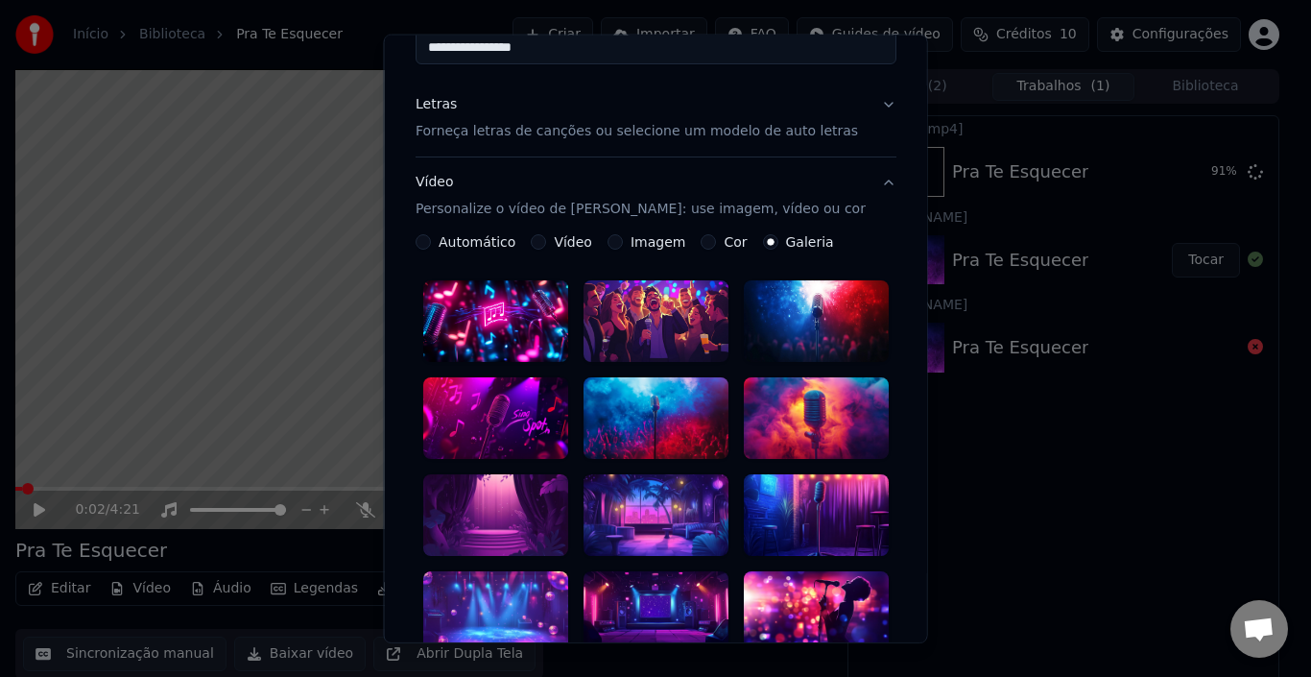
scroll to position [288, 0]
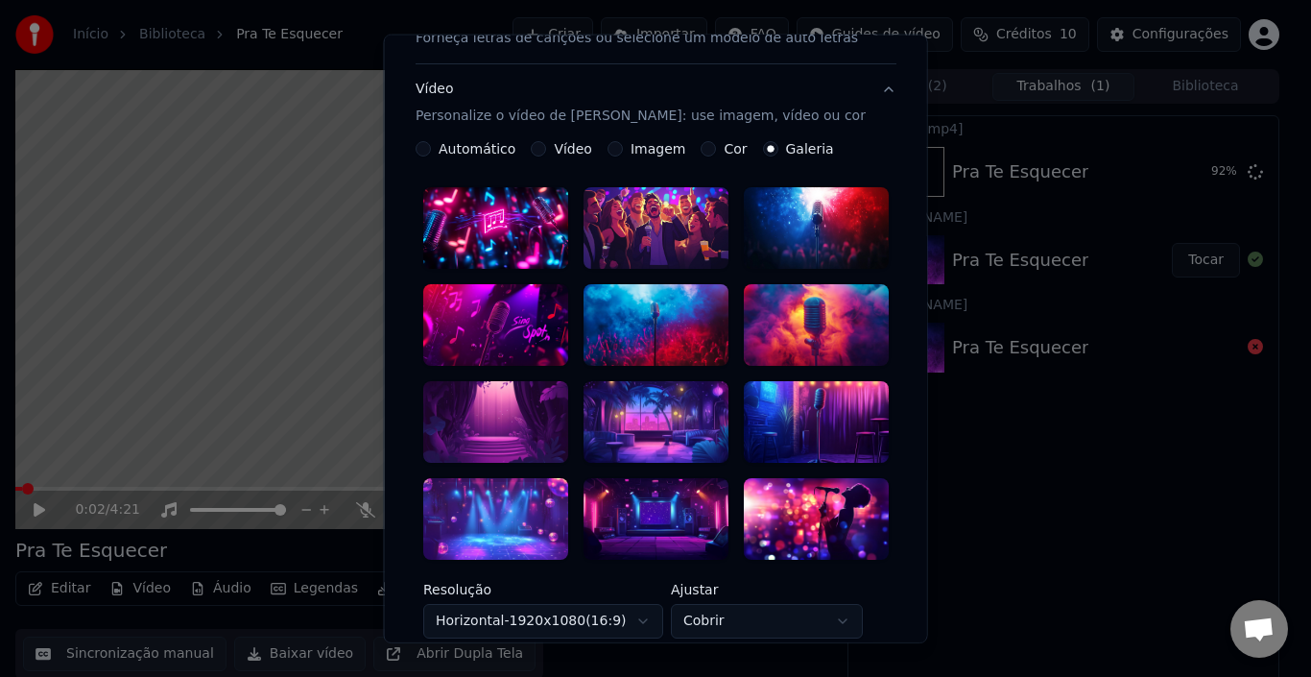
click at [502, 406] on div at bounding box center [495, 422] width 145 height 82
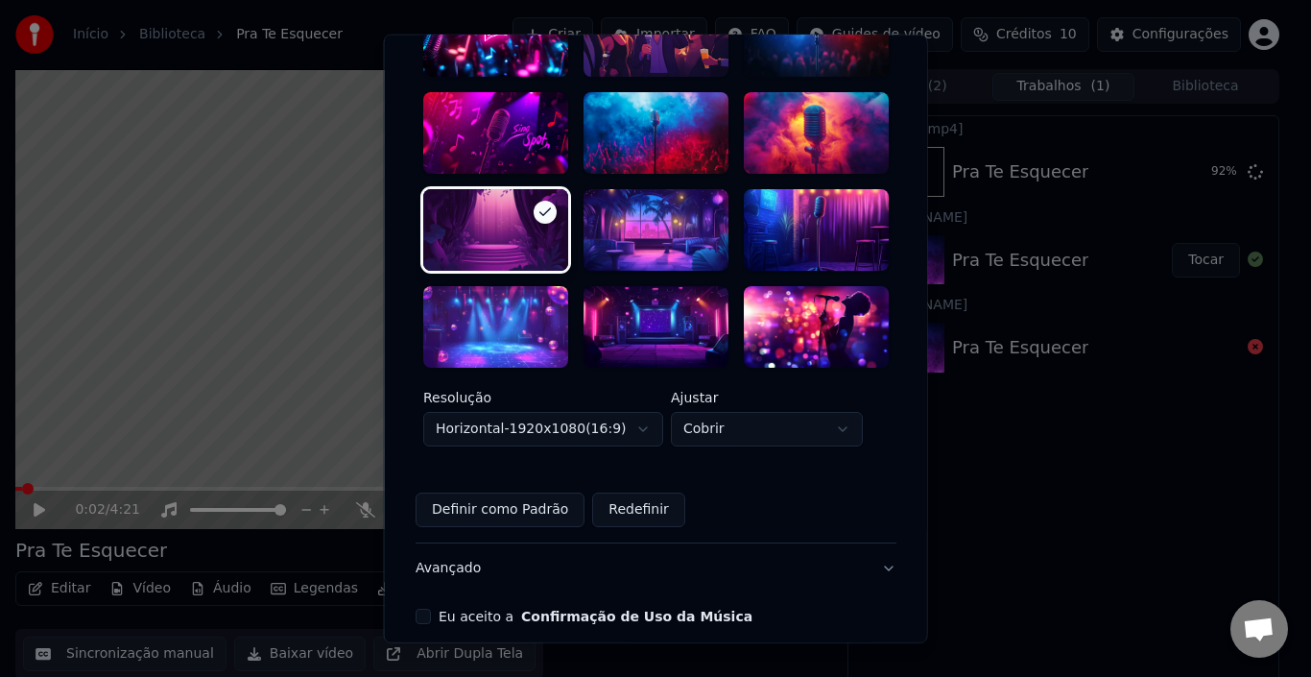
scroll to position [547, 0]
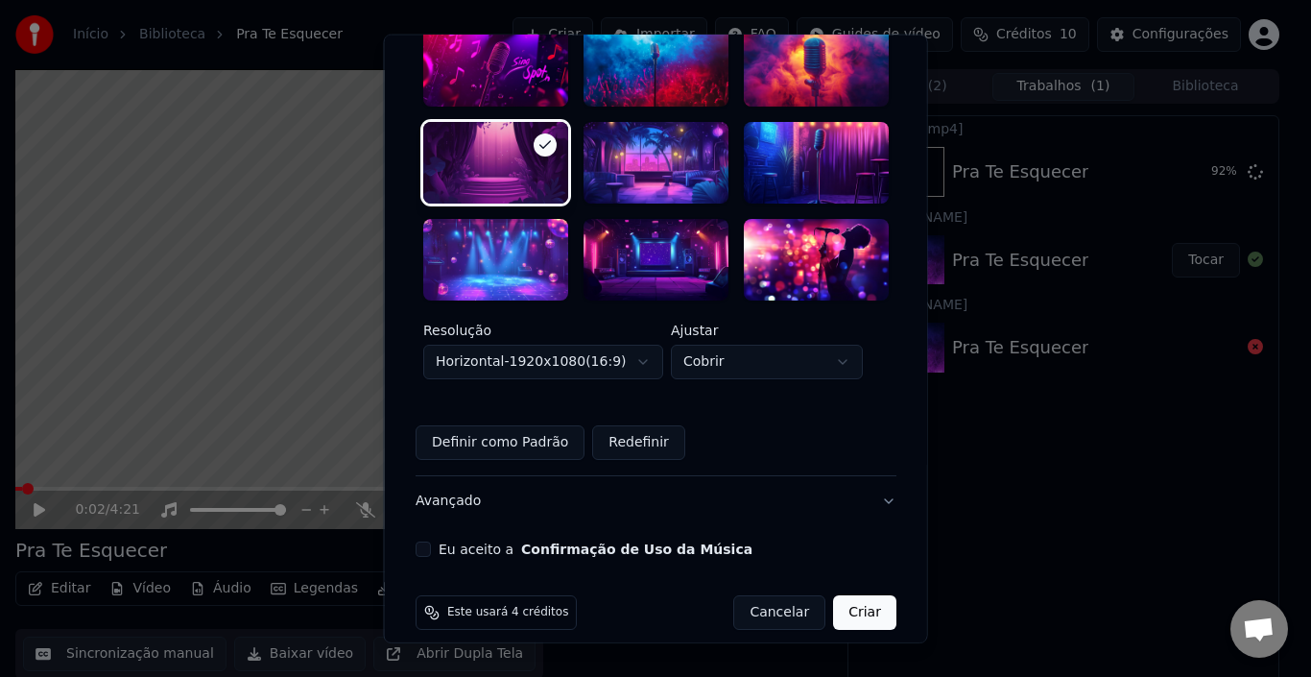
click at [431, 541] on button "Eu aceito a Confirmação de Uso da Música" at bounding box center [423, 548] width 15 height 15
click at [861, 595] on button "Criar" at bounding box center [864, 612] width 63 height 35
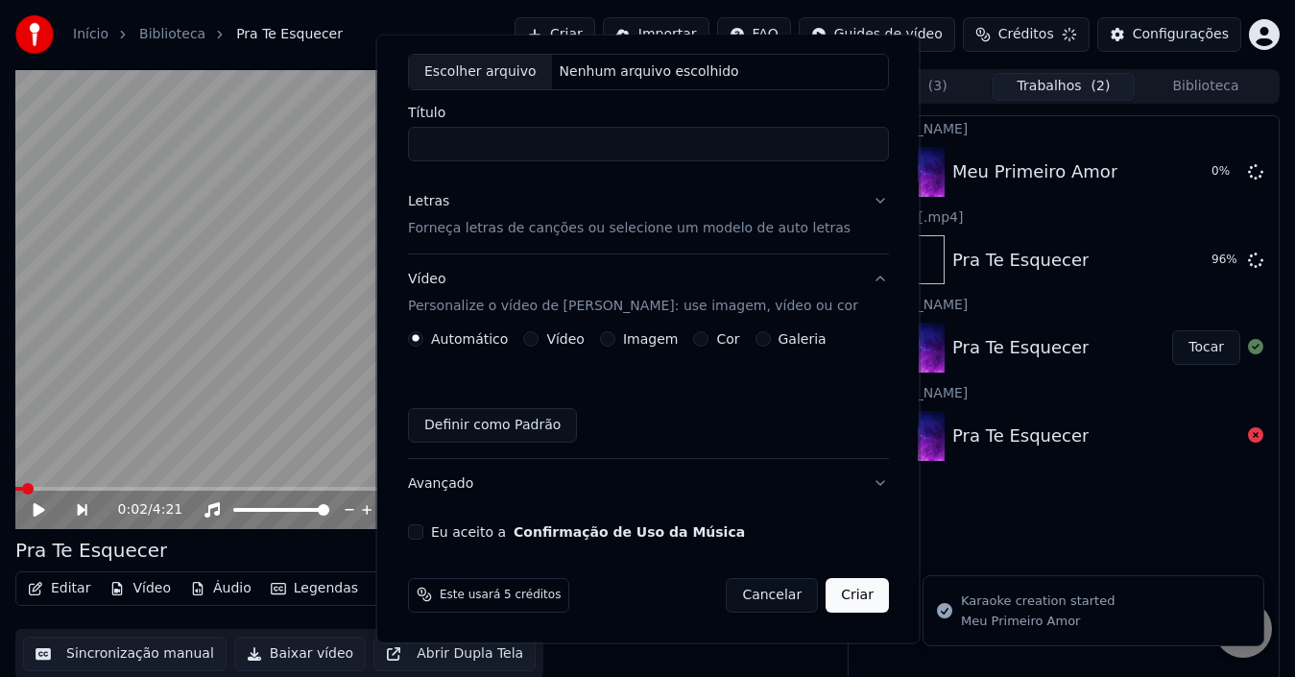
scroll to position [0, 0]
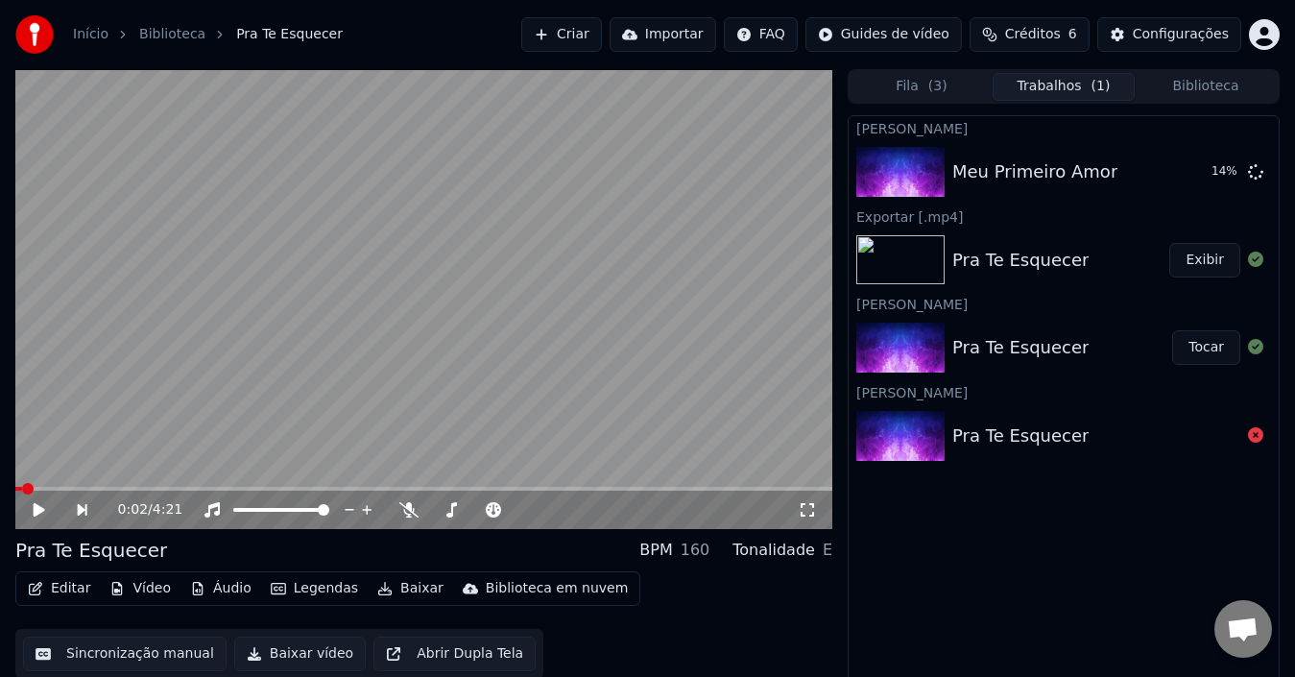
click at [1195, 261] on button "Exibir" at bounding box center [1204, 260] width 71 height 35
click at [1207, 184] on button "Tocar" at bounding box center [1206, 172] width 68 height 35
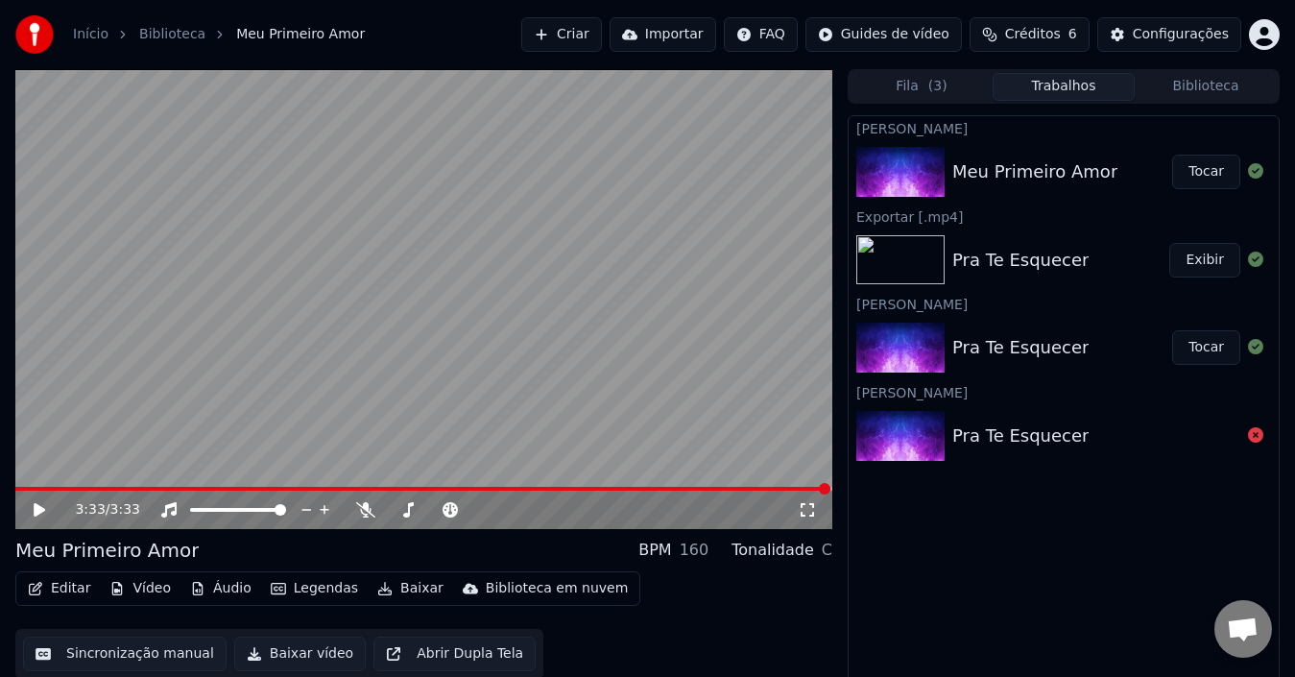
click at [775, 492] on div "3:33 / 3:33" at bounding box center [423, 509] width 817 height 38
click at [777, 489] on span at bounding box center [396, 489] width 763 height 4
click at [36, 513] on icon at bounding box center [40, 509] width 12 height 13
click at [725, 490] on div "3:21 / 3:33" at bounding box center [423, 509] width 817 height 38
click at [728, 488] on span at bounding box center [400, 489] width 770 height 4
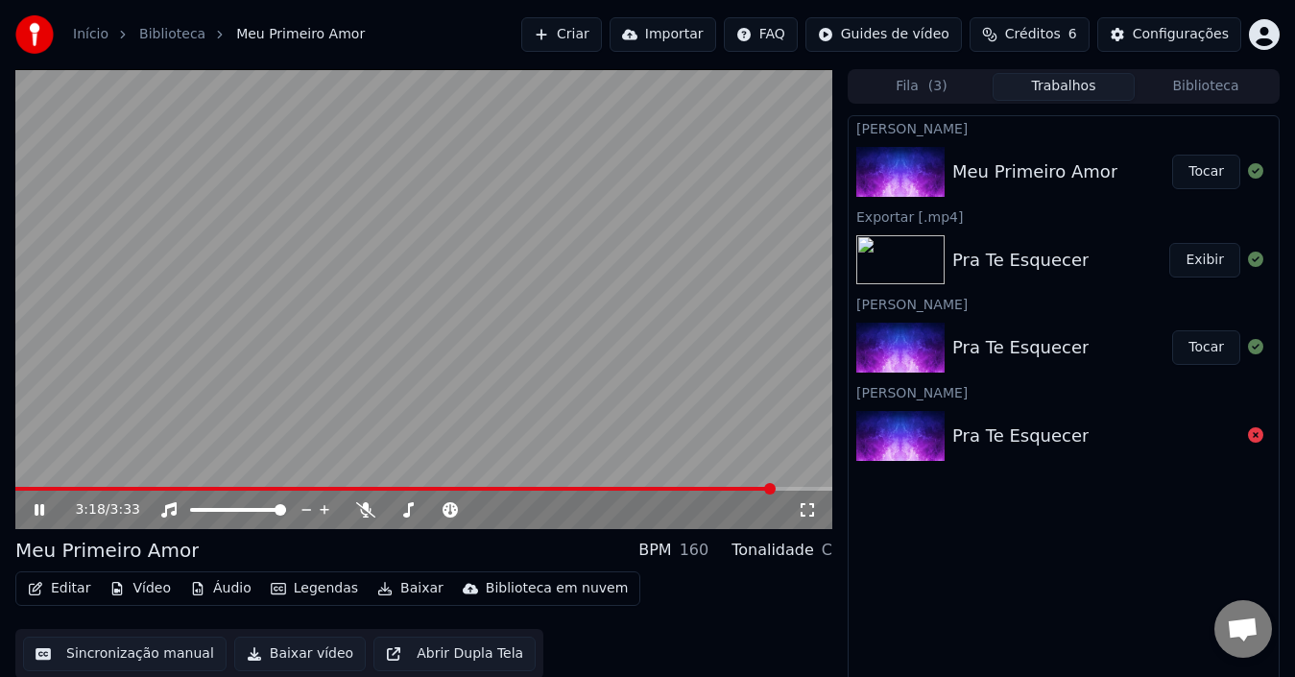
click at [395, 585] on button "Baixar" at bounding box center [411, 588] width 82 height 27
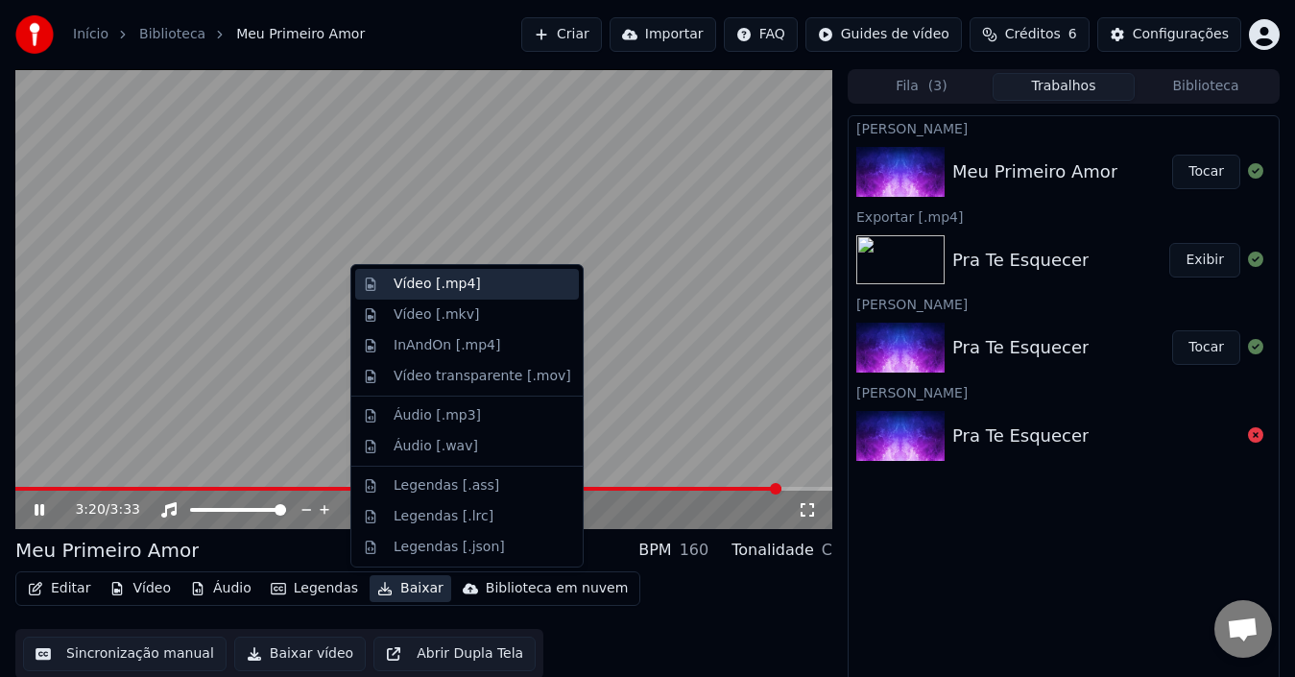
click at [422, 286] on div "Vídeo [.mp4]" at bounding box center [436, 283] width 87 height 19
